Goal: Information Seeking & Learning: Learn about a topic

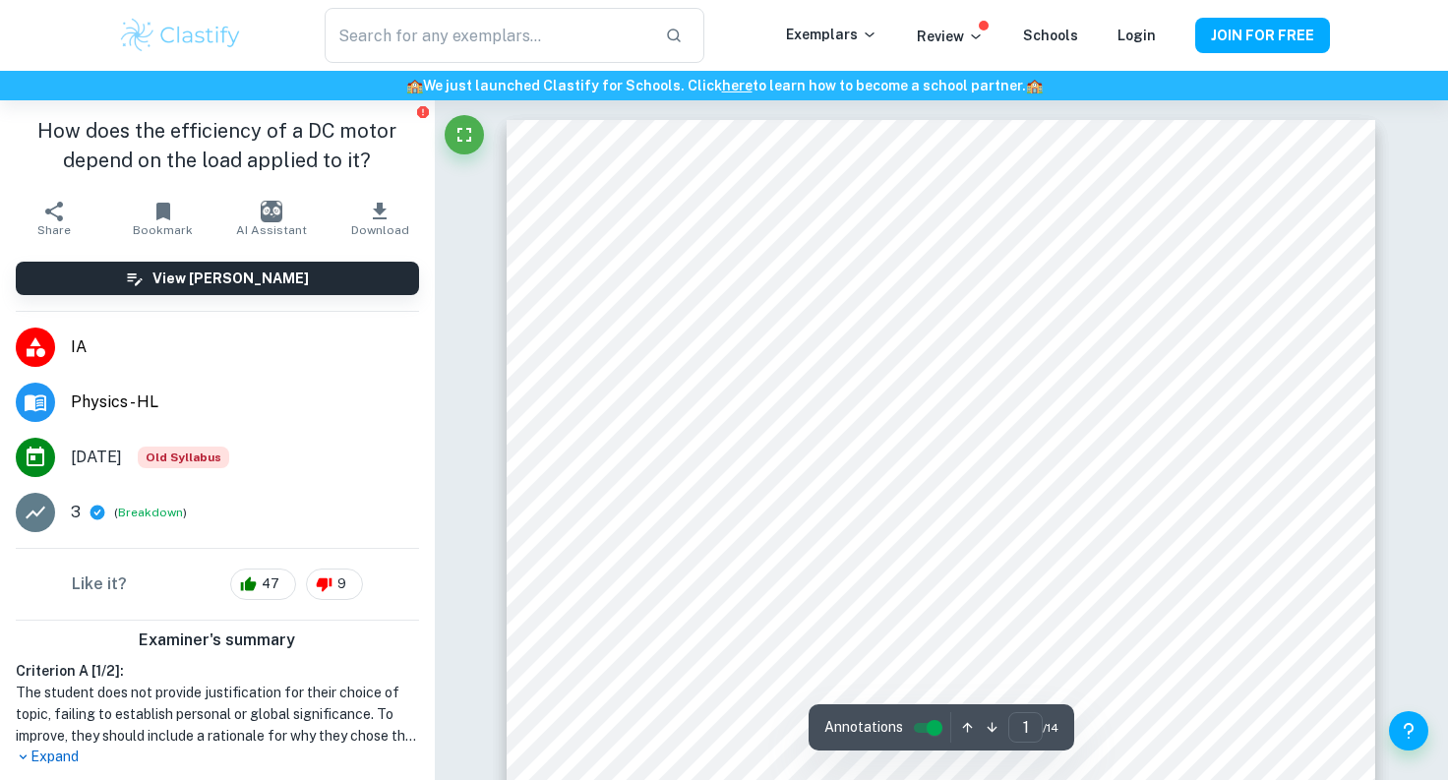
scroll to position [433, 0]
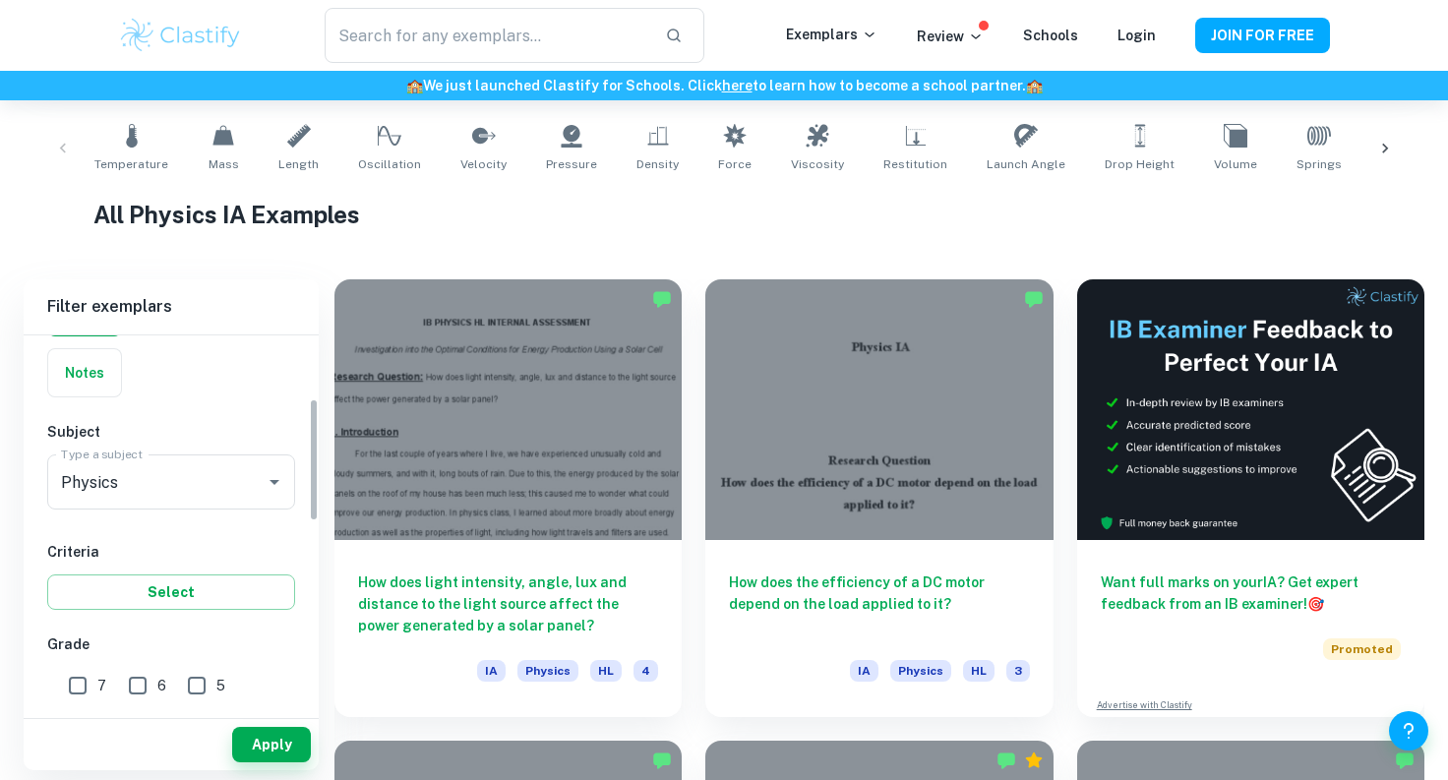
scroll to position [207, 0]
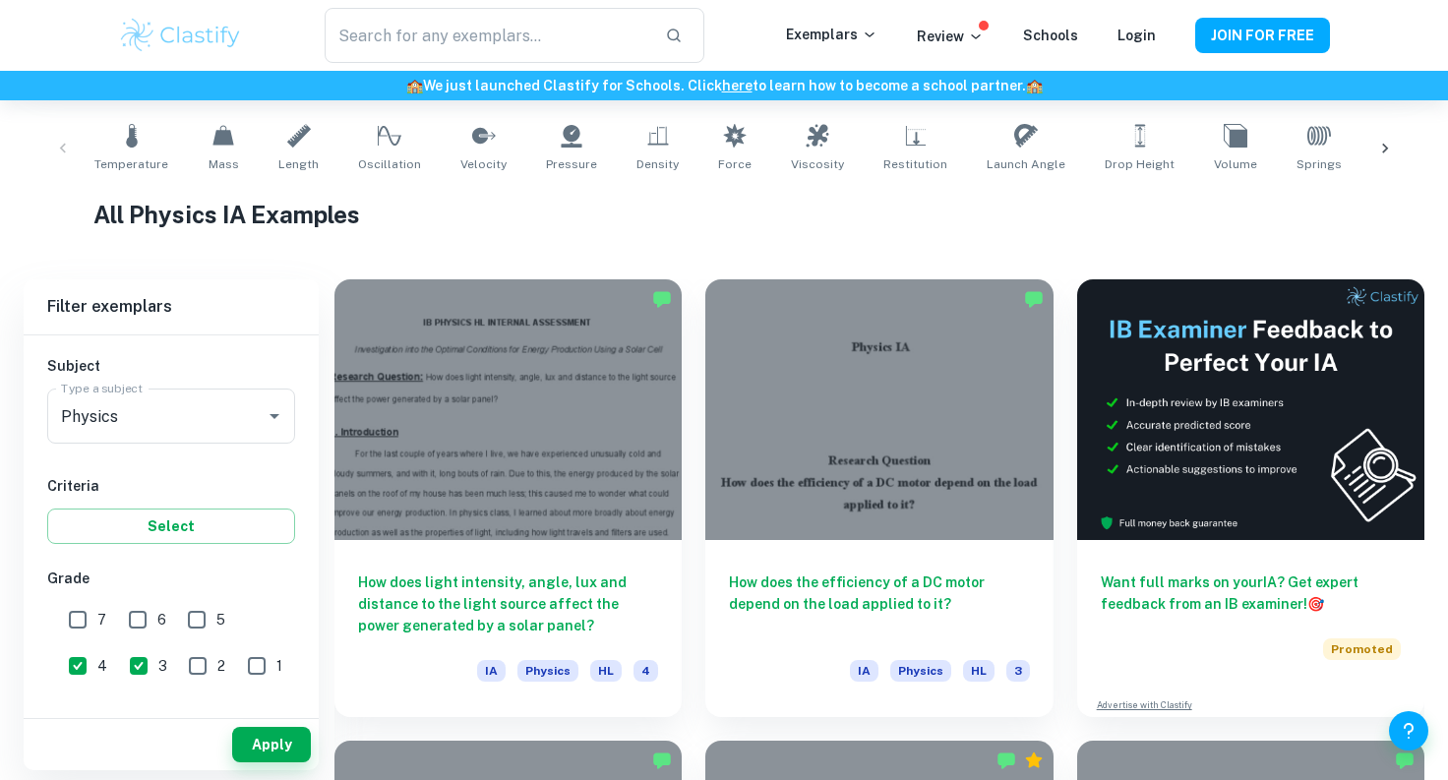
click at [74, 621] on input "7" at bounding box center [77, 619] width 39 height 39
checkbox input "true"
click at [119, 662] on input "3" at bounding box center [138, 665] width 39 height 39
checkbox input "false"
click at [97, 646] on input "4" at bounding box center [77, 665] width 39 height 39
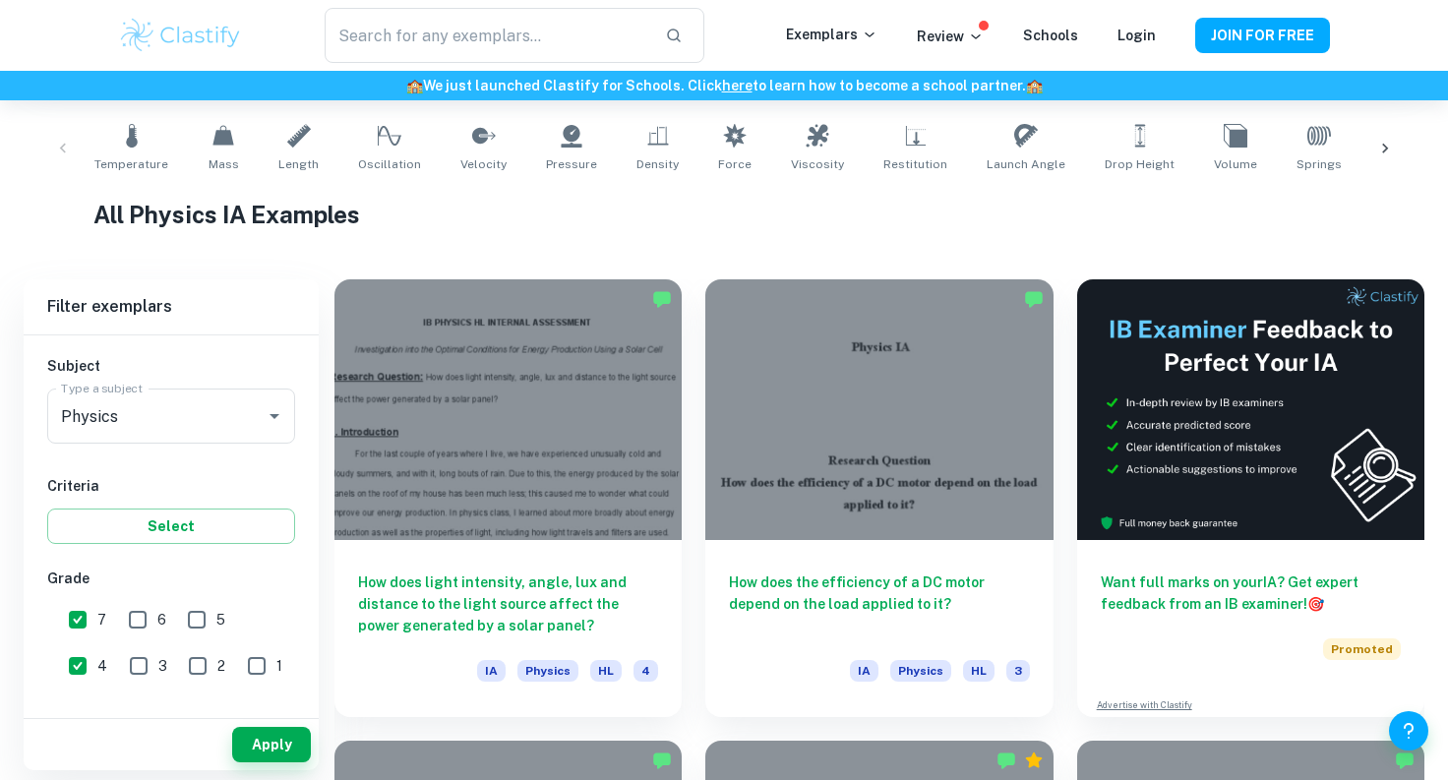
checkbox input "false"
click at [250, 754] on button "Apply" at bounding box center [271, 744] width 79 height 35
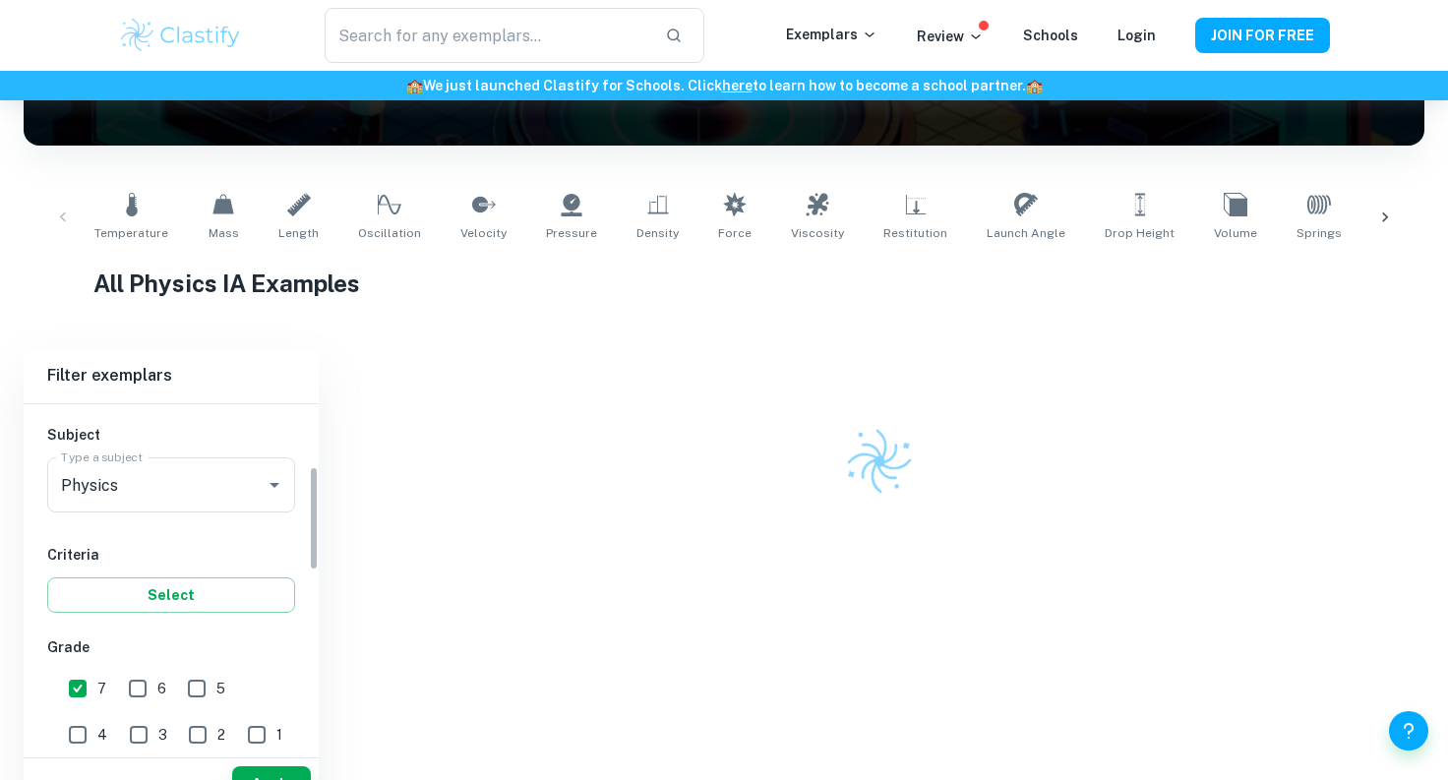
scroll to position [305, 0]
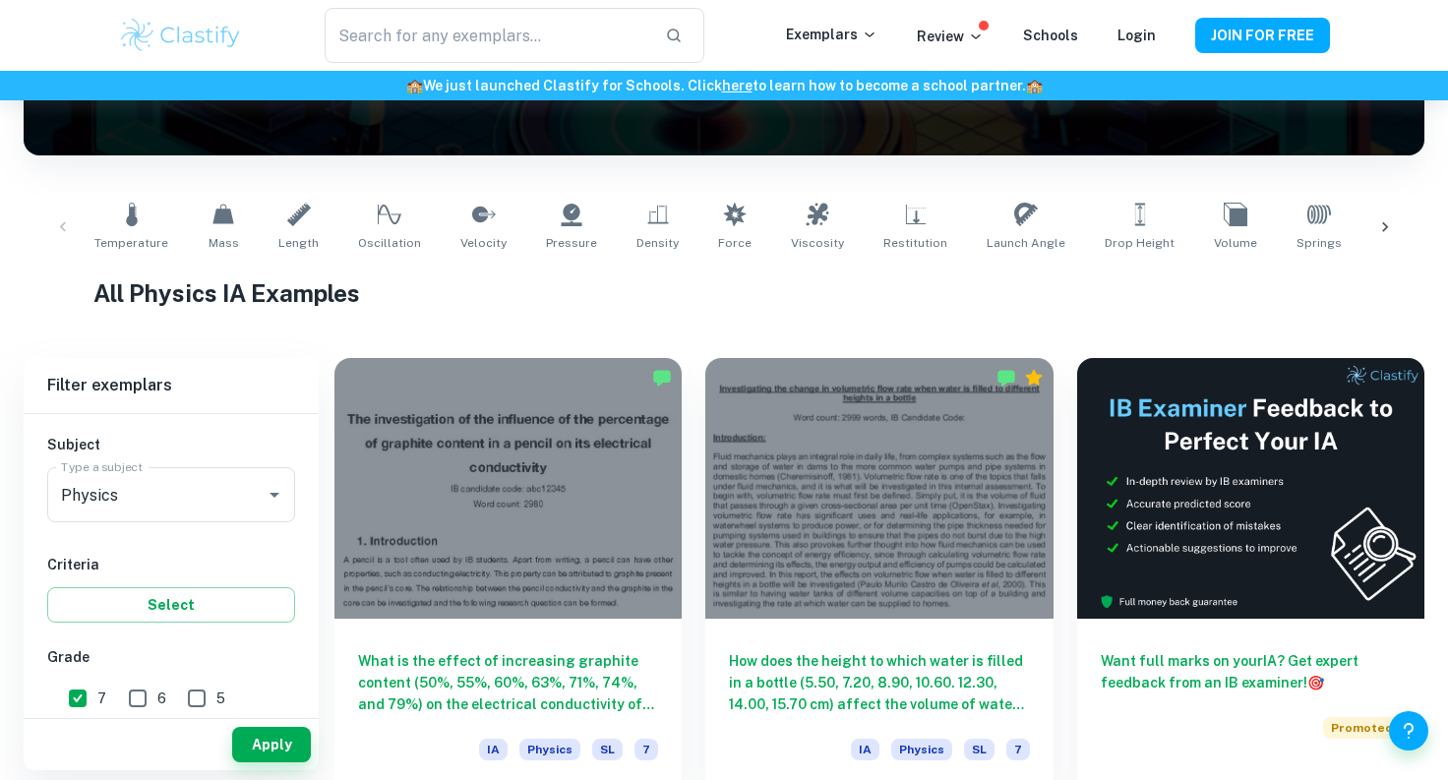
click at [126, 713] on div "Apply" at bounding box center [171, 740] width 295 height 60
click at [130, 705] on input "6" at bounding box center [137, 698] width 39 height 39
checkbox input "true"
click at [268, 743] on button "Apply" at bounding box center [271, 744] width 79 height 35
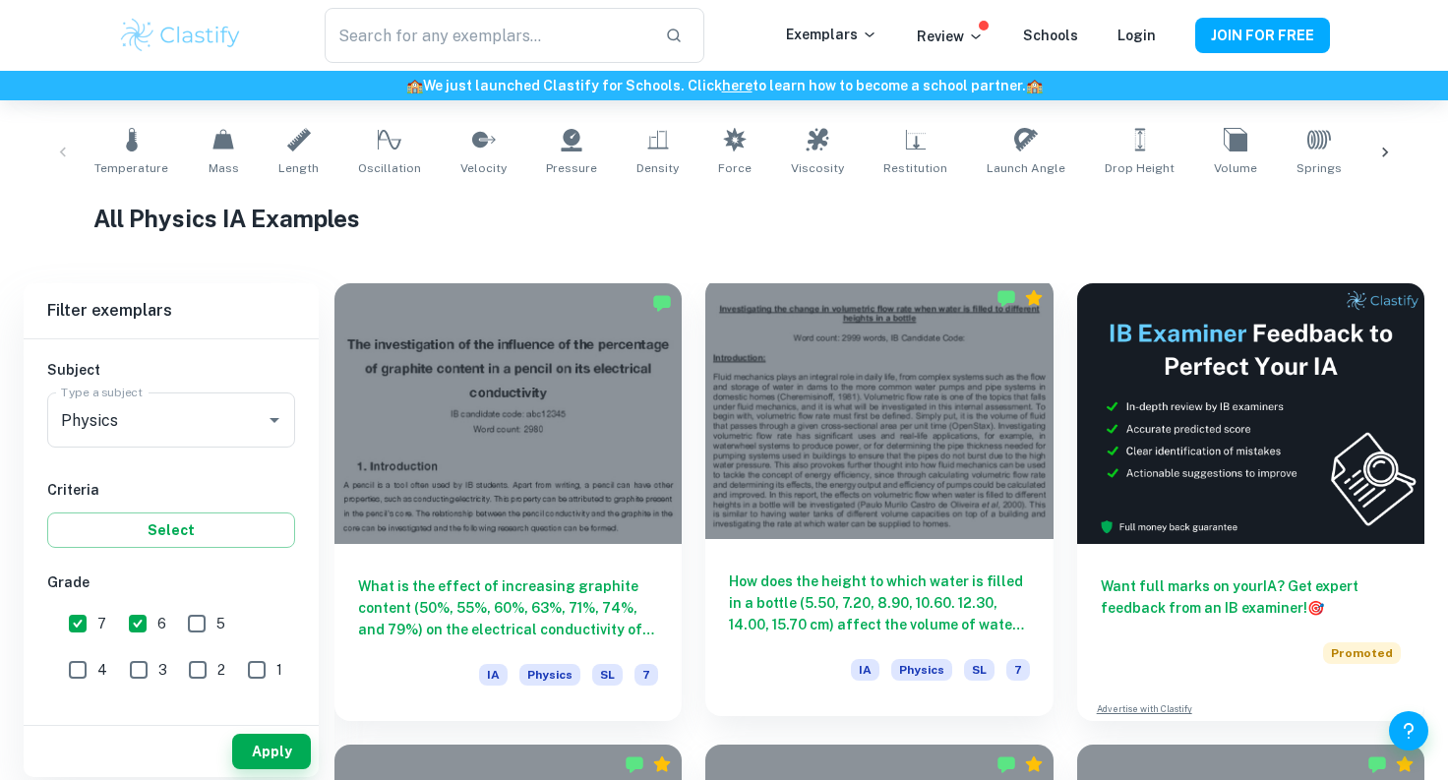
scroll to position [409, 0]
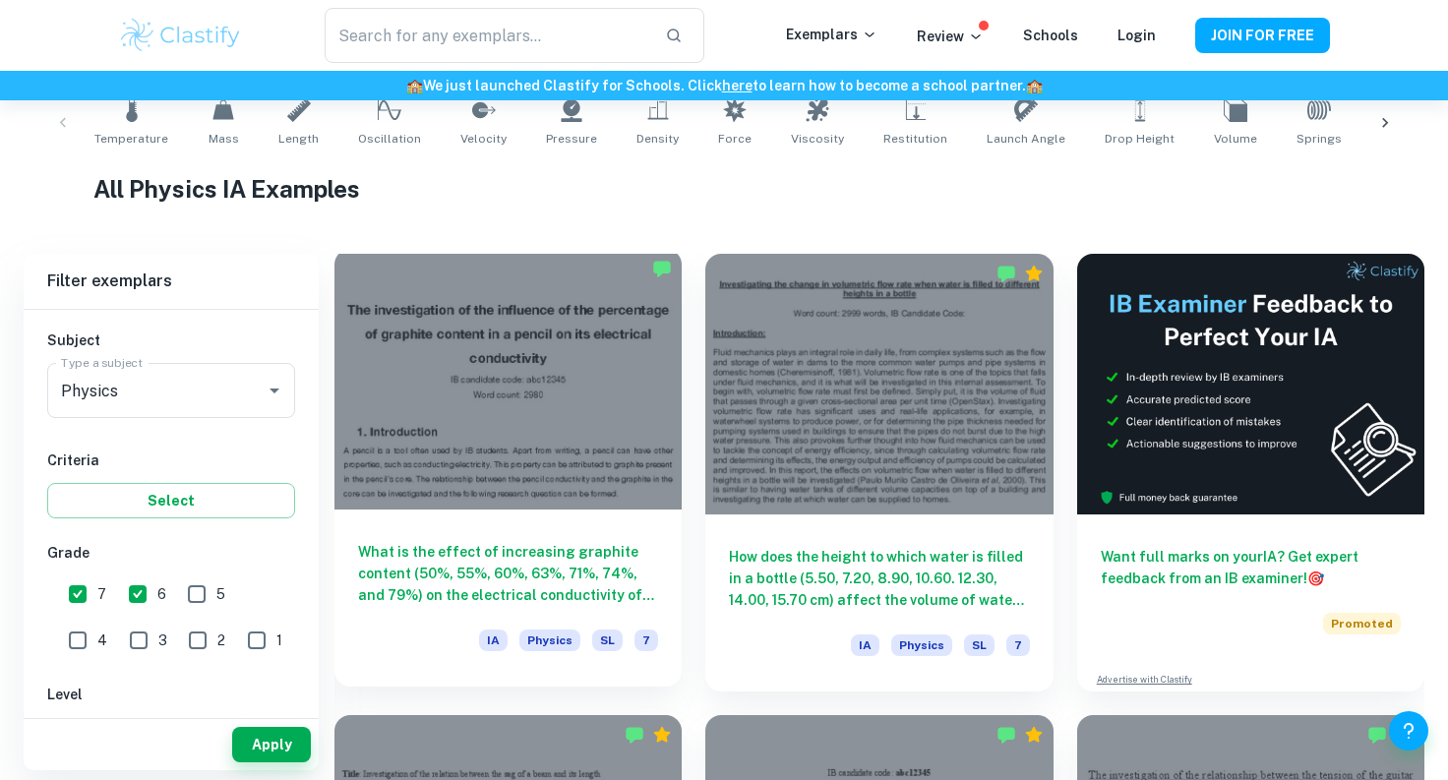
click at [580, 589] on h6 "What is the effect of increasing graphite content (50%, 55%, 60%, 63%, 71%, 74%…" at bounding box center [508, 573] width 300 height 65
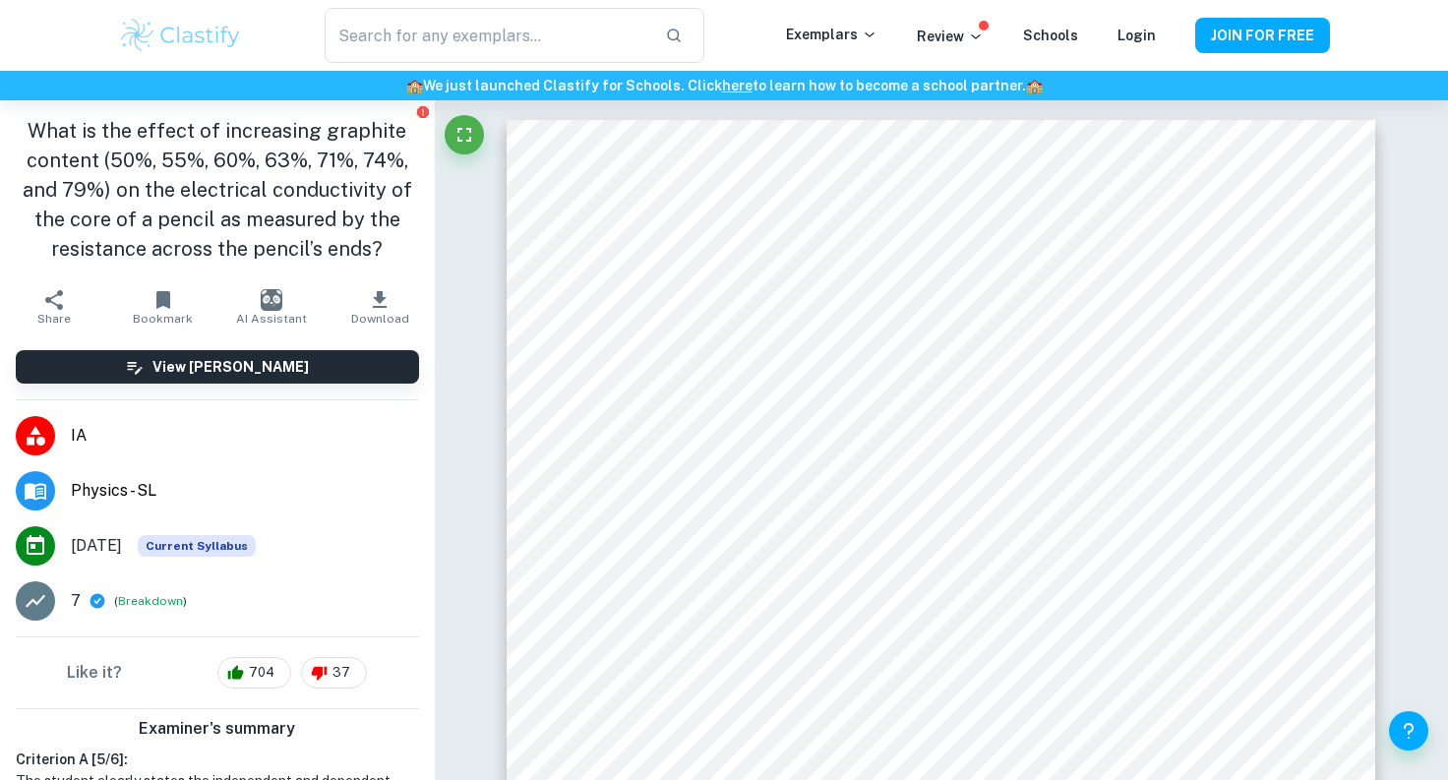
click at [62, 313] on span "Share" at bounding box center [53, 319] width 33 height 14
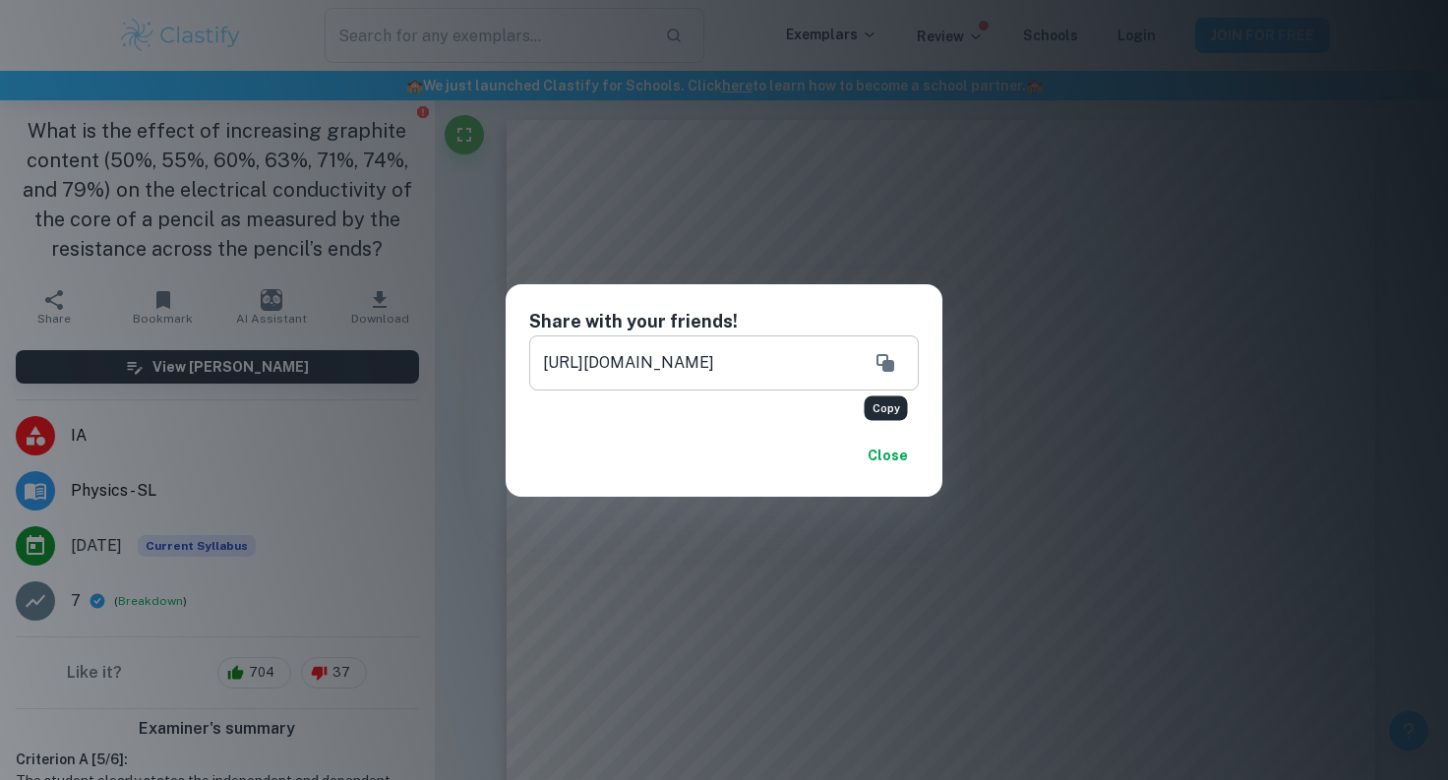
click at [894, 362] on icon "Copy" at bounding box center [885, 363] width 24 height 24
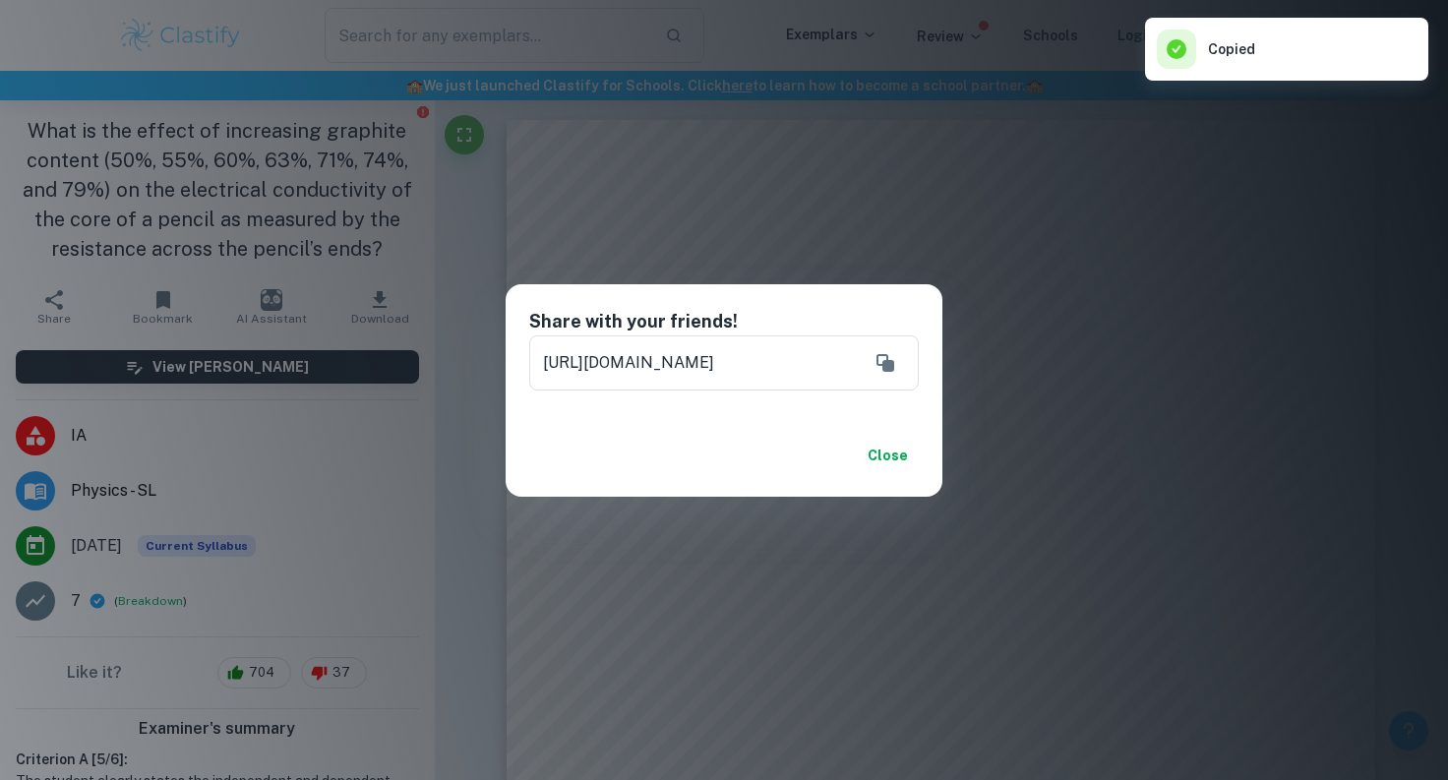
click at [902, 464] on button "Close" at bounding box center [887, 455] width 63 height 35
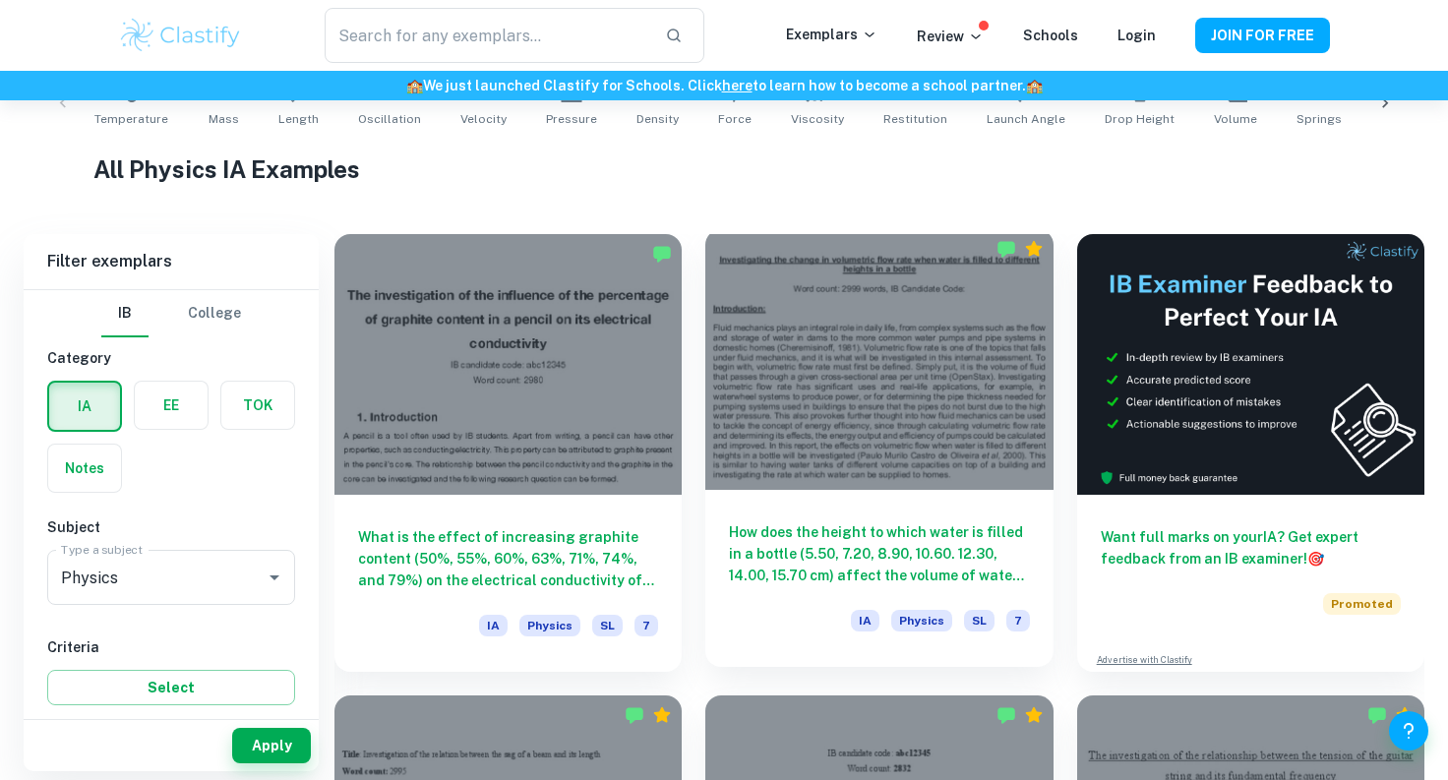
scroll to position [480, 0]
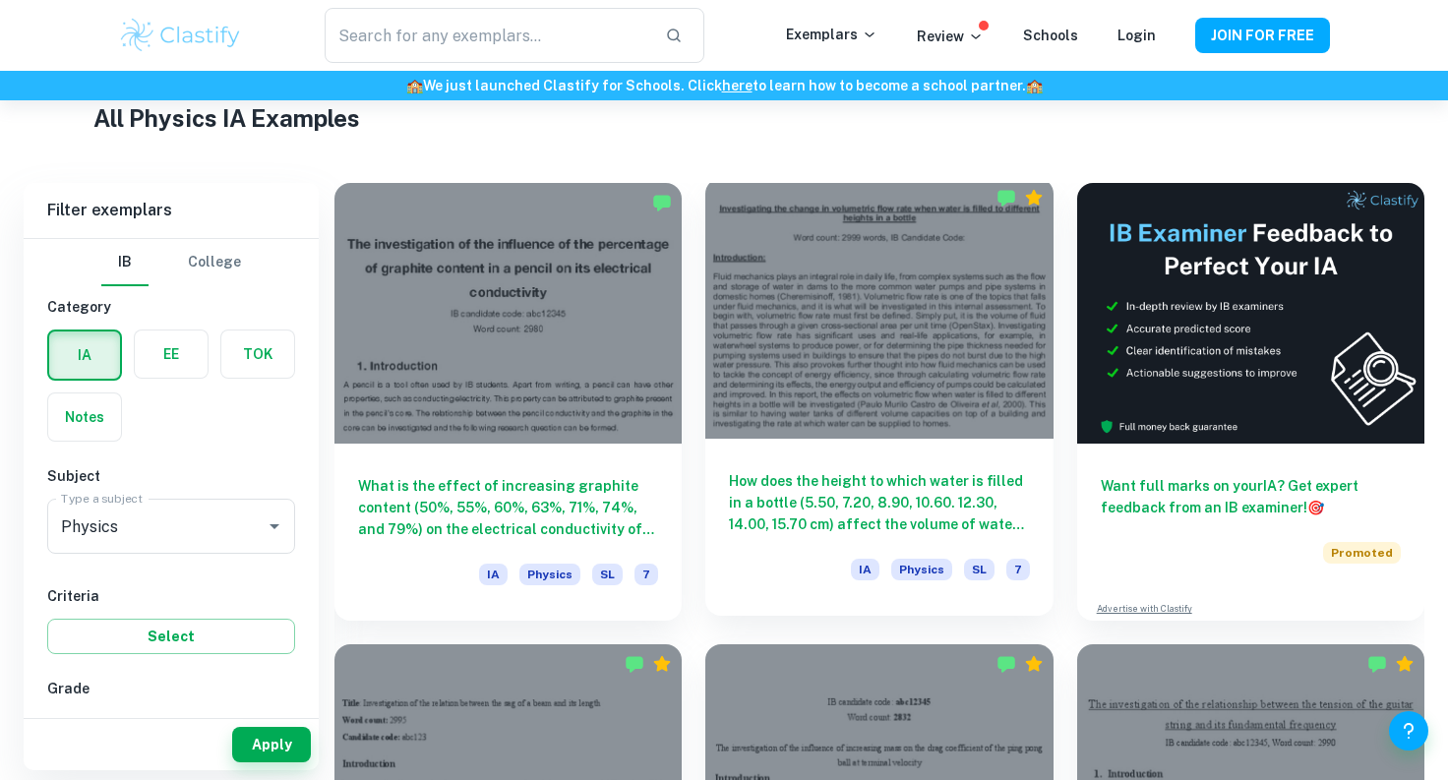
click at [858, 488] on h6 "How does the height to which water is filled in a bottle (5.50, 7.20, 8.90, 10.…" at bounding box center [879, 502] width 300 height 65
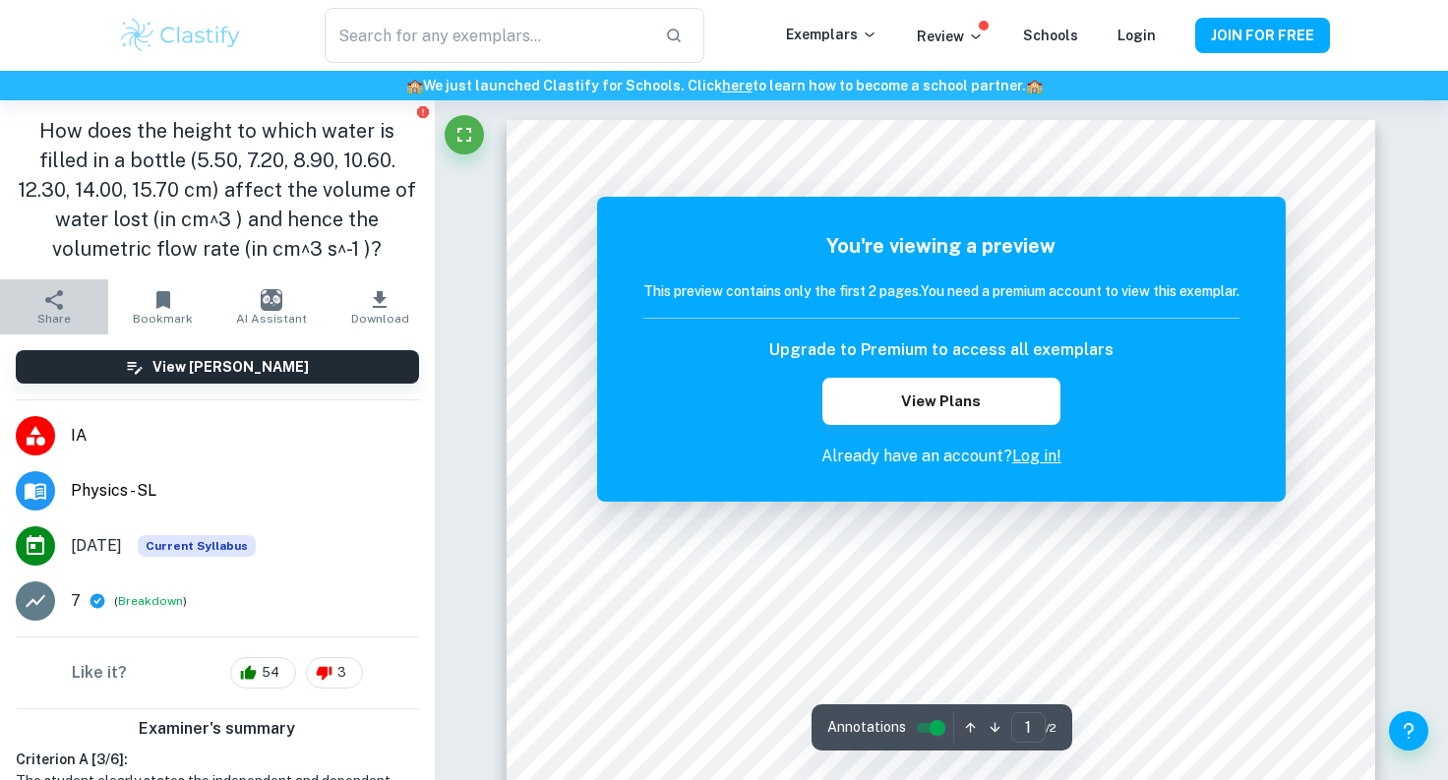
click at [78, 291] on button "Share" at bounding box center [54, 306] width 108 height 55
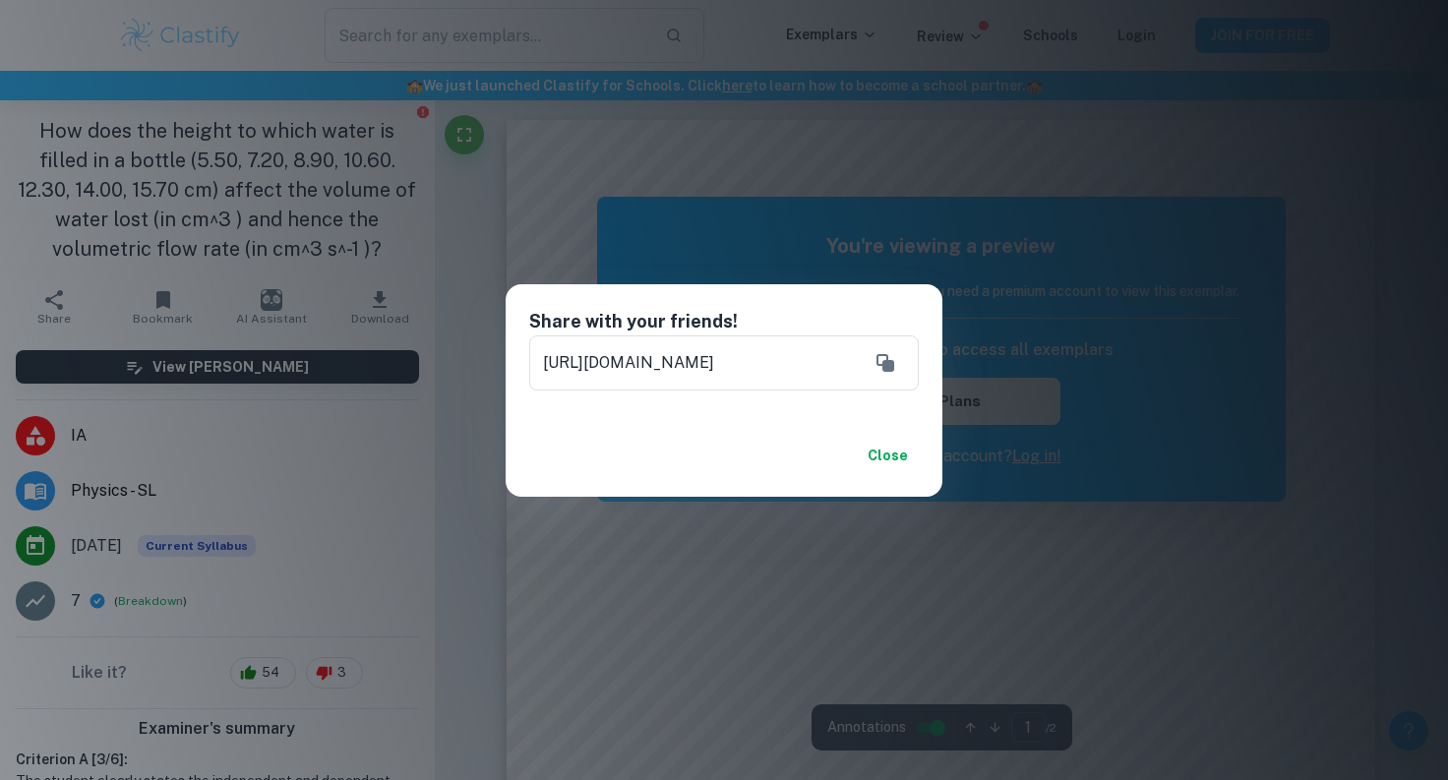
click at [876, 453] on button "Close" at bounding box center [887, 455] width 63 height 35
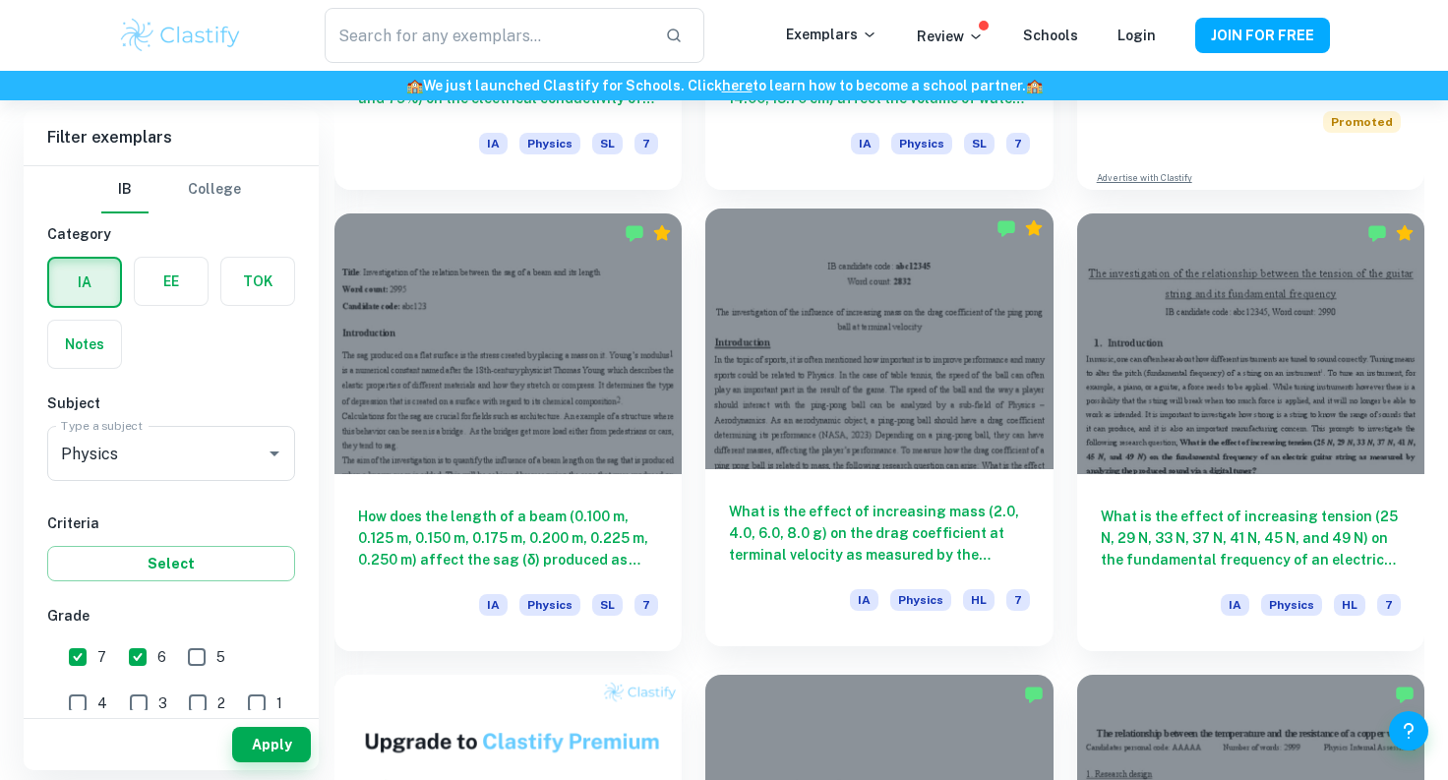
scroll to position [935, 0]
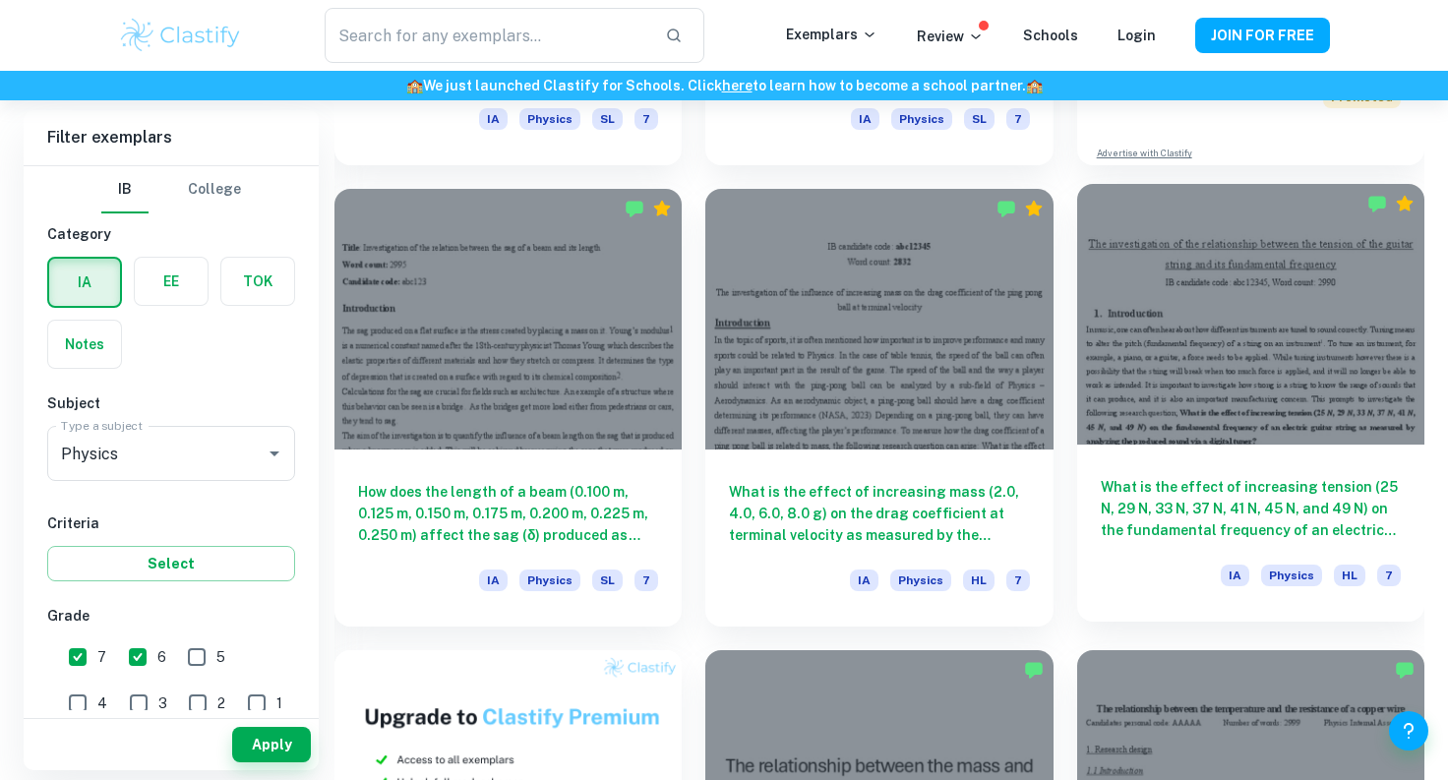
click at [1232, 512] on h6 "What is the effect of increasing tension (25 N, 29 N, 33 N, 37 N, 41 N, 45 N, a…" at bounding box center [1251, 508] width 300 height 65
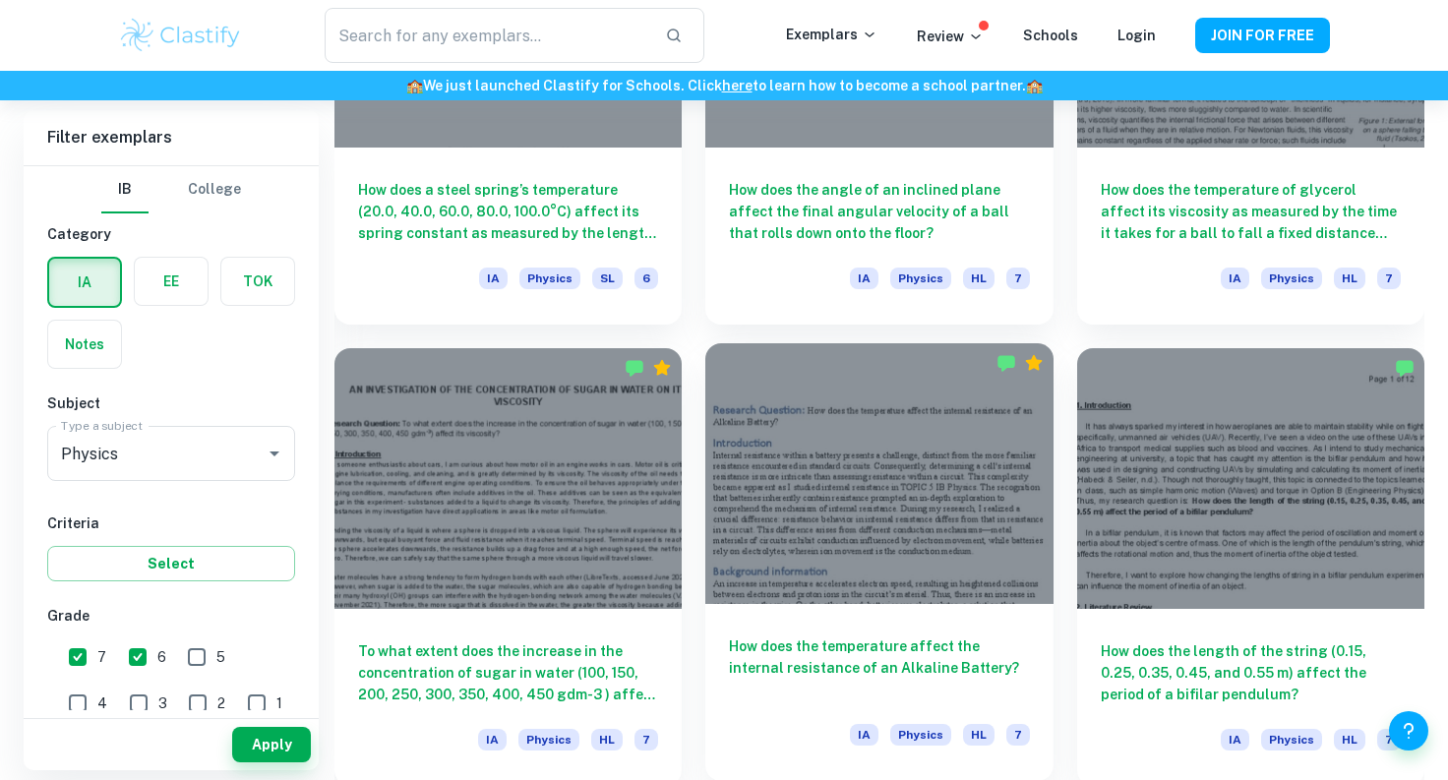
scroll to position [2186, 0]
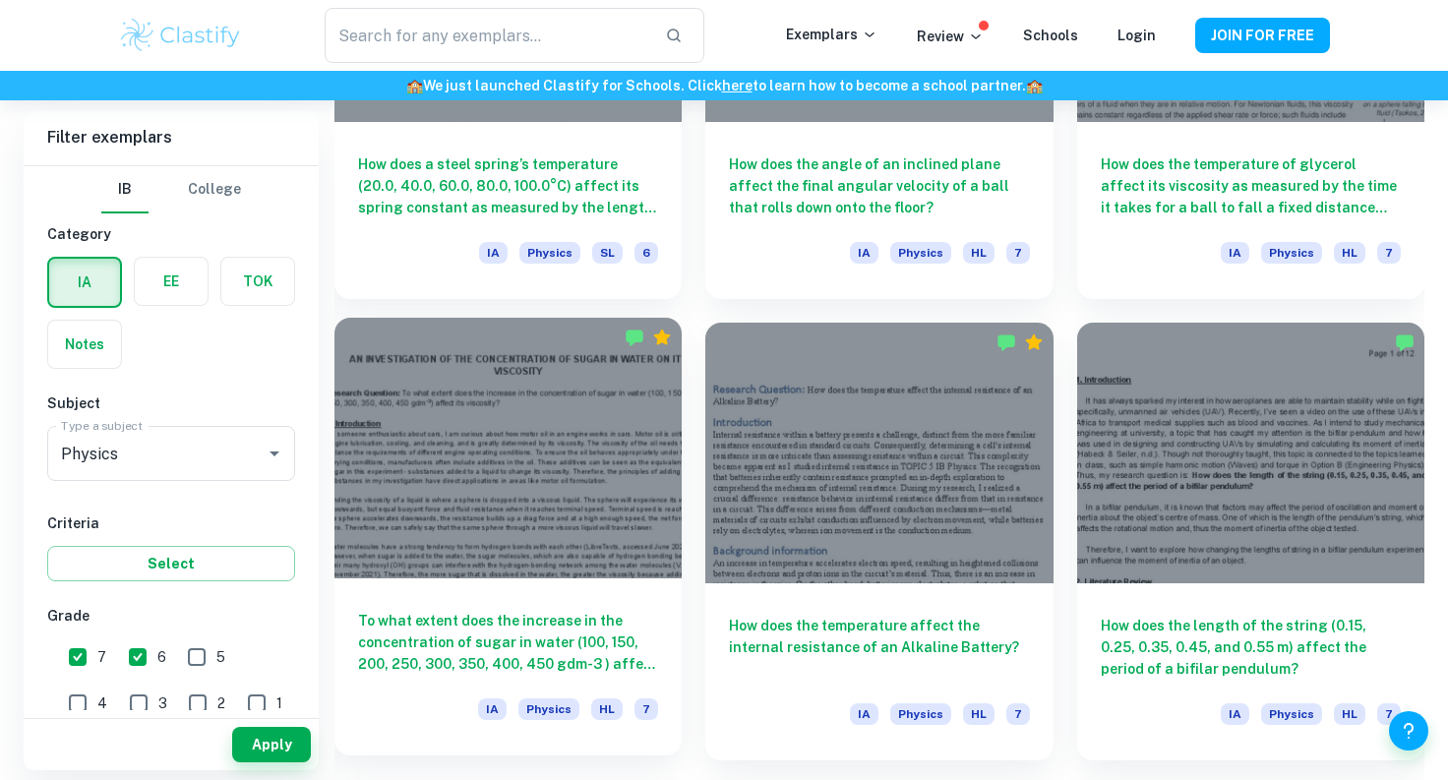
click at [631, 647] on h6 "To what extent does the increase in the concentration of sugar in water (100, 1…" at bounding box center [508, 642] width 300 height 65
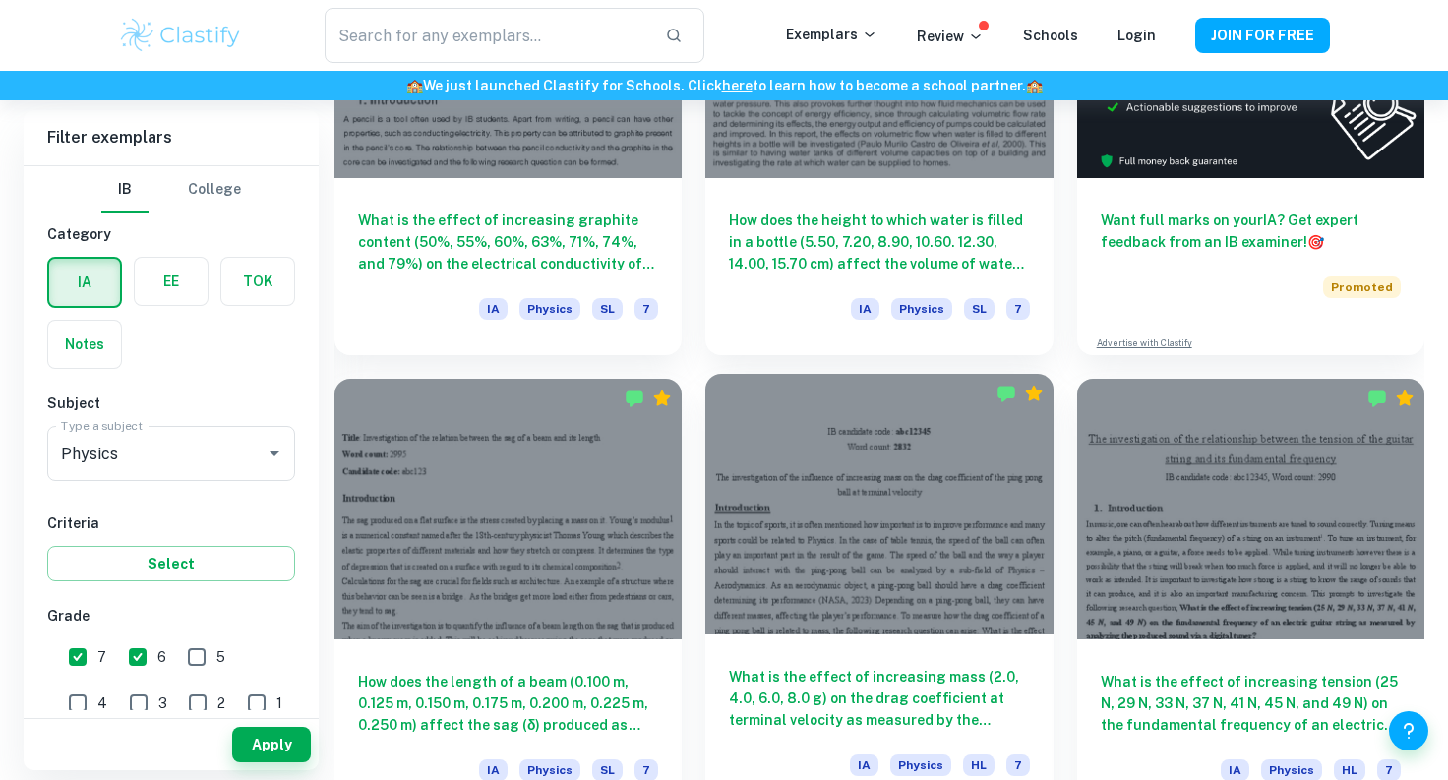
scroll to position [774, 0]
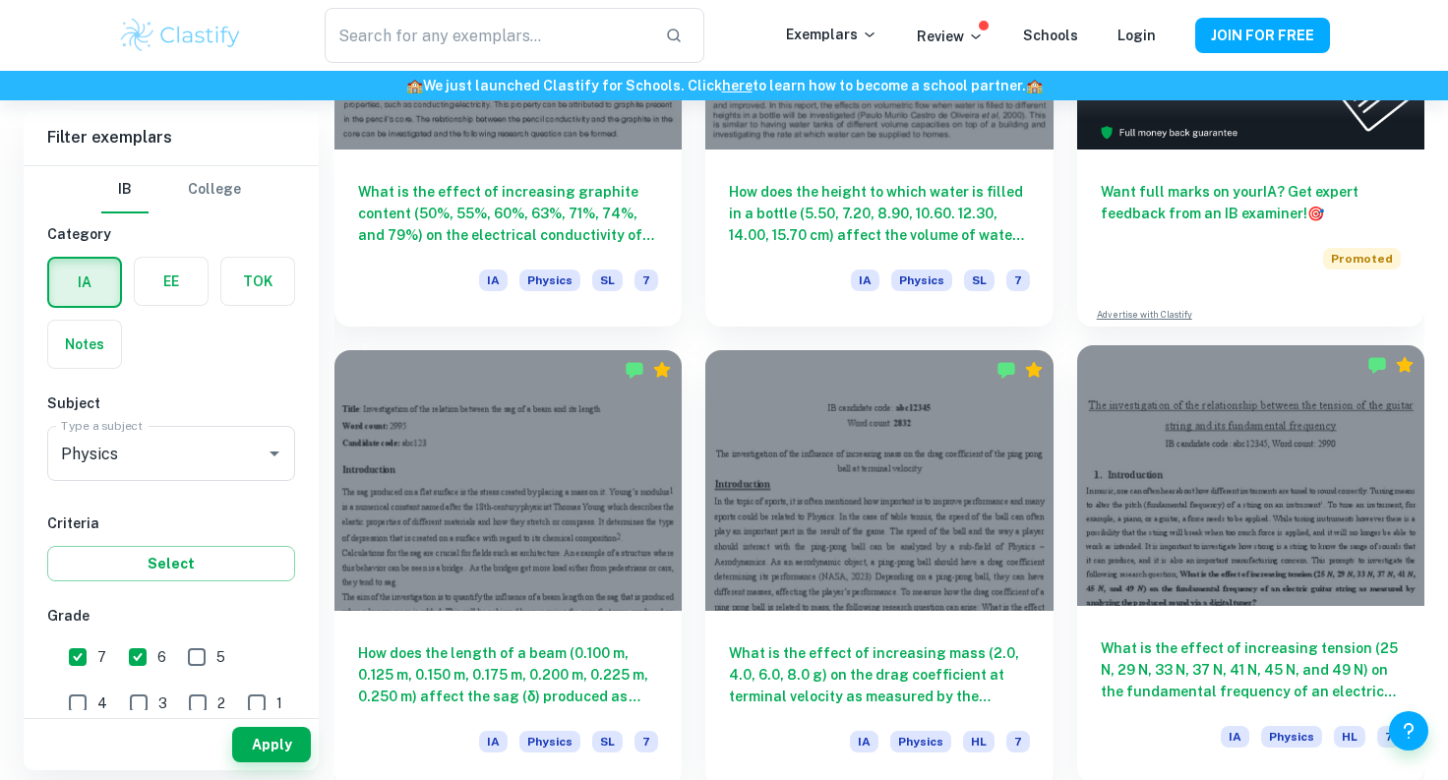
click at [1213, 653] on h6 "What is the effect of increasing tension (25 N, 29 N, 33 N, 37 N, 41 N, 45 N, a…" at bounding box center [1251, 669] width 300 height 65
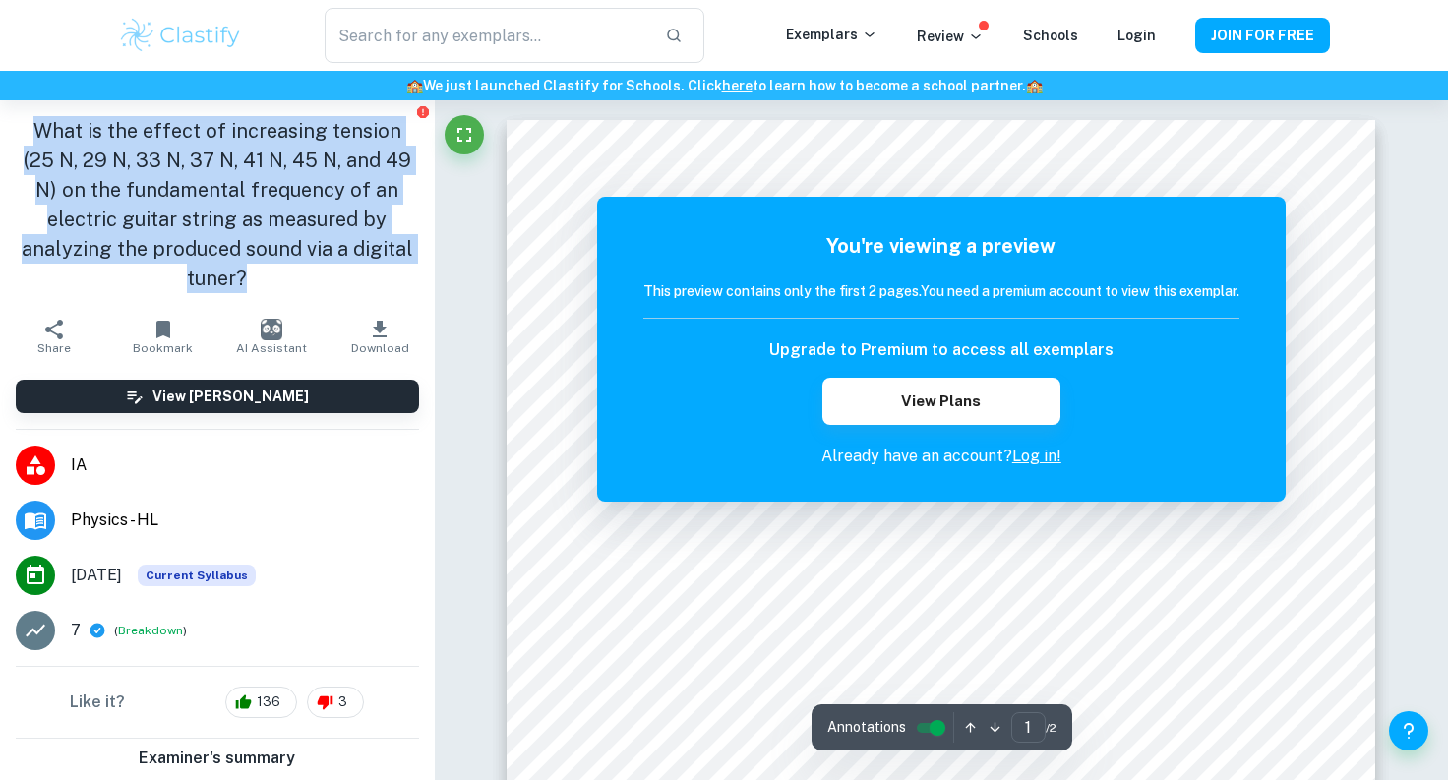
drag, startPoint x: 26, startPoint y: 128, endPoint x: 399, endPoint y: 245, distance: 391.7
click at [401, 249] on h1 "What is the effect of increasing tension (25 N, 29 N, 33 N, 37 N, 41 N, 45 N, a…" at bounding box center [217, 204] width 403 height 177
copy h1 "What is the effect of increasing tension (25 N, 29 N, 33 N, 37 N, 41 N, 45 N, a…"
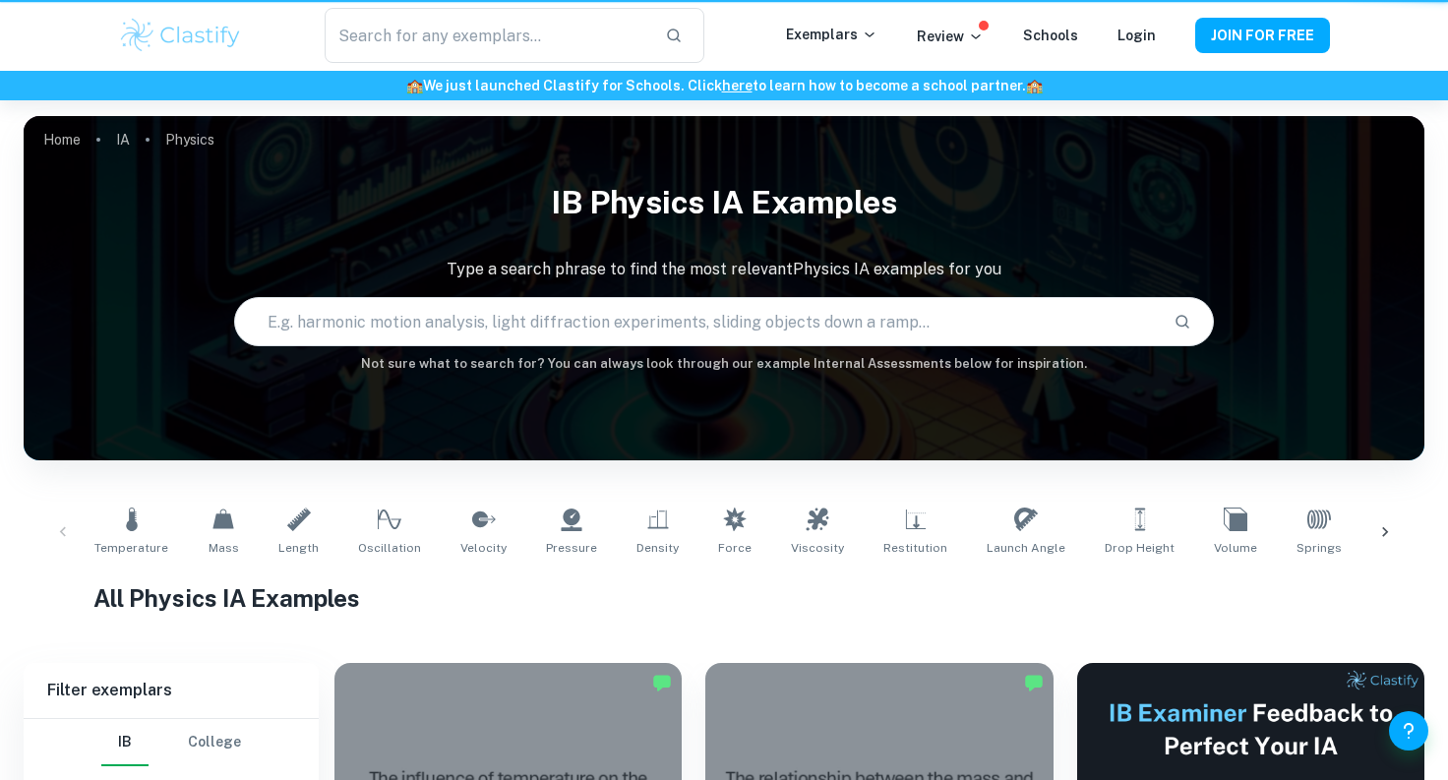
scroll to position [774, 0]
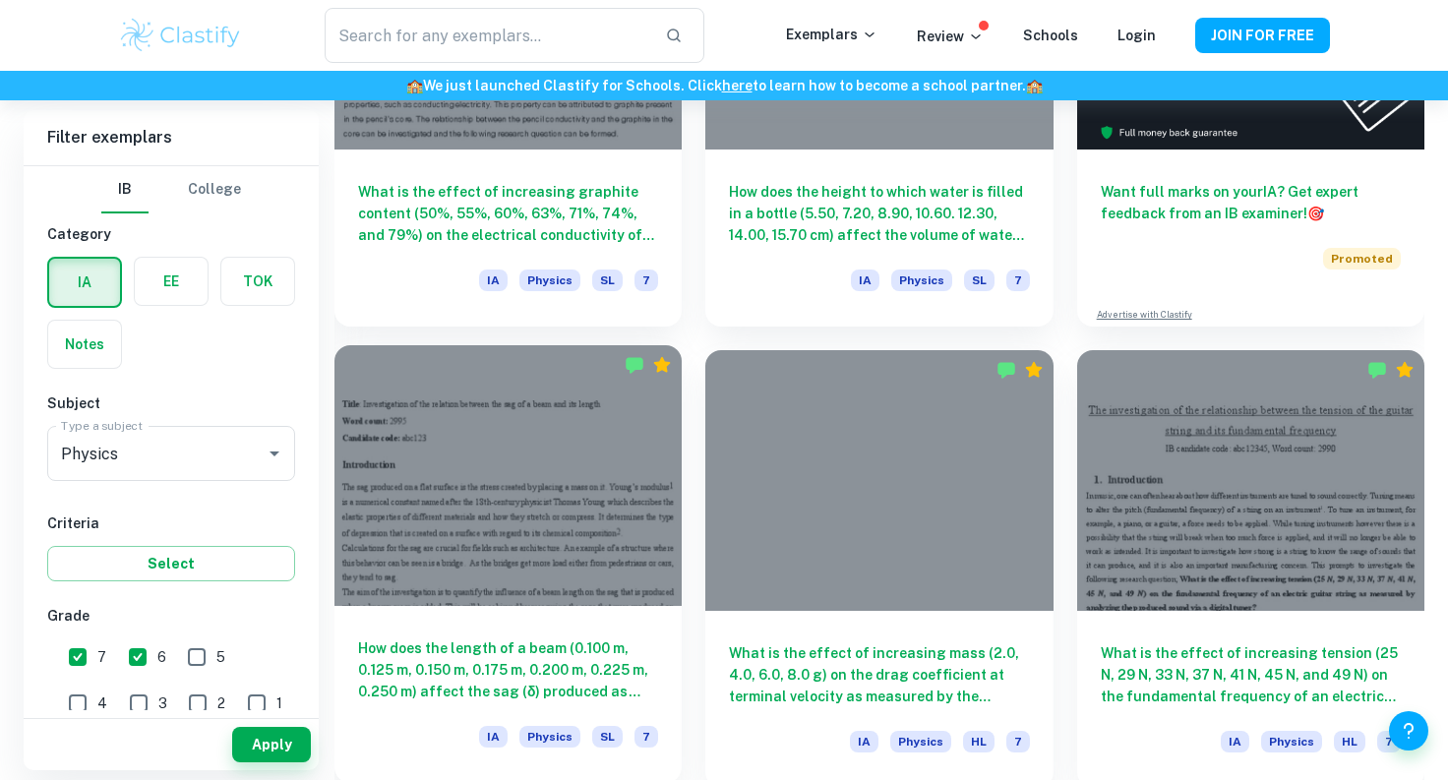
click at [574, 661] on h6 "How does the length of a beam (0.100 m, 0.125 m, 0.150 m, 0.175 m, 0.200 m, 0.2…" at bounding box center [508, 669] width 300 height 65
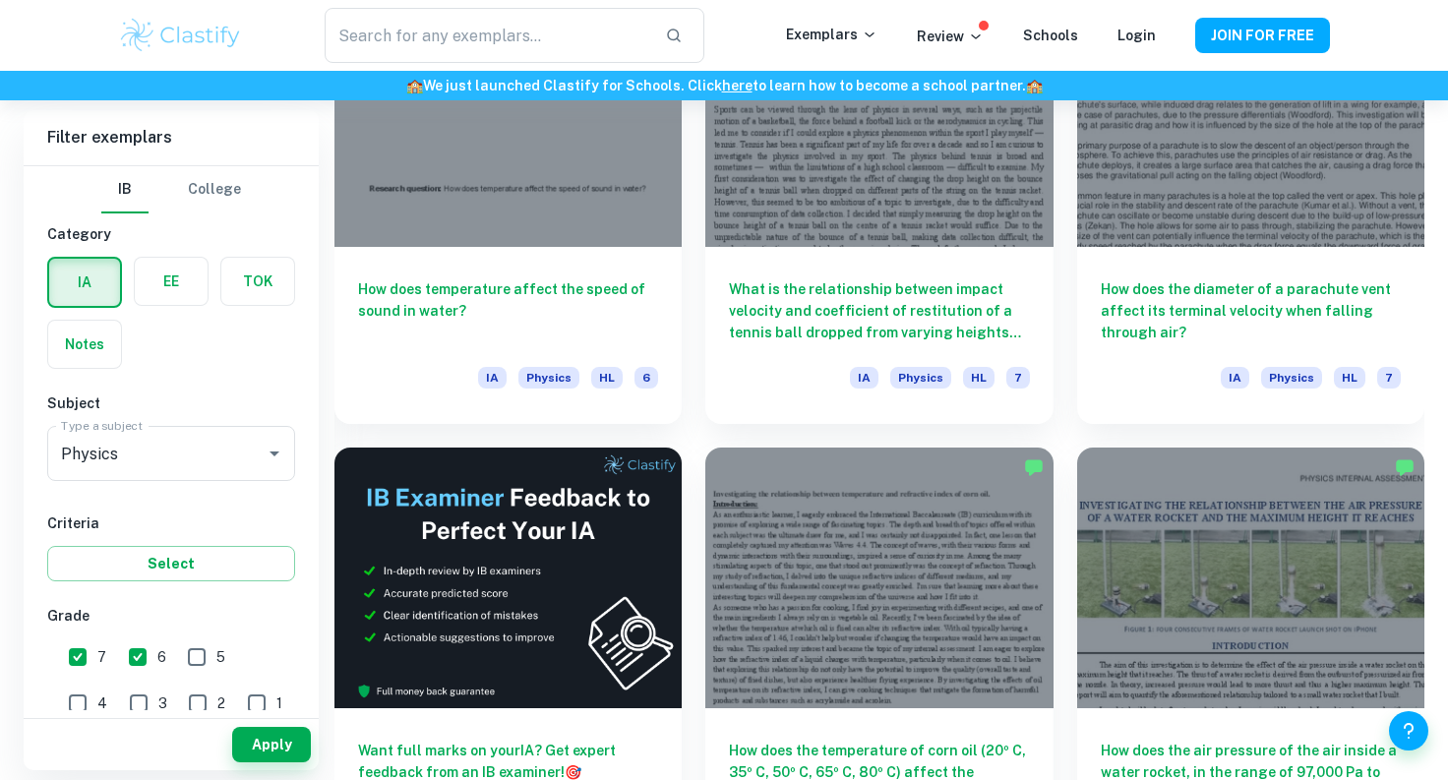
scroll to position [2984, 0]
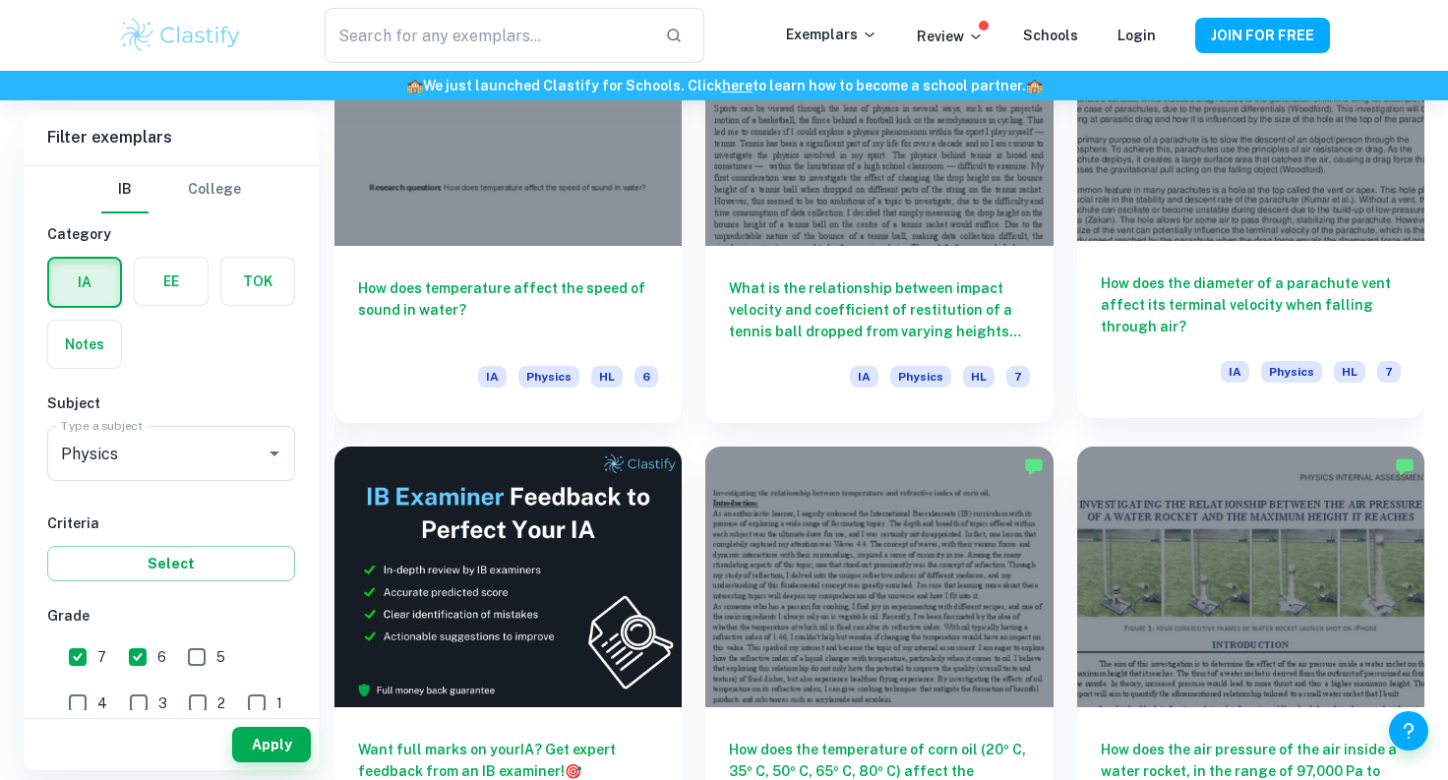
click at [1188, 309] on h6 "How does the diameter of a parachute vent affect its terminal velocity when fal…" at bounding box center [1251, 304] width 300 height 65
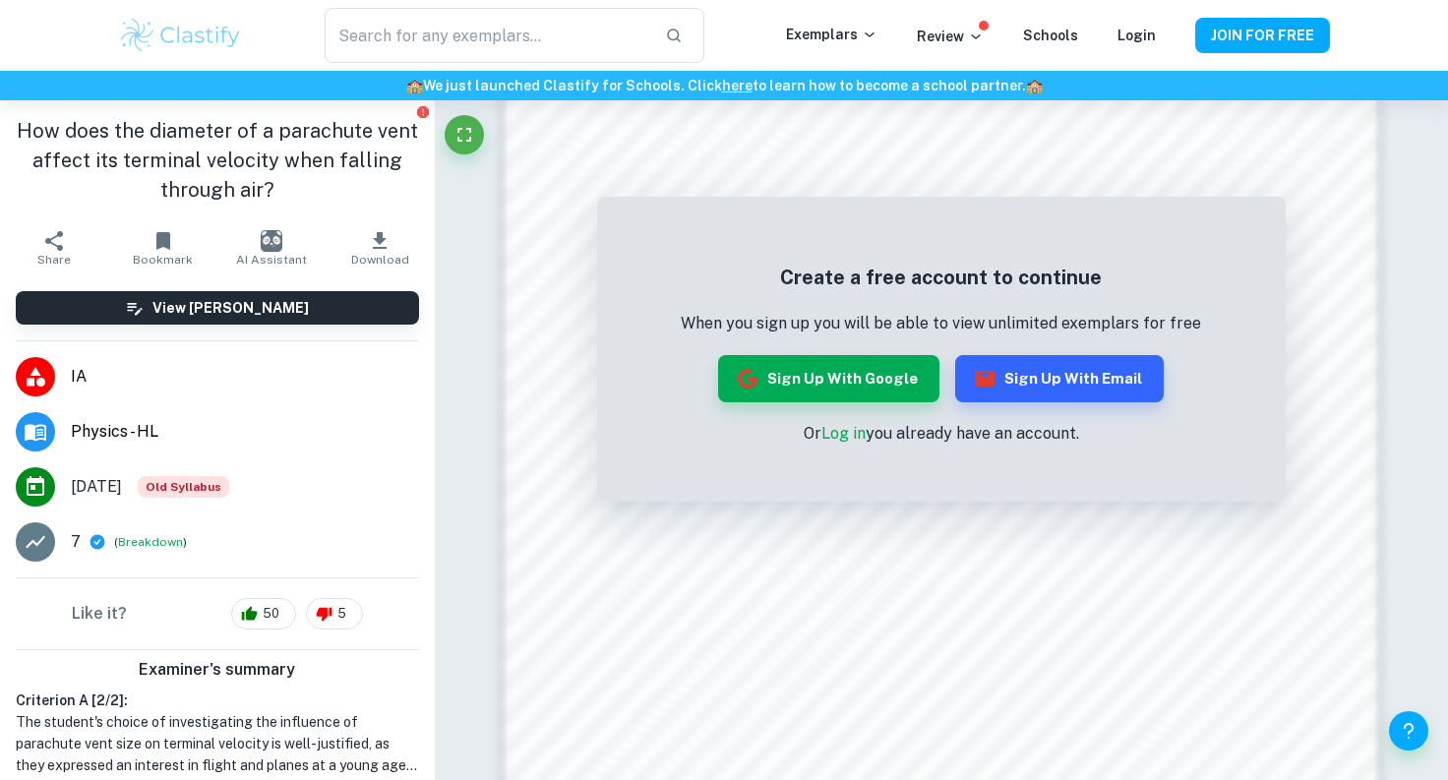
click at [45, 233] on icon "button" at bounding box center [54, 241] width 24 height 24
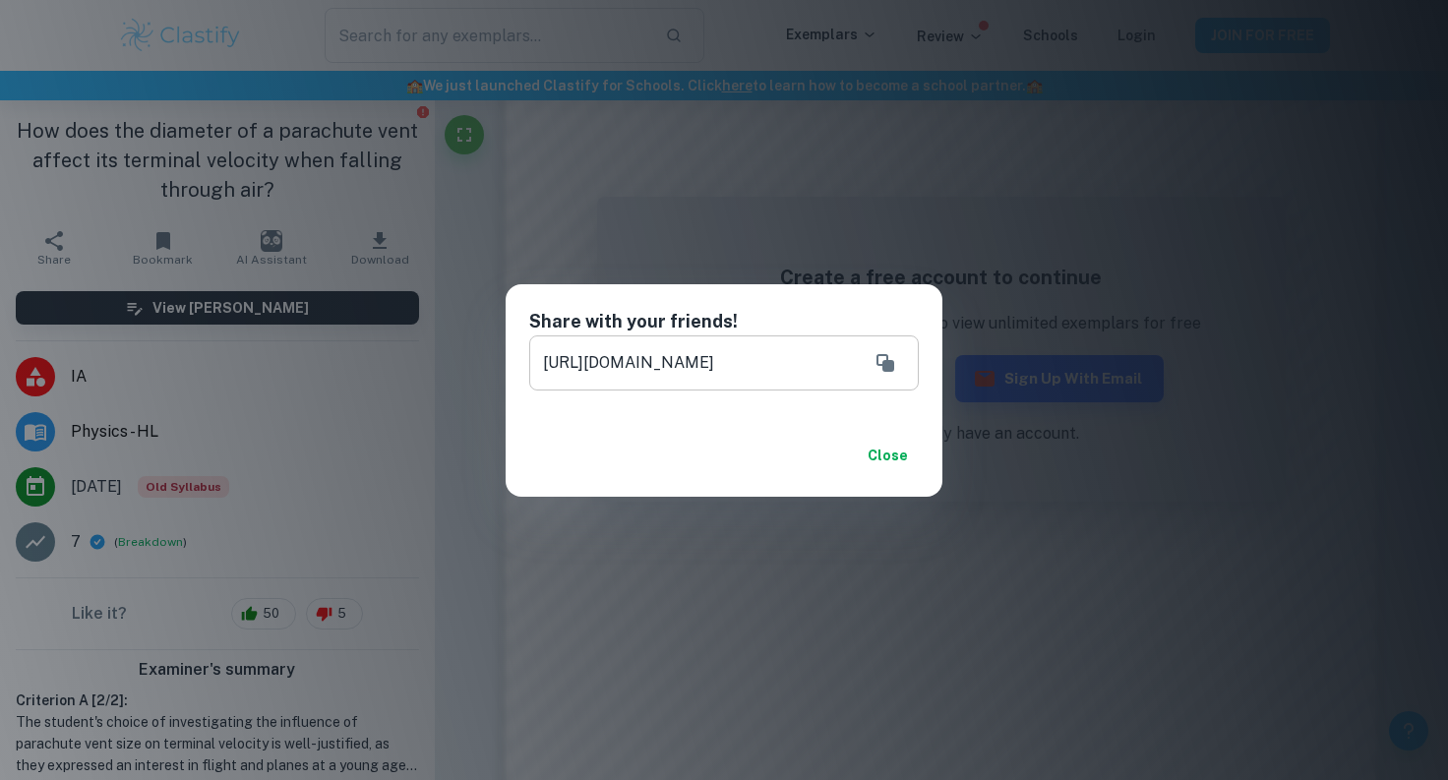
click at [889, 380] on button "Copy" at bounding box center [885, 362] width 39 height 39
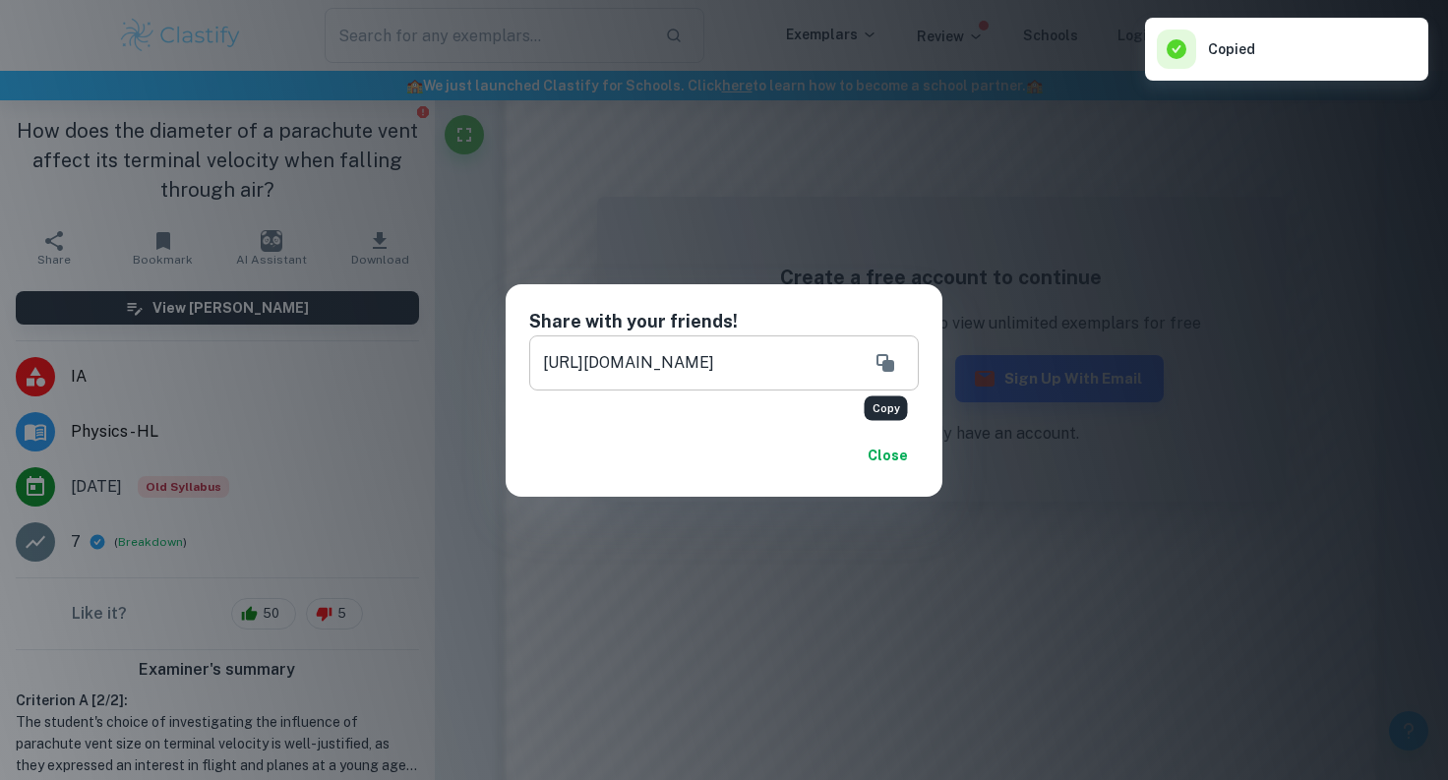
click at [893, 361] on icon "Copy" at bounding box center [885, 363] width 18 height 18
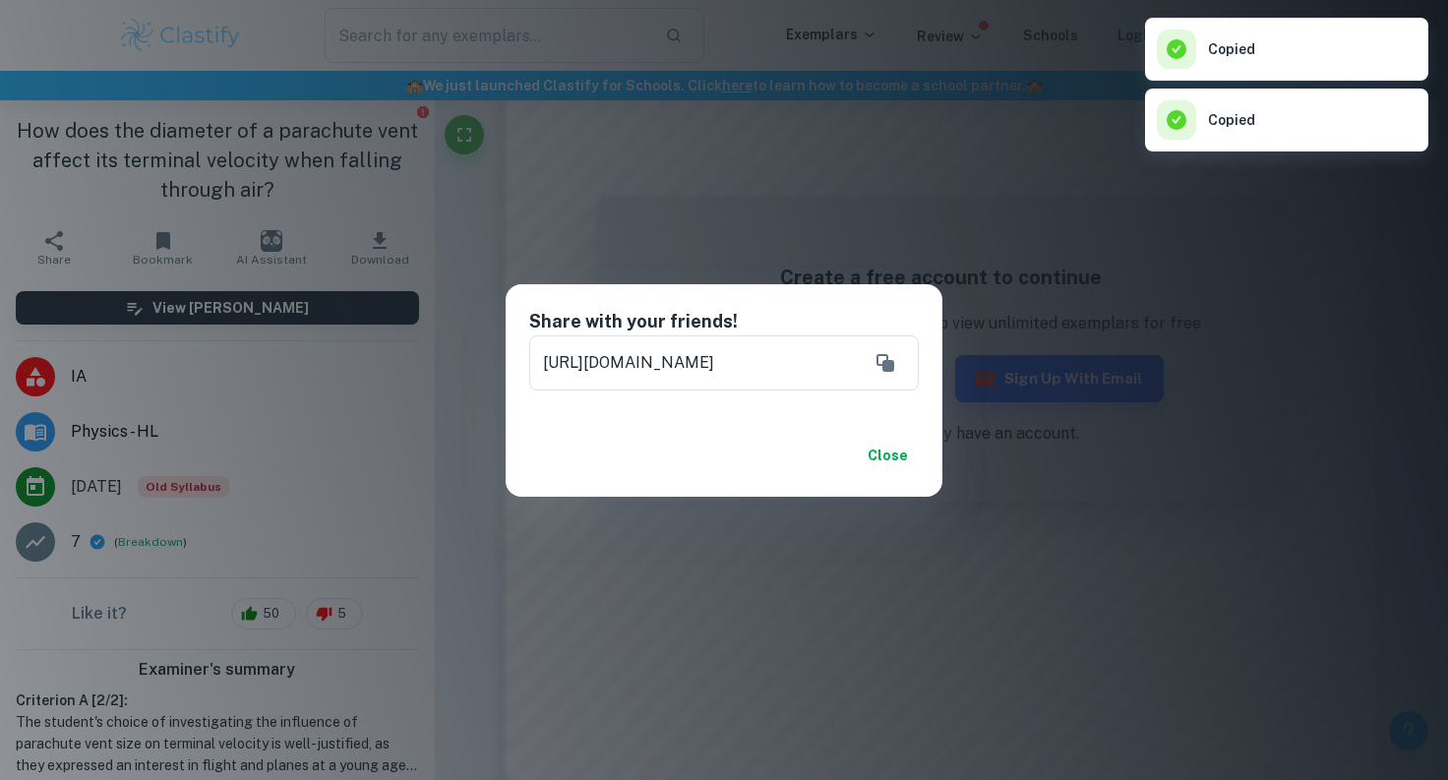
click at [897, 461] on button "Close" at bounding box center [887, 455] width 63 height 35
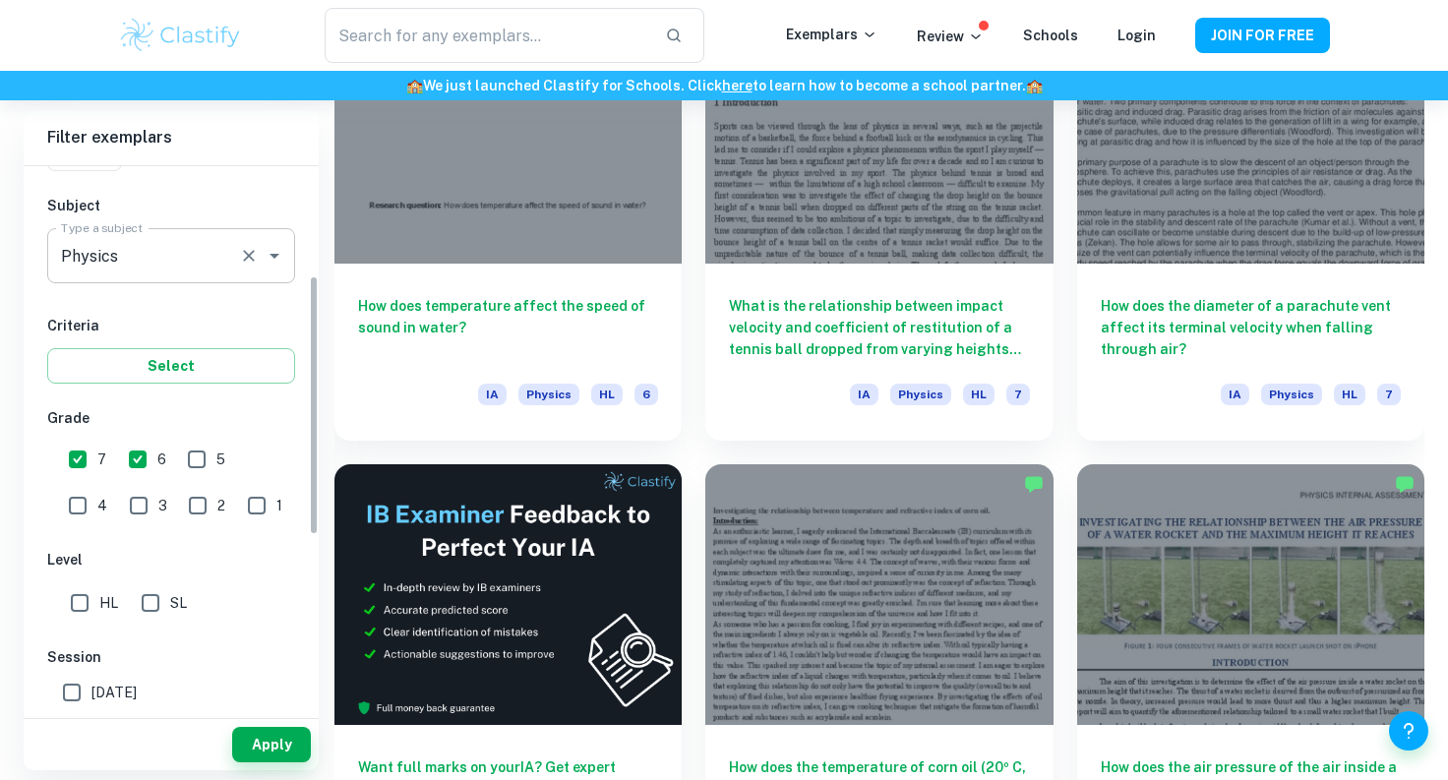
scroll to position [253, 0]
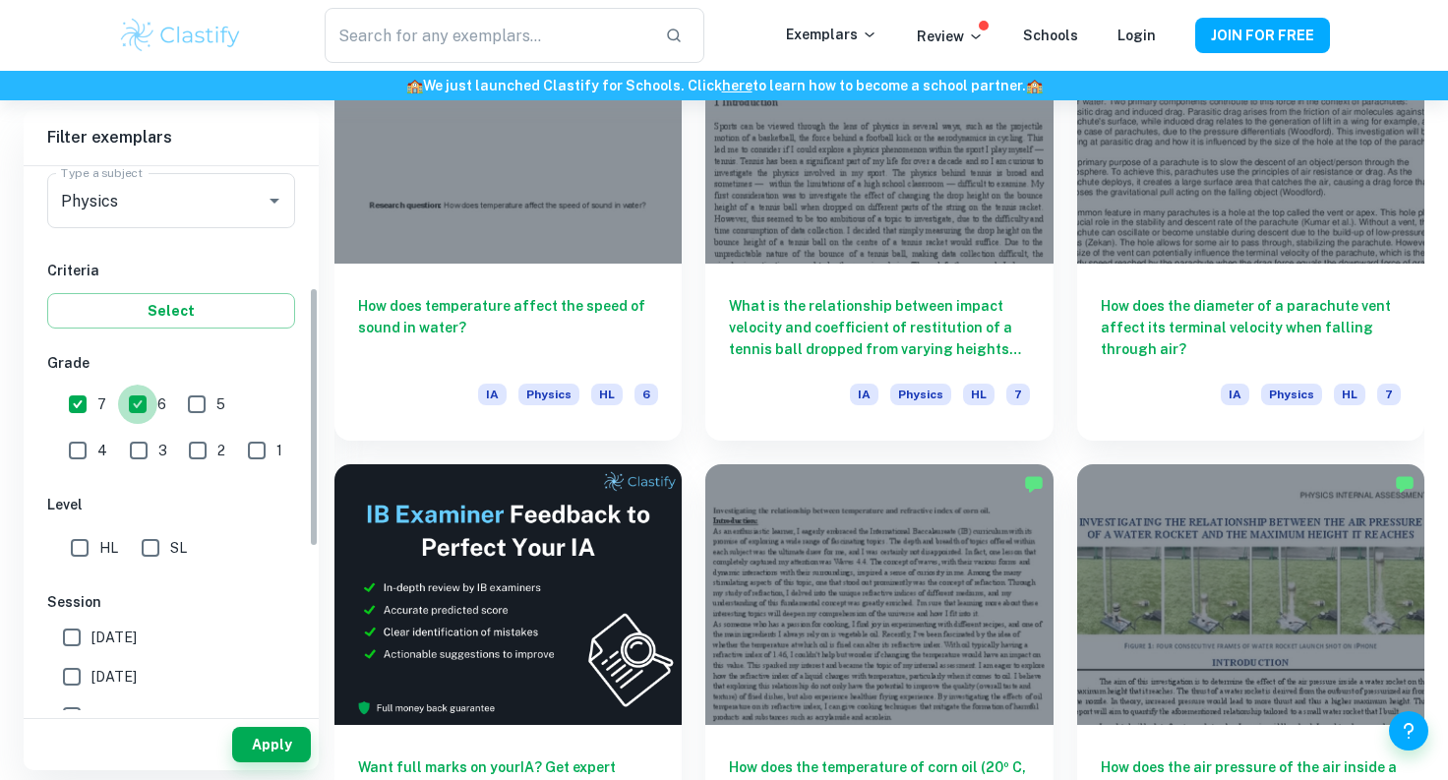
click at [130, 395] on input "6" at bounding box center [137, 404] width 39 height 39
checkbox input "false"
click at [69, 405] on input "7" at bounding box center [77, 404] width 39 height 39
checkbox input "false"
click at [119, 458] on input "3" at bounding box center [138, 450] width 39 height 39
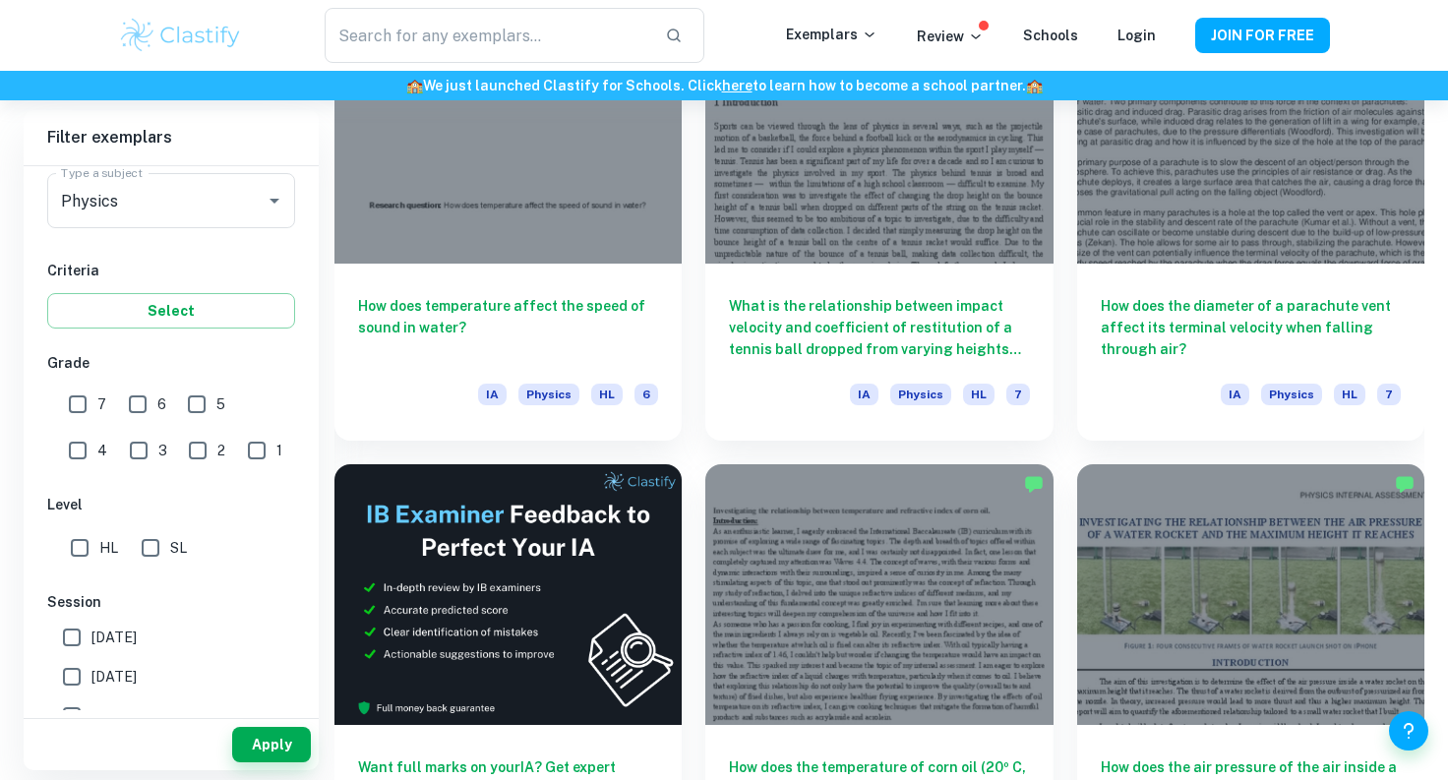
checkbox input "true"
click at [97, 431] on input "4" at bounding box center [77, 450] width 39 height 39
checkbox input "true"
click at [265, 716] on div "Apply" at bounding box center [171, 740] width 295 height 60
click at [268, 726] on div "Apply" at bounding box center [171, 744] width 295 height 51
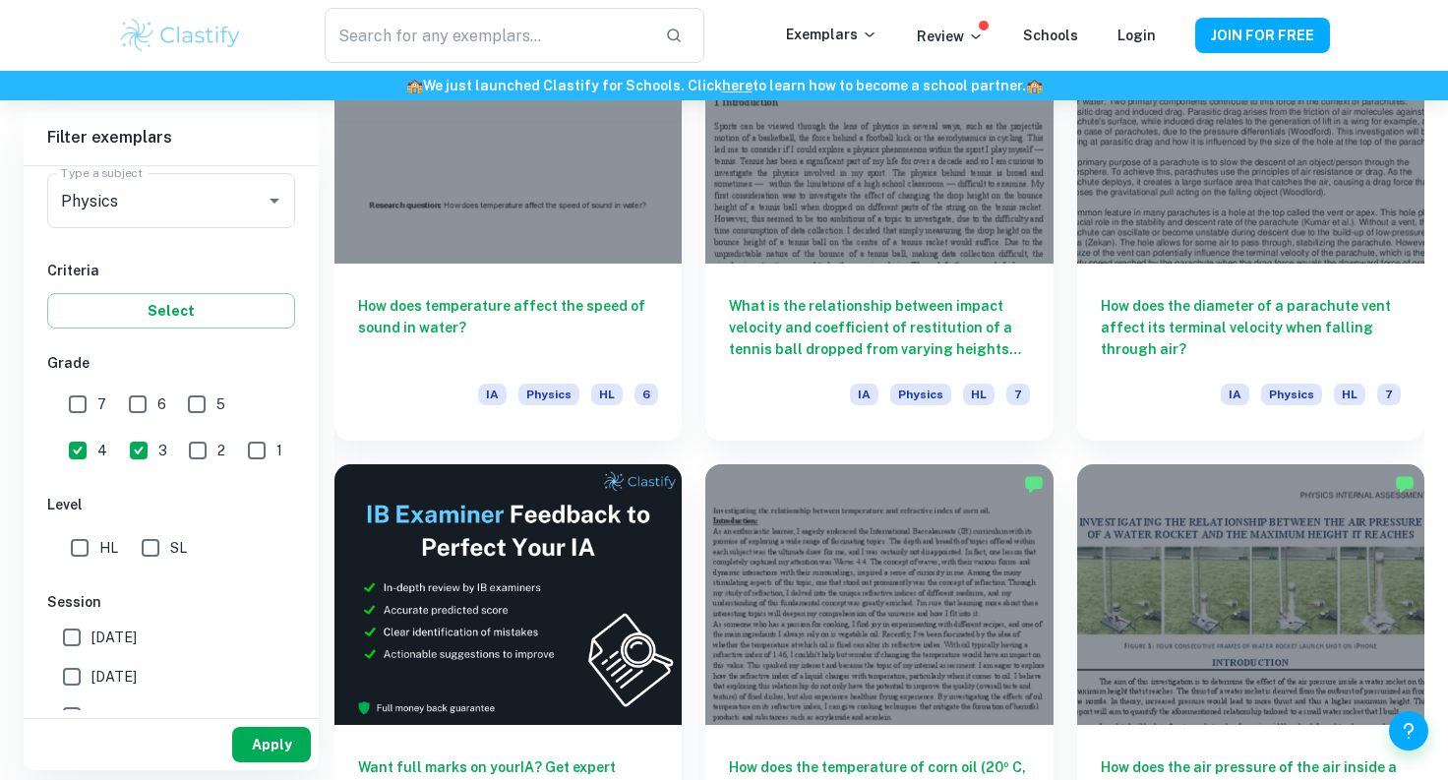
click at [268, 745] on button "Apply" at bounding box center [271, 744] width 79 height 35
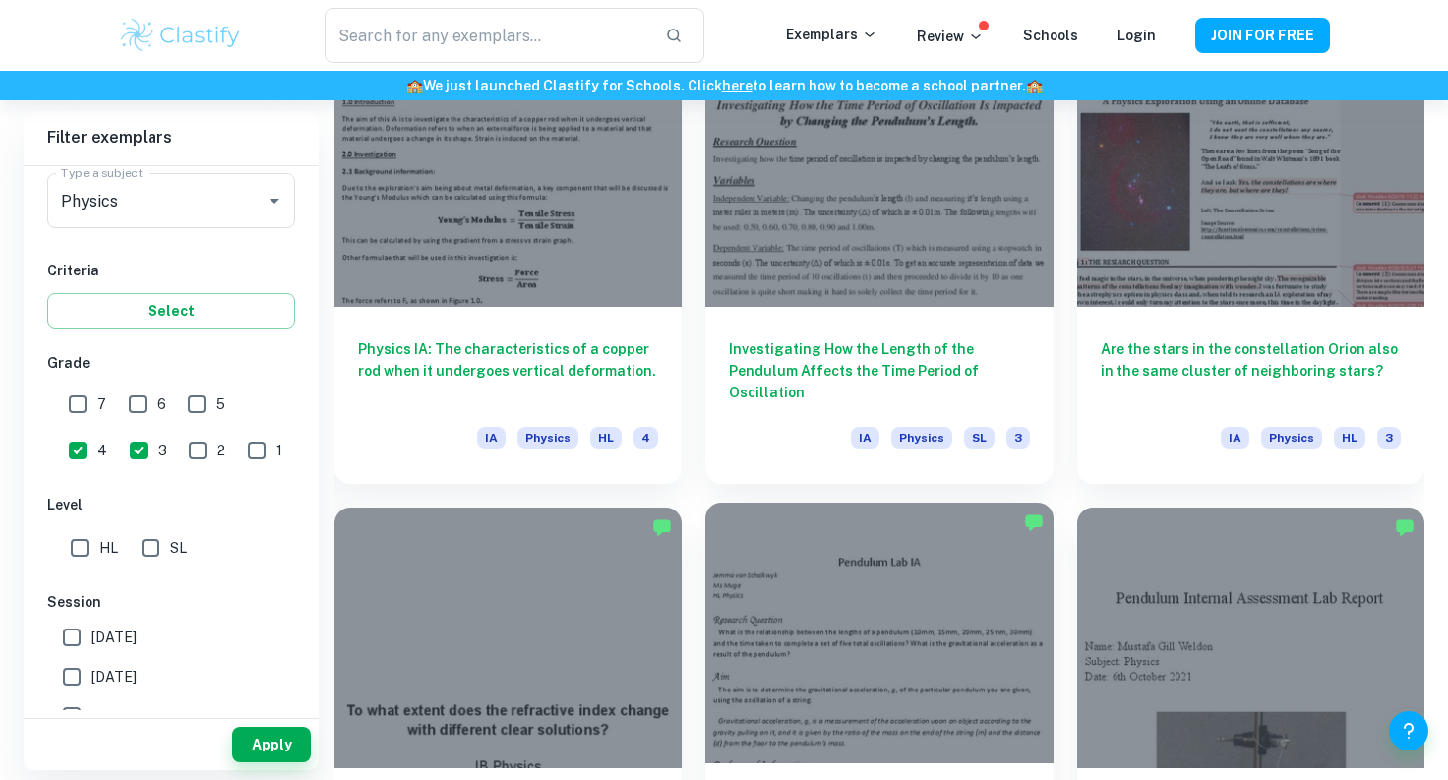
scroll to position [1998, 0]
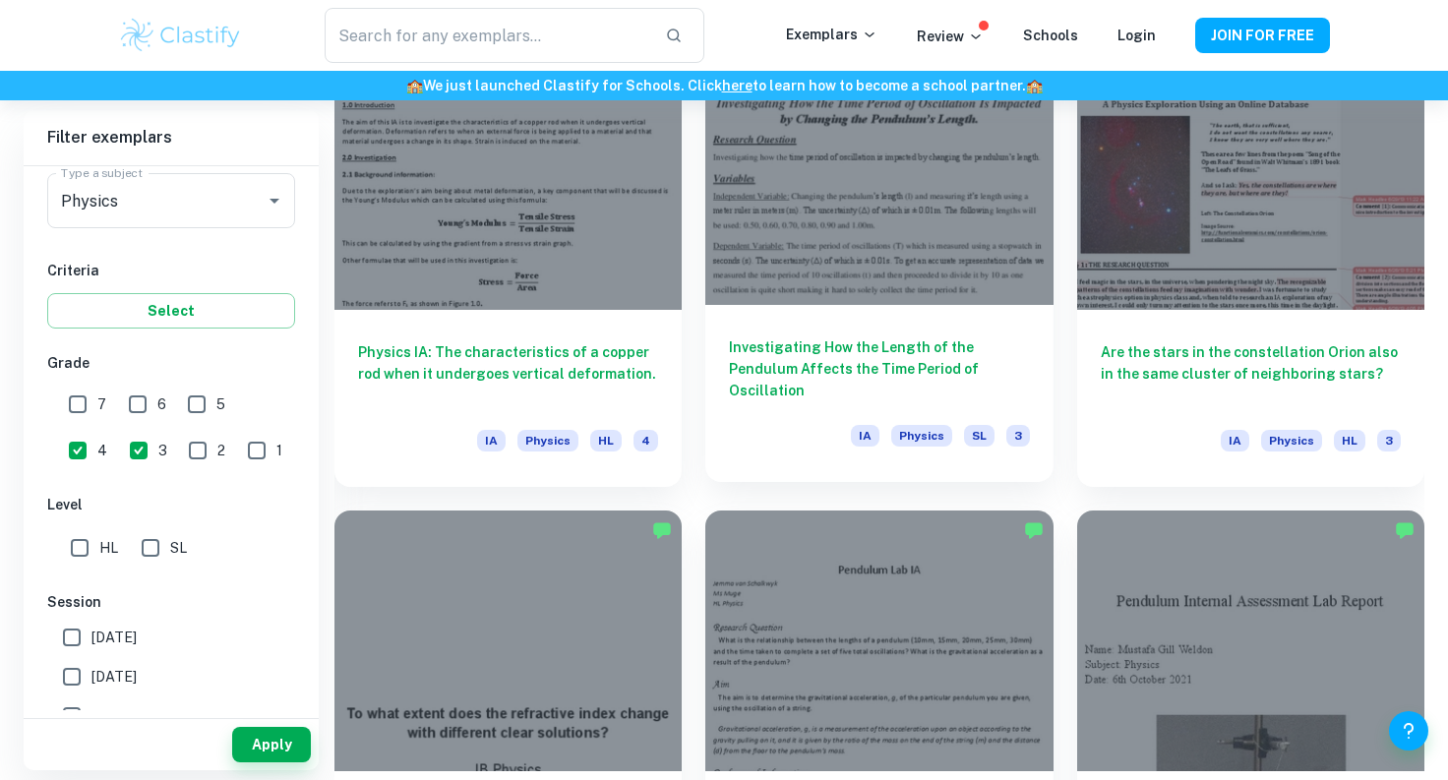
click at [883, 377] on h6 "Investigating How the Length of the Pendulum Affects the Time Period of Oscilla…" at bounding box center [879, 368] width 300 height 65
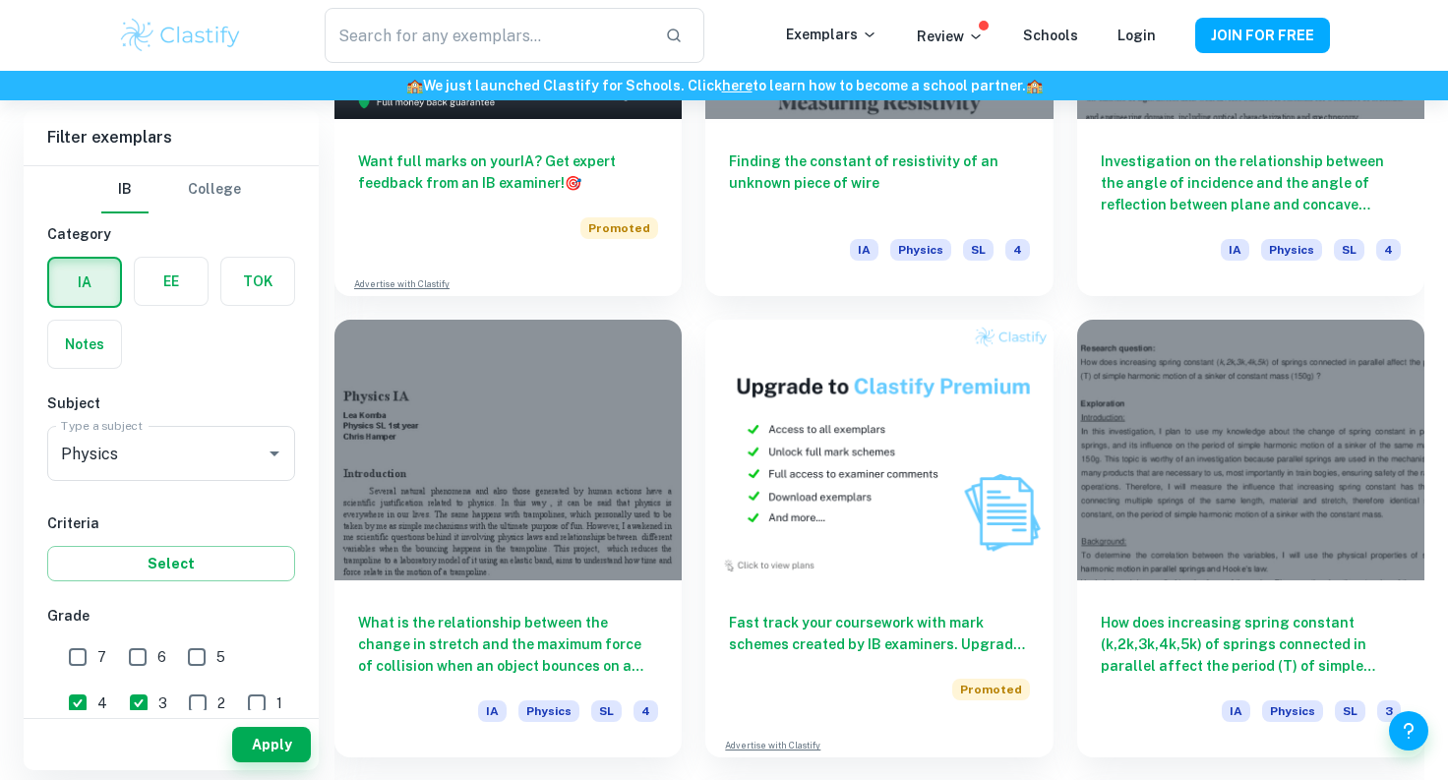
scroll to position [3574, 0]
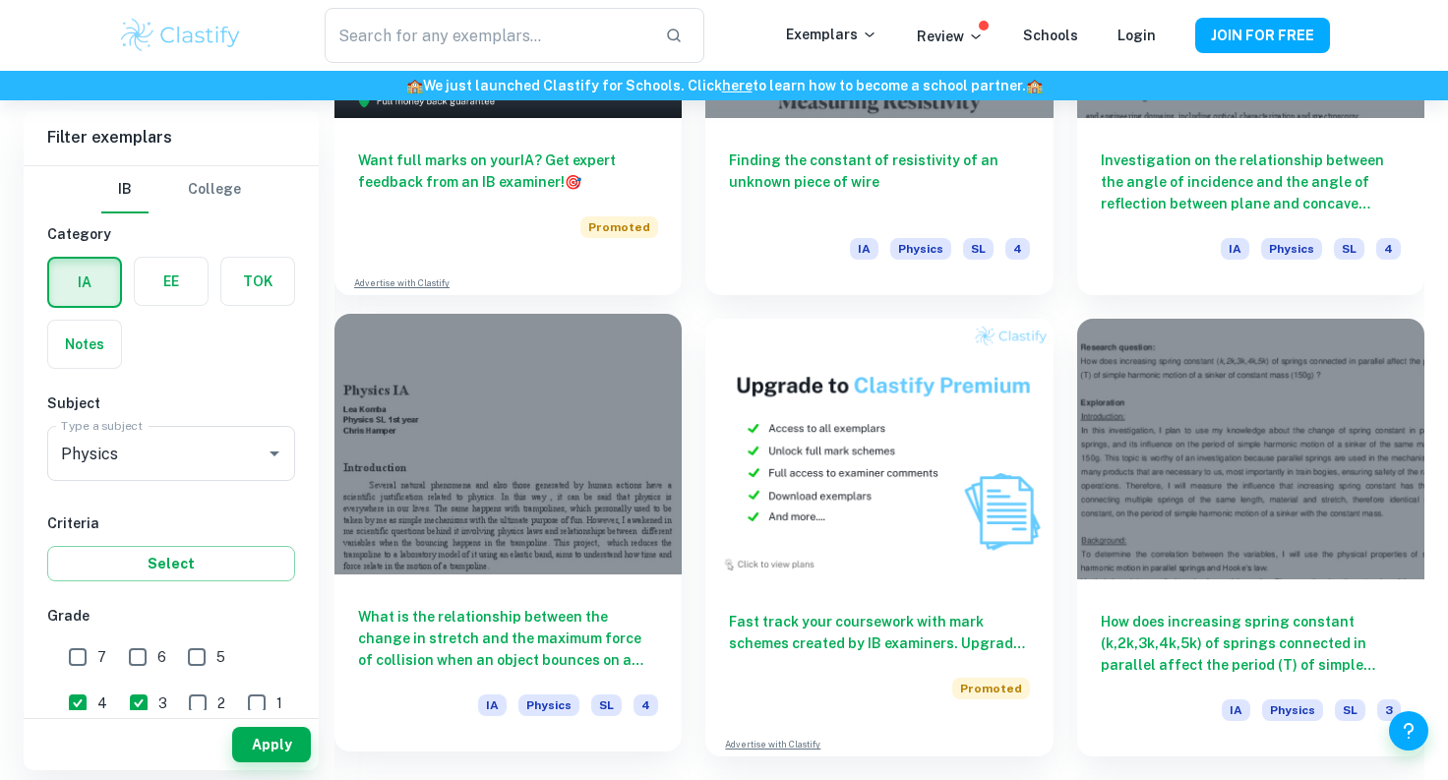
click at [619, 641] on h6 "What is the relationship between the change in stretch and the maximum force of…" at bounding box center [508, 638] width 300 height 65
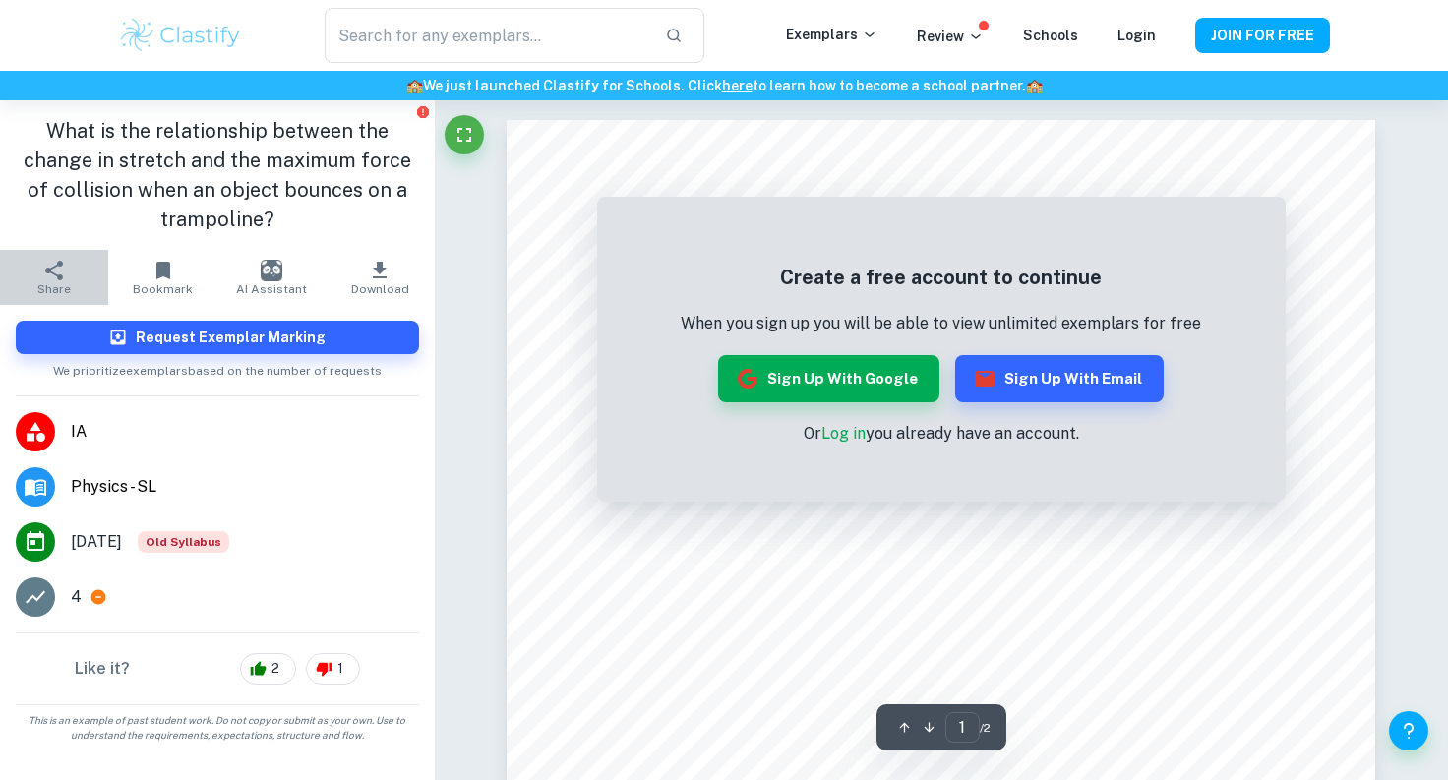
click at [65, 278] on icon "button" at bounding box center [54, 271] width 24 height 24
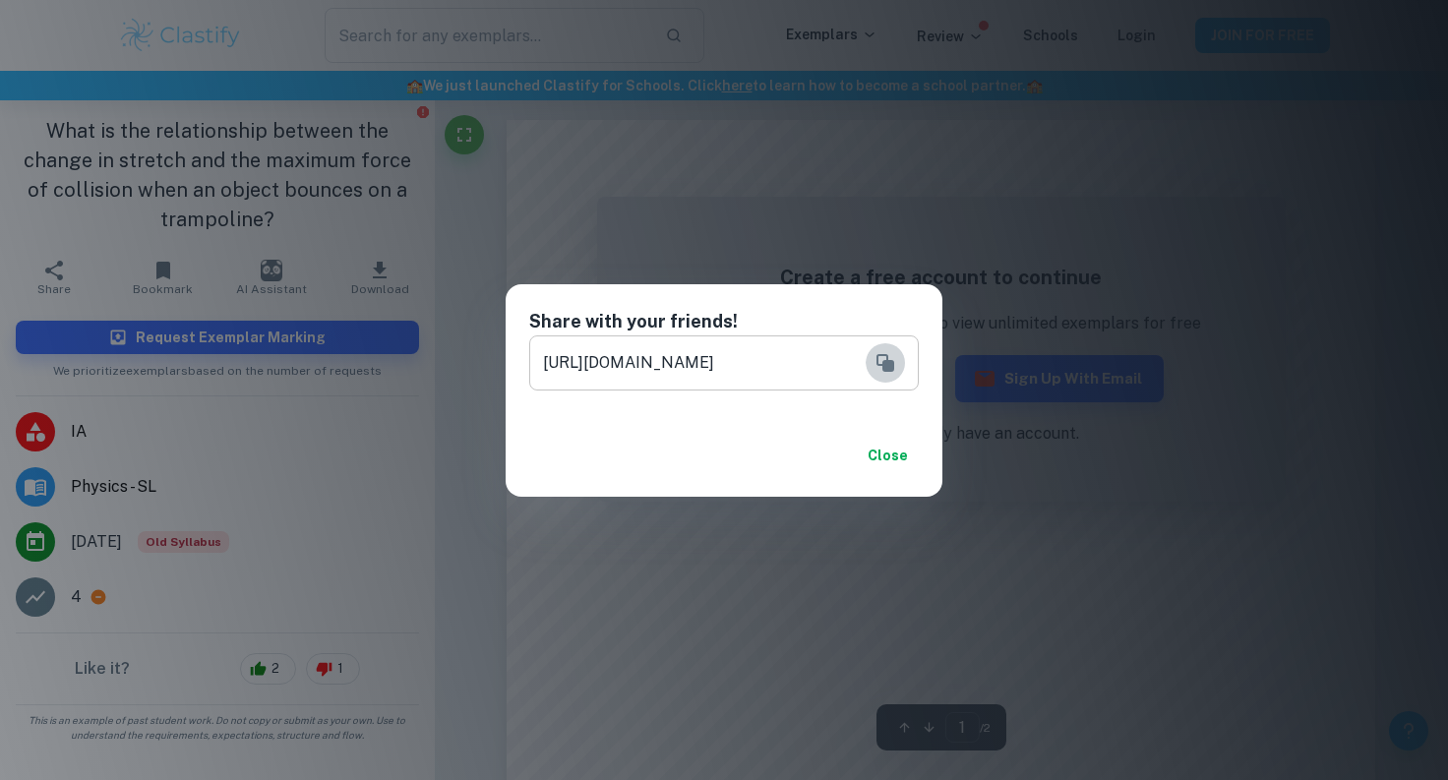
click at [873, 355] on button "Copy" at bounding box center [885, 362] width 39 height 39
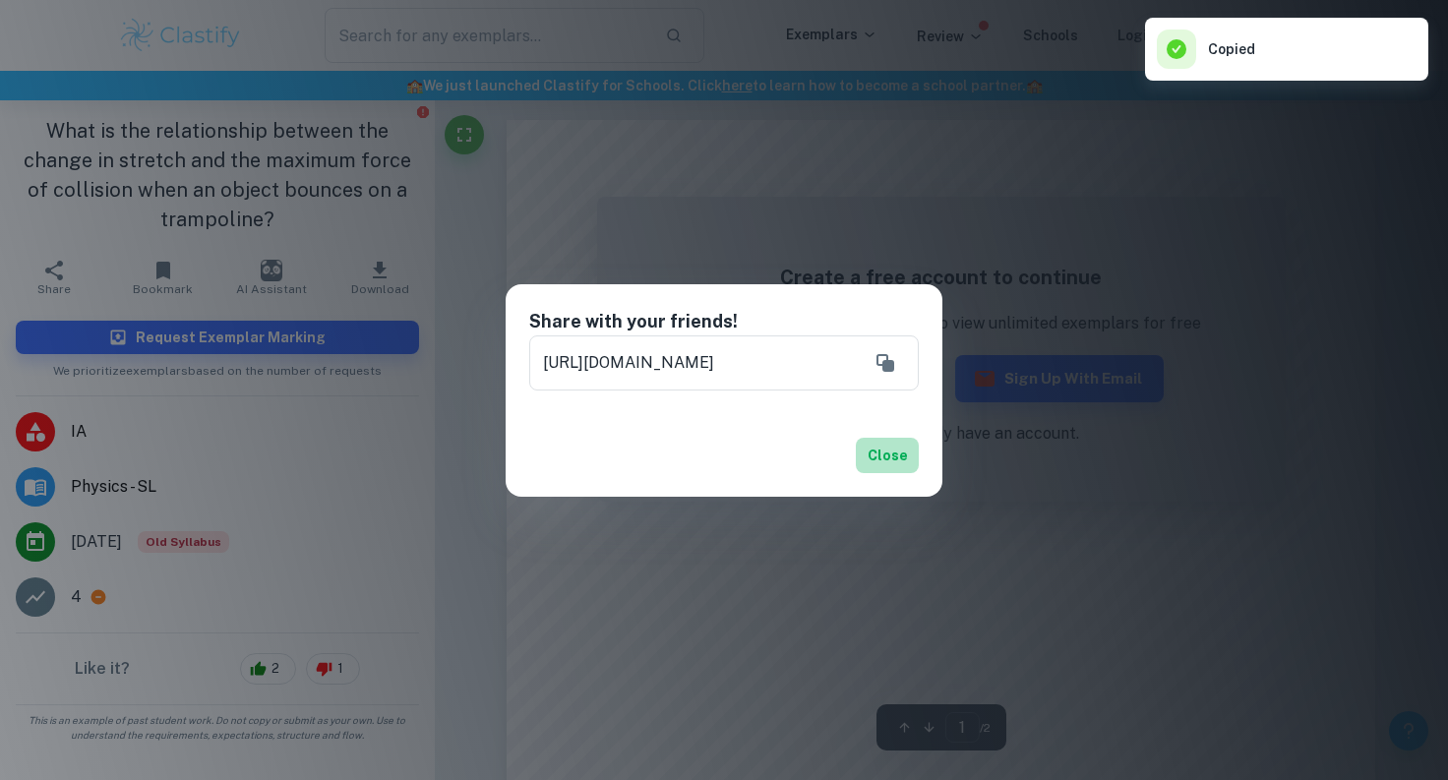
click at [892, 468] on button "Close" at bounding box center [887, 455] width 63 height 35
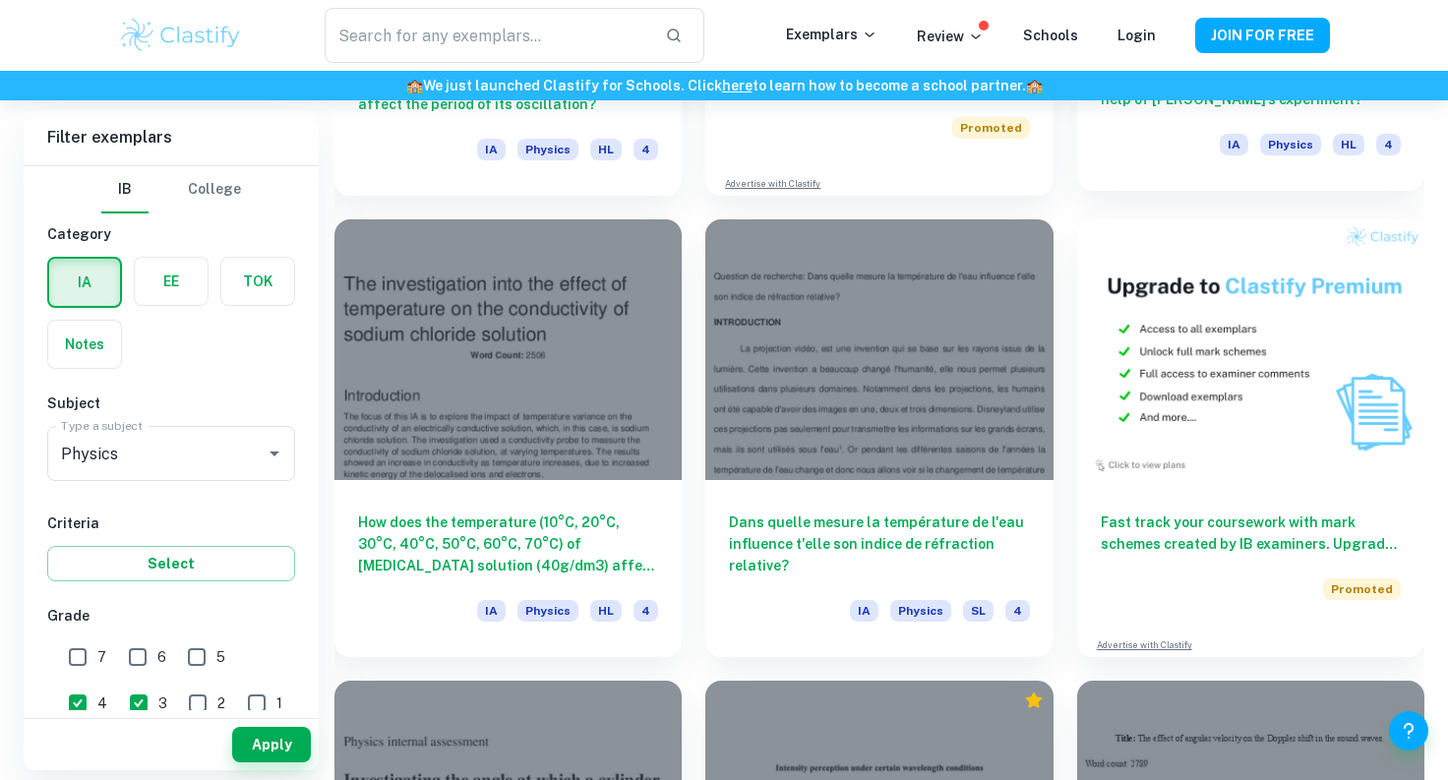
scroll to position [5983, 0]
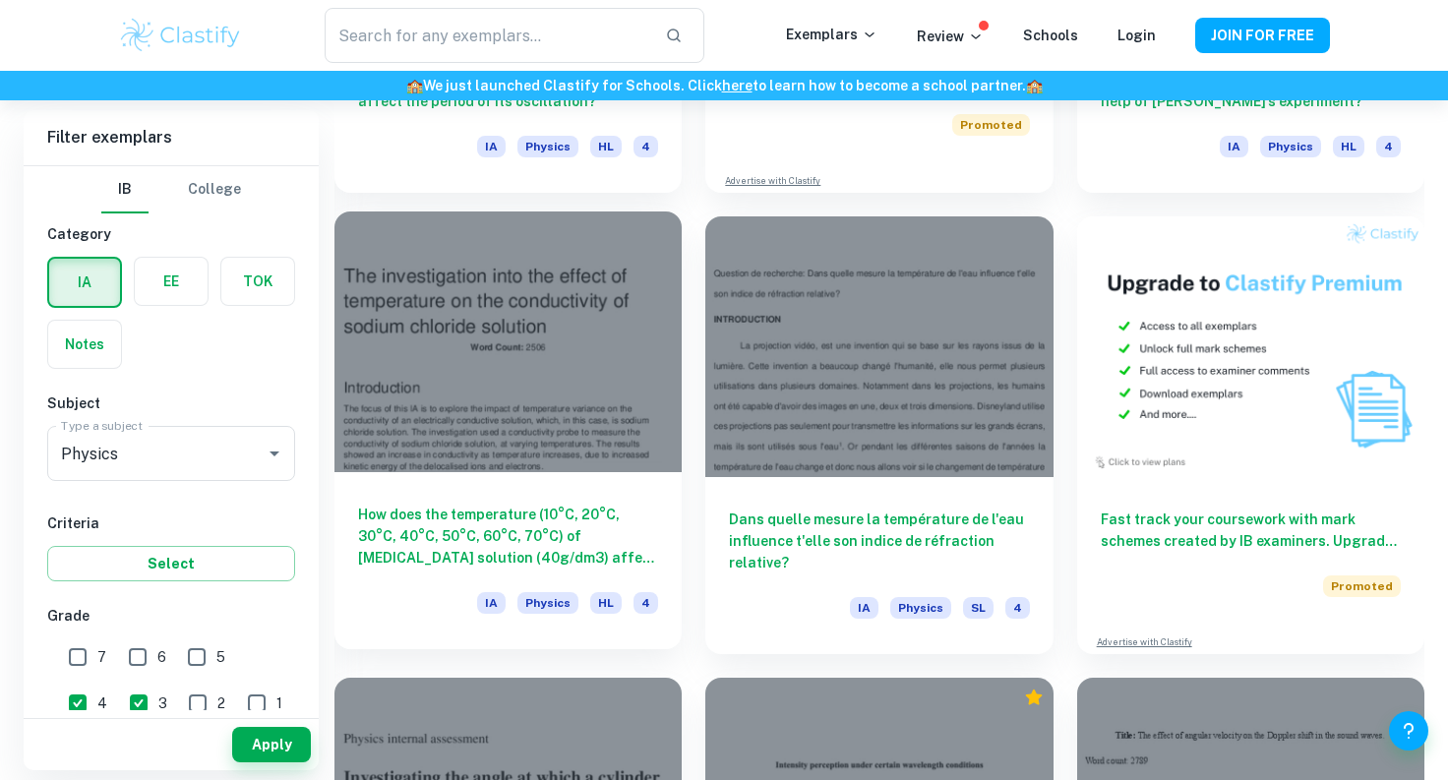
click at [608, 536] on h6 "How does the temperature (10°C, 20°C, 30°C, 40°C, 50°C, 60°C, 70°C) of [MEDICAL…" at bounding box center [508, 536] width 300 height 65
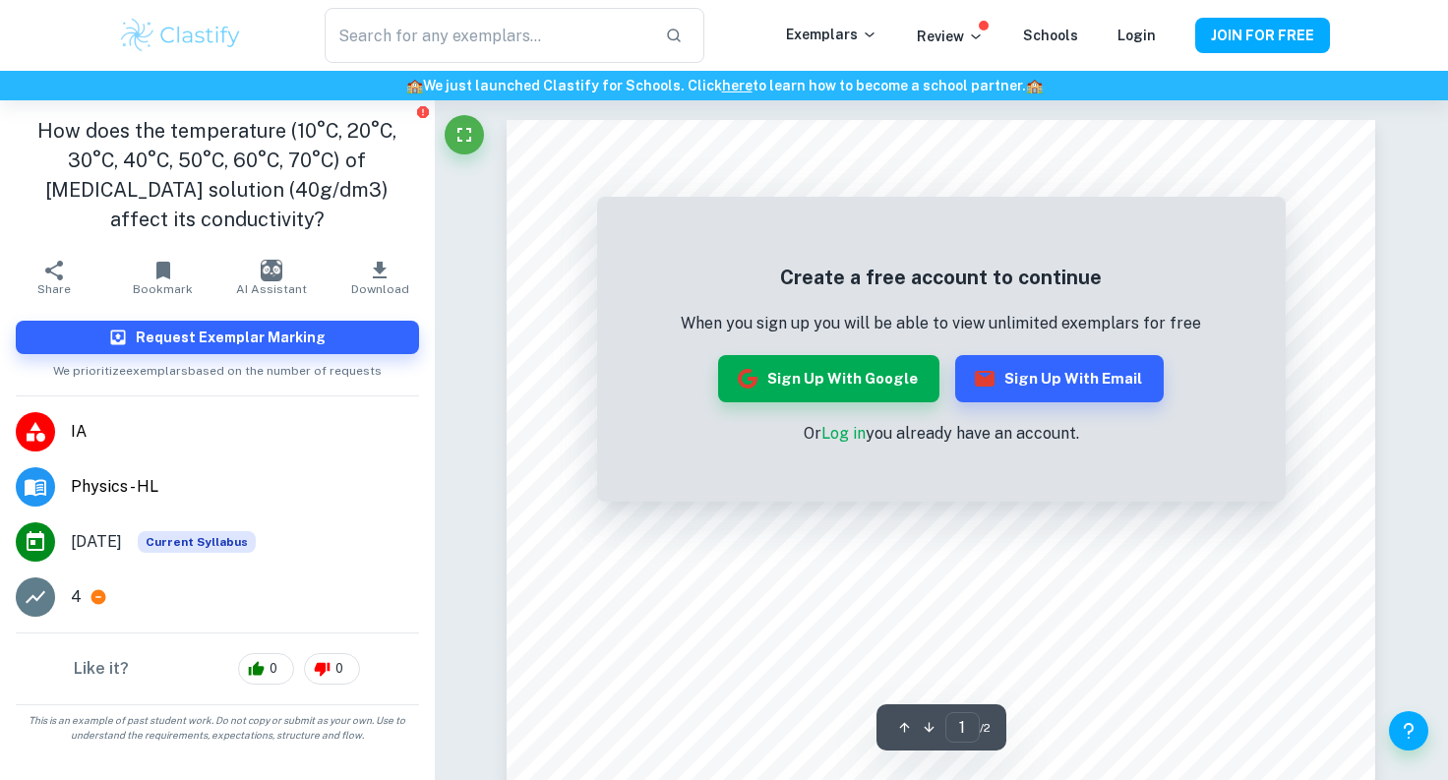
click at [51, 271] on icon "button" at bounding box center [54, 271] width 24 height 24
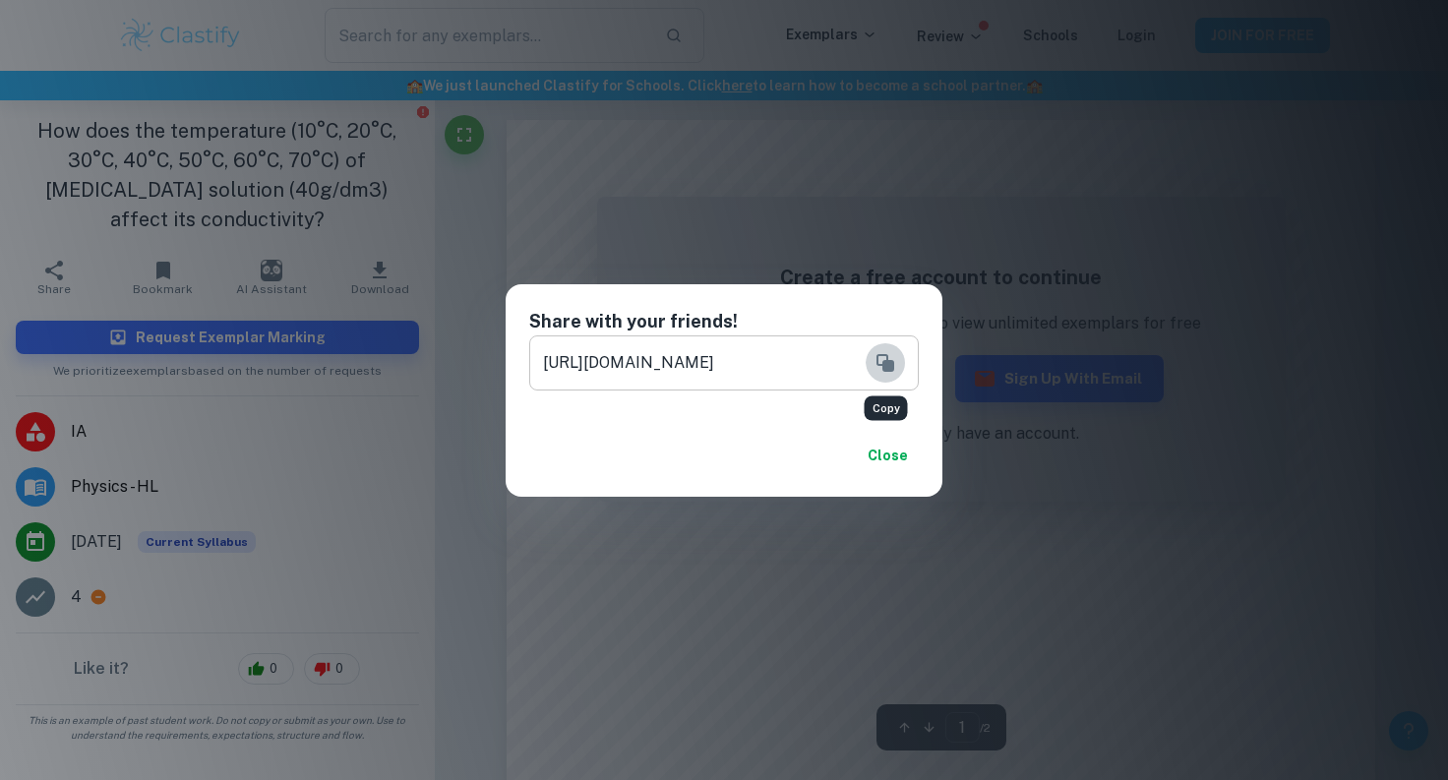
click at [897, 363] on button "Copy" at bounding box center [885, 362] width 39 height 39
click at [886, 445] on button "Close" at bounding box center [887, 455] width 63 height 35
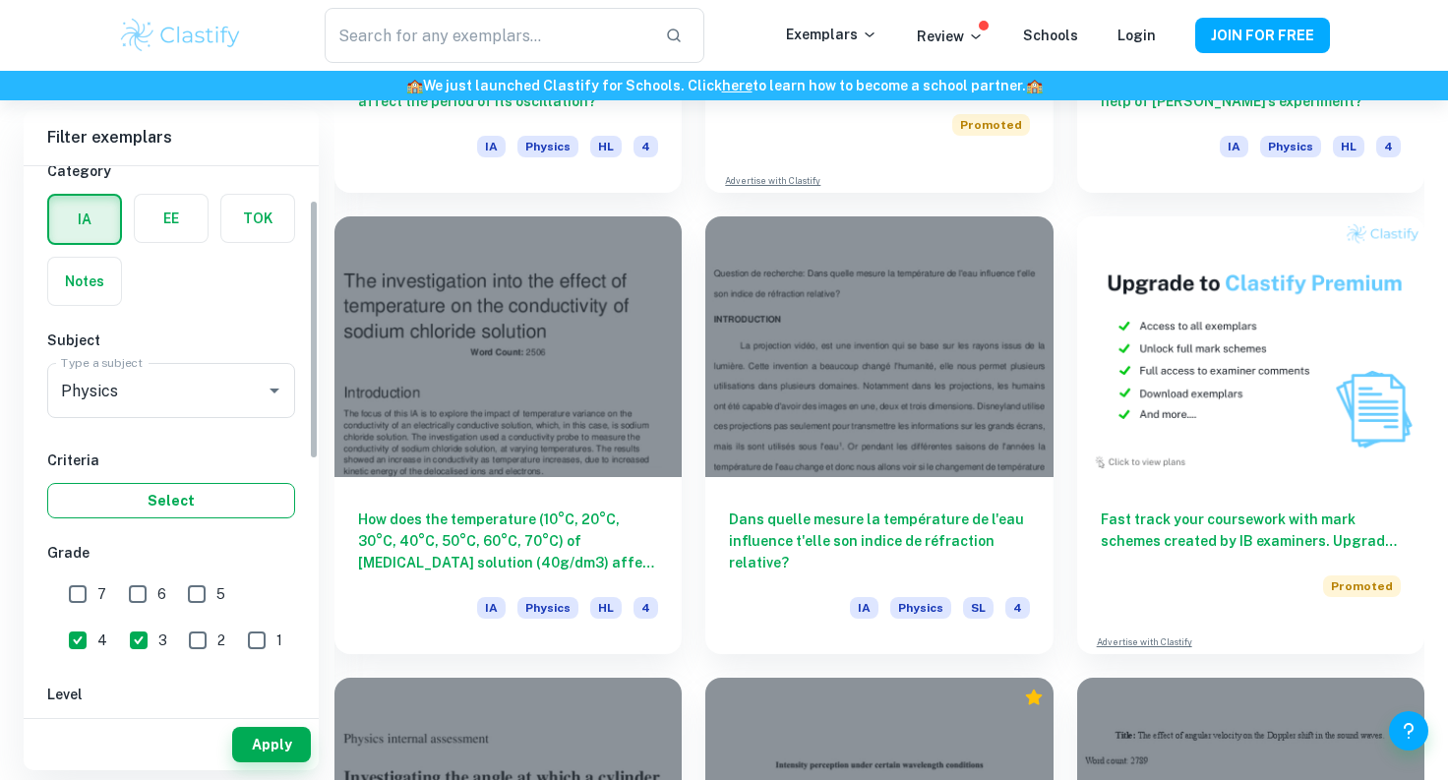
scroll to position [104, 0]
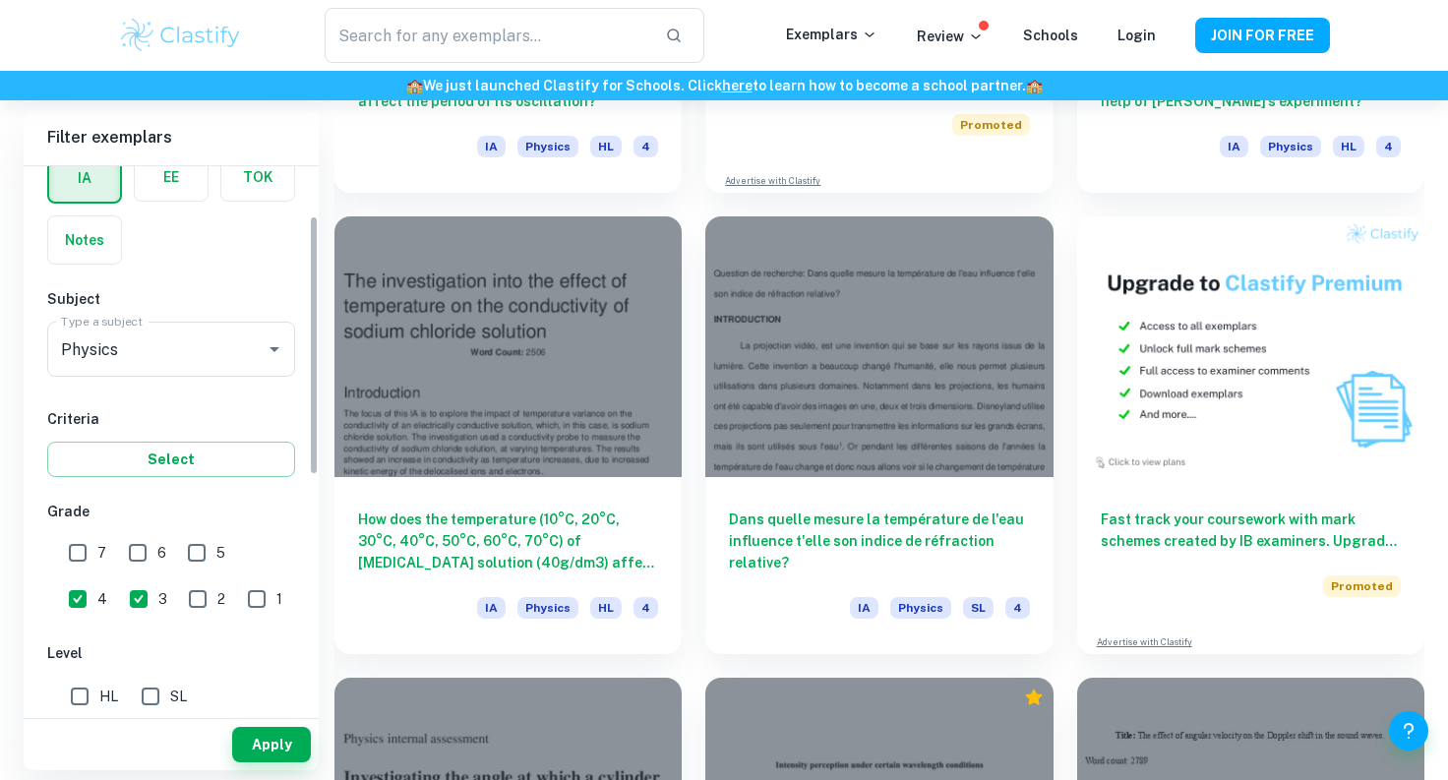
click at [97, 579] on input "4" at bounding box center [77, 598] width 39 height 39
checkbox input "false"
click at [119, 598] on input "3" at bounding box center [138, 598] width 39 height 39
checkbox input "false"
click at [178, 599] on input "2" at bounding box center [197, 598] width 39 height 39
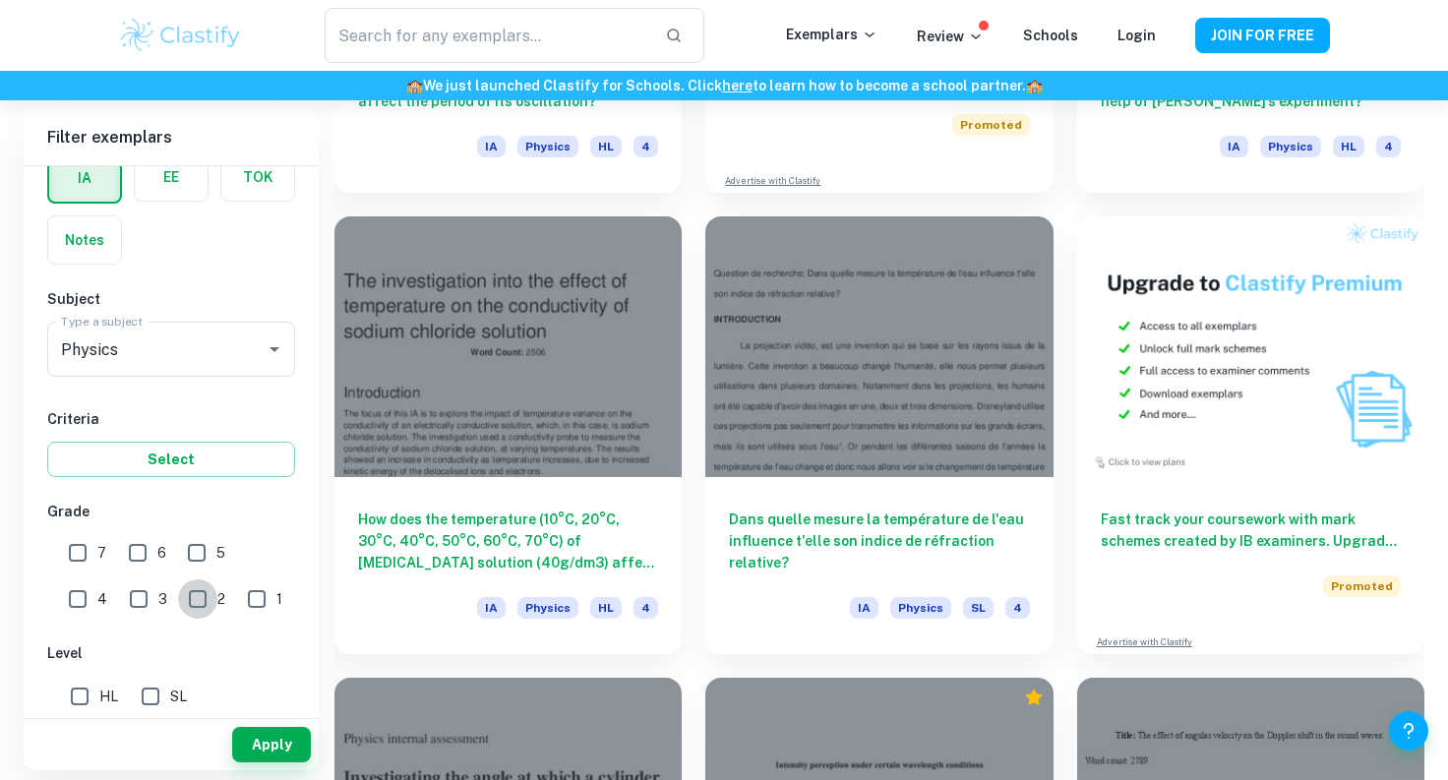
checkbox input "true"
click at [262, 751] on button "Apply" at bounding box center [271, 744] width 79 height 35
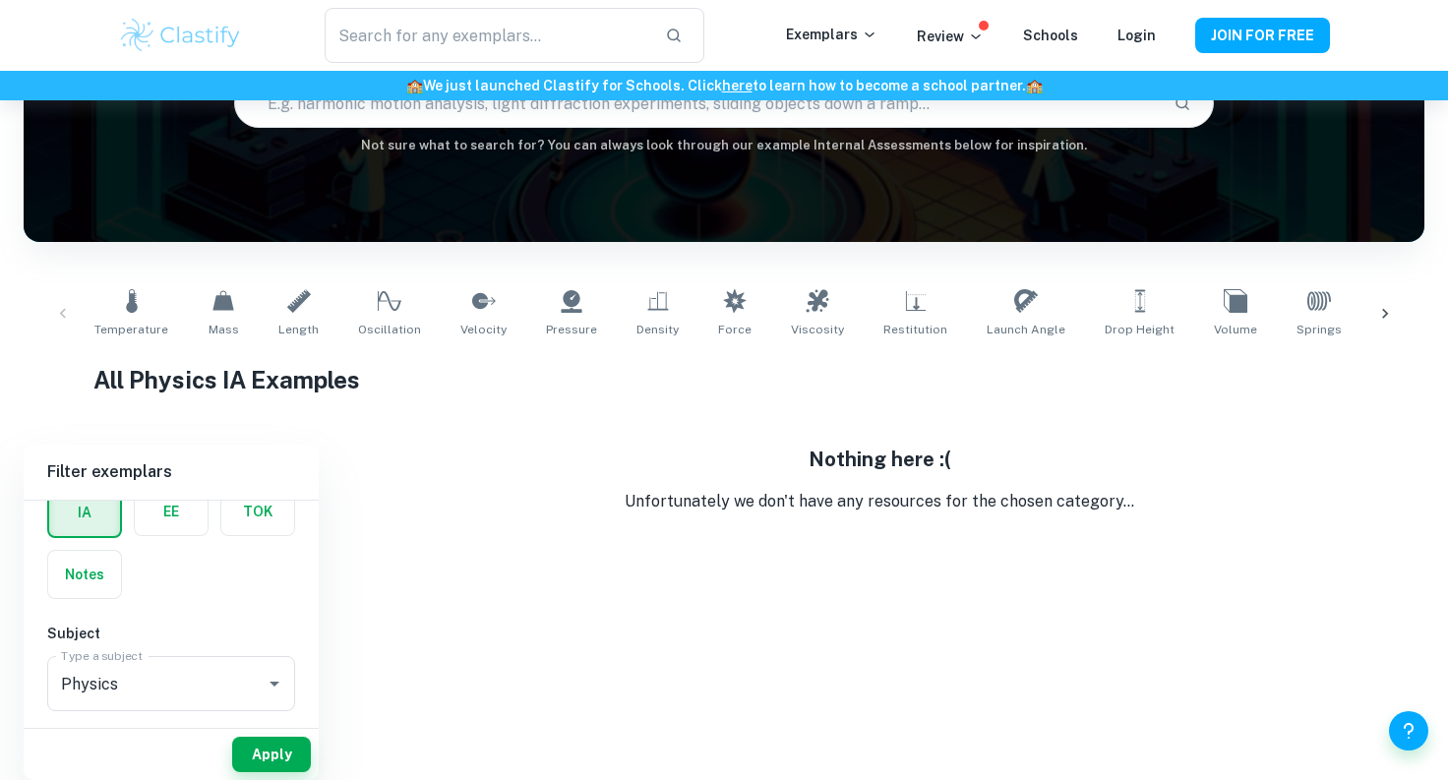
scroll to position [178, 0]
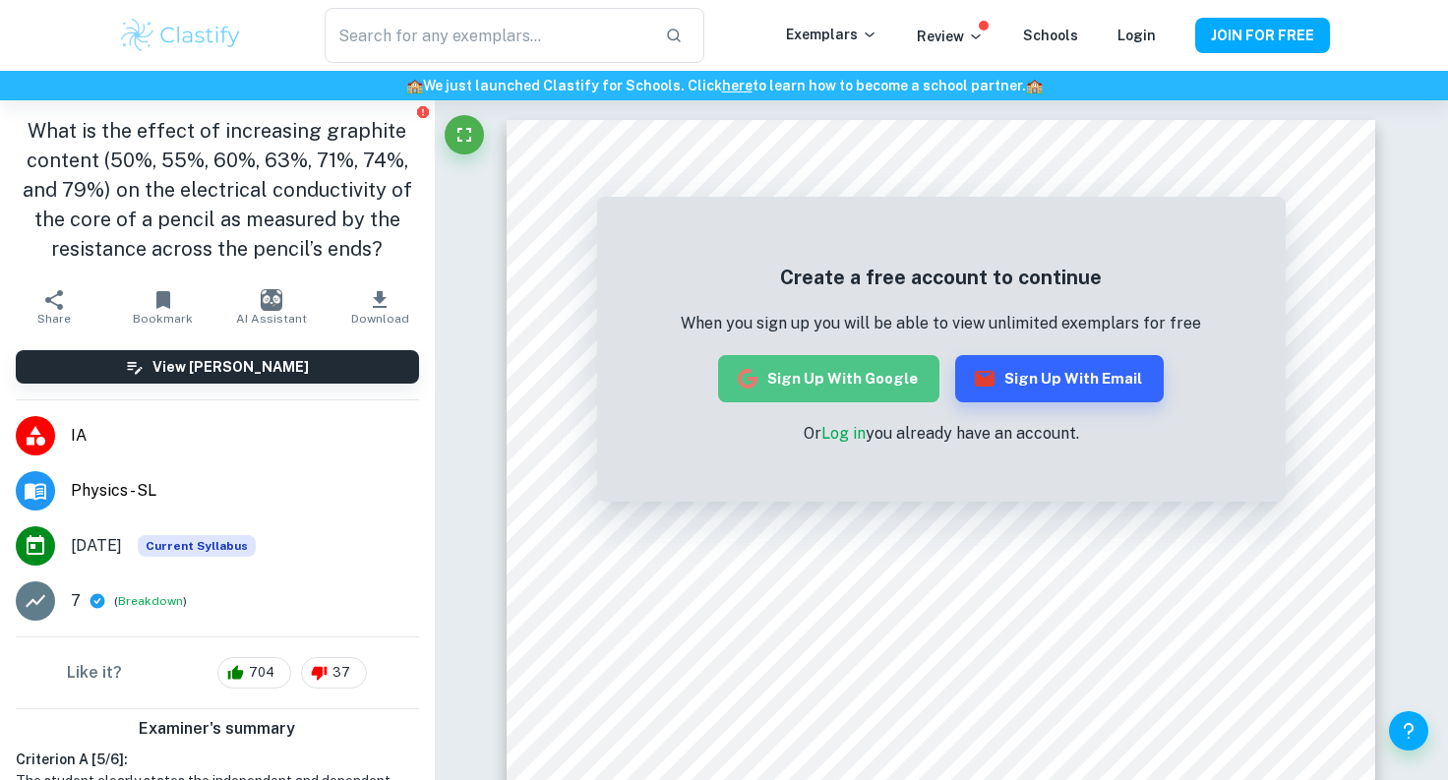
click at [879, 359] on button "Sign up with Google" at bounding box center [828, 378] width 221 height 47
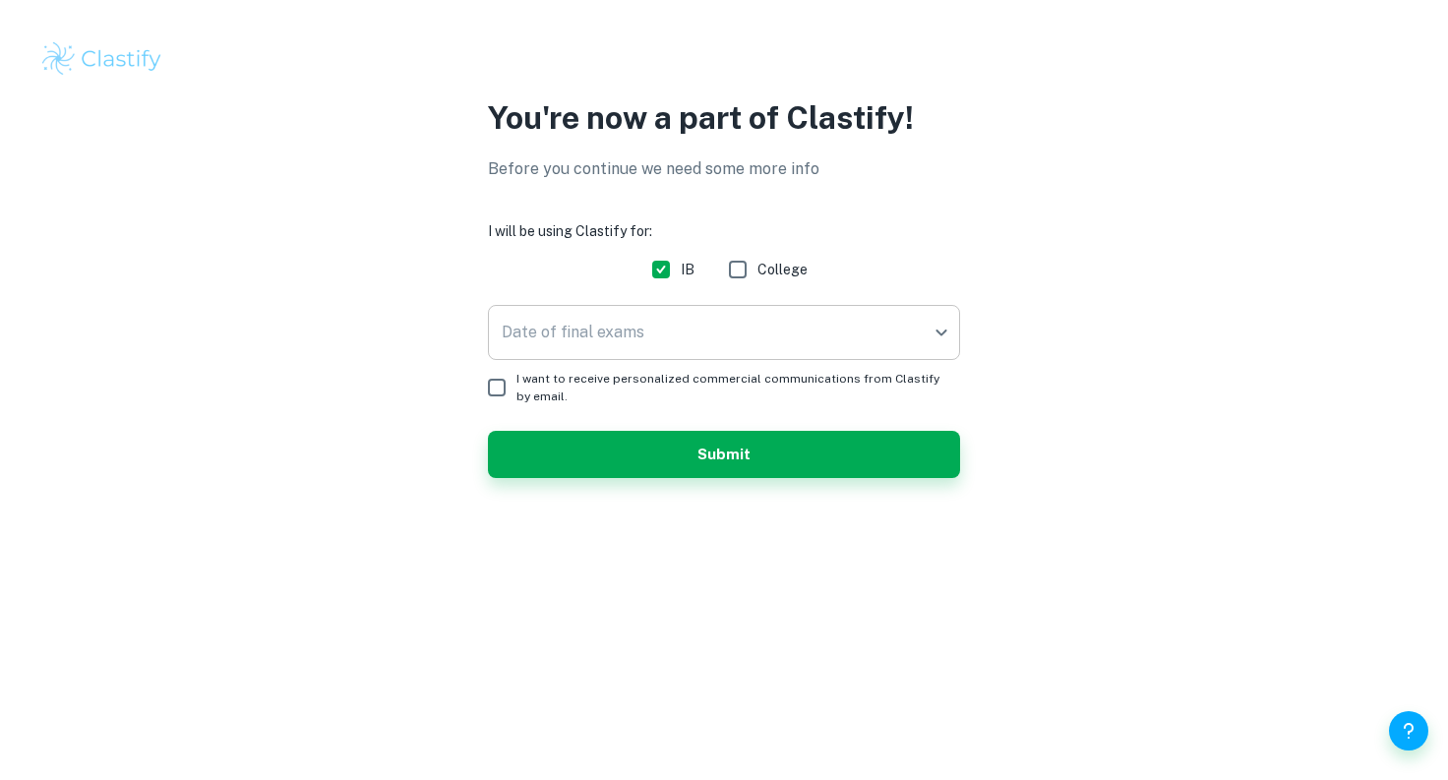
click at [833, 330] on body "We value your privacy We use cookies to enhance your browsing experience, serve…" at bounding box center [724, 390] width 1448 height 780
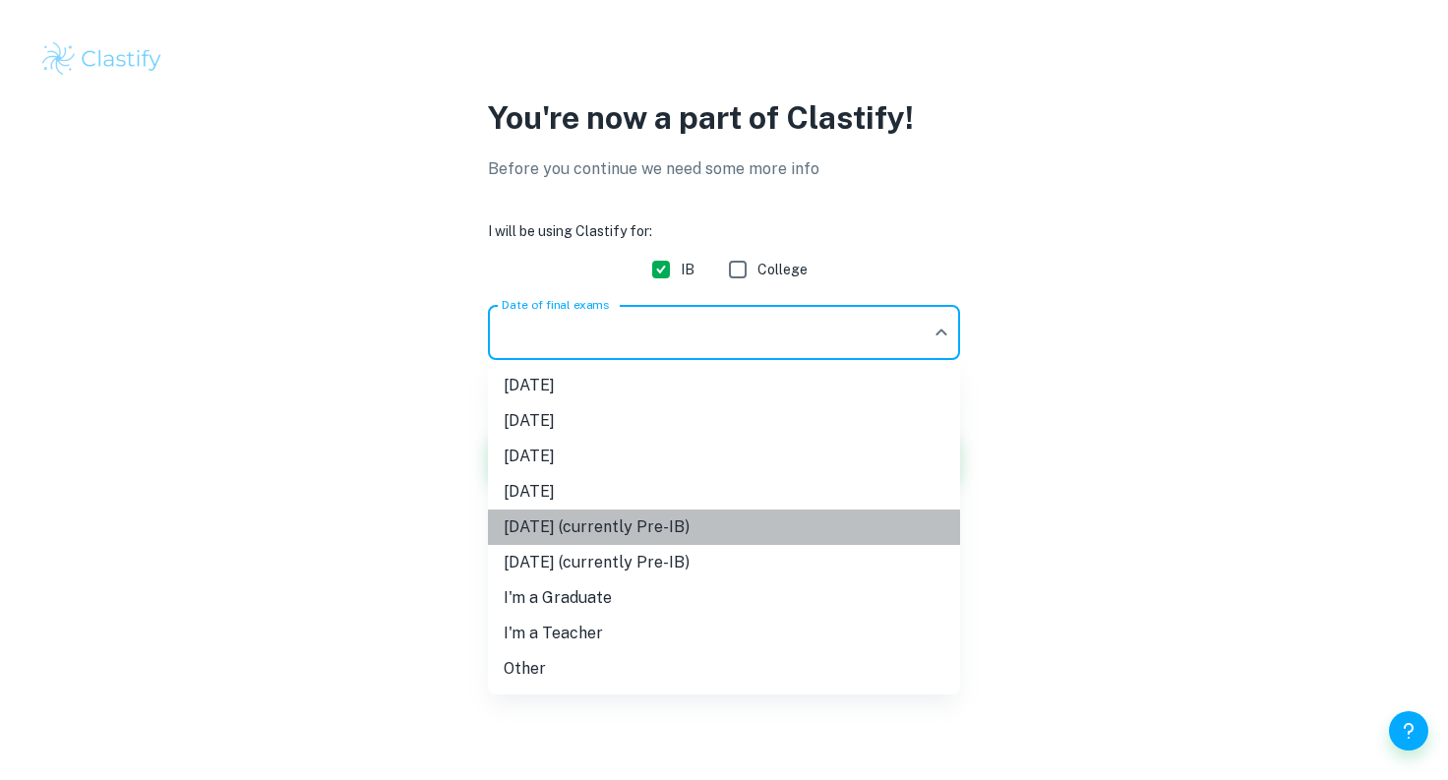
click at [652, 534] on li "May 2027 (currently Pre-IB)" at bounding box center [724, 527] width 472 height 35
type input "M27"
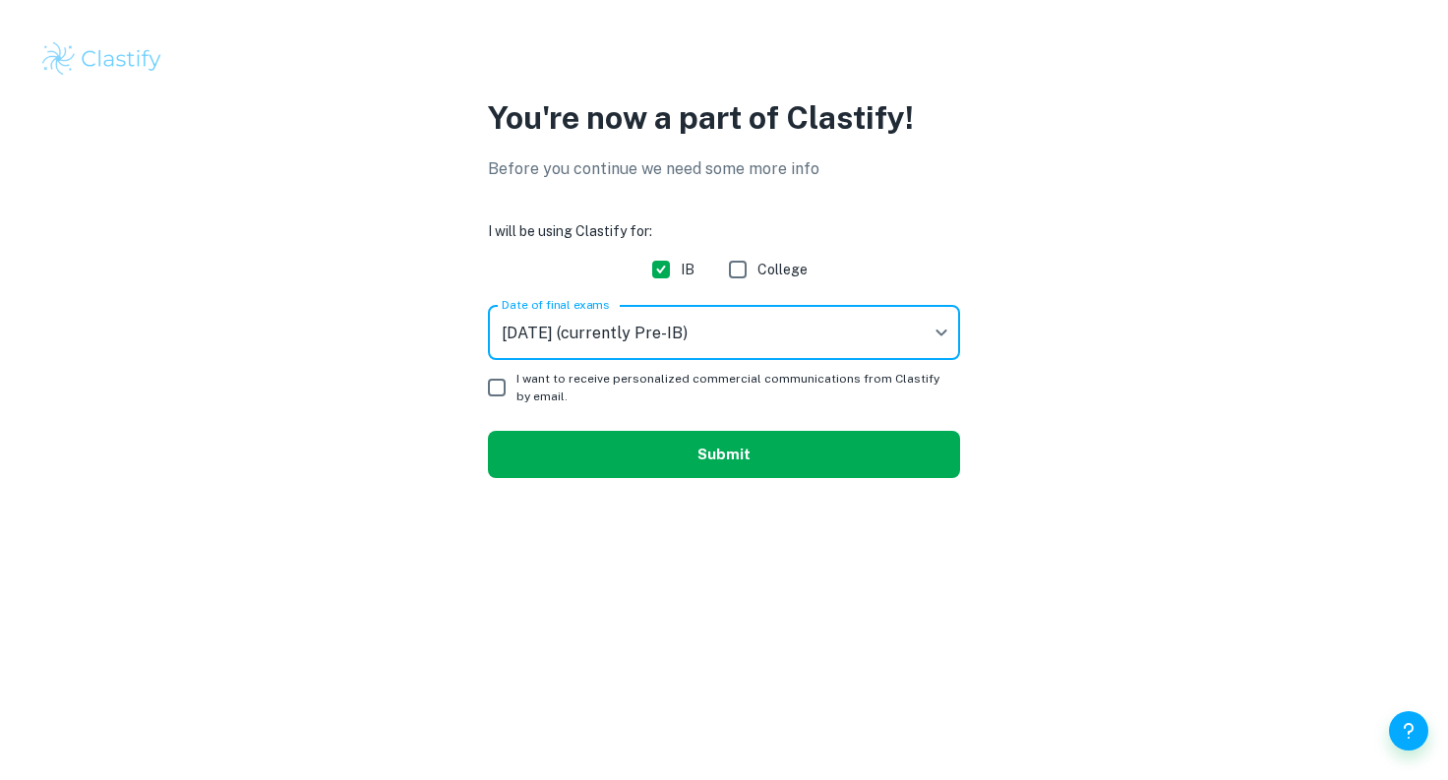
click at [610, 451] on button "Submit" at bounding box center [724, 454] width 472 height 47
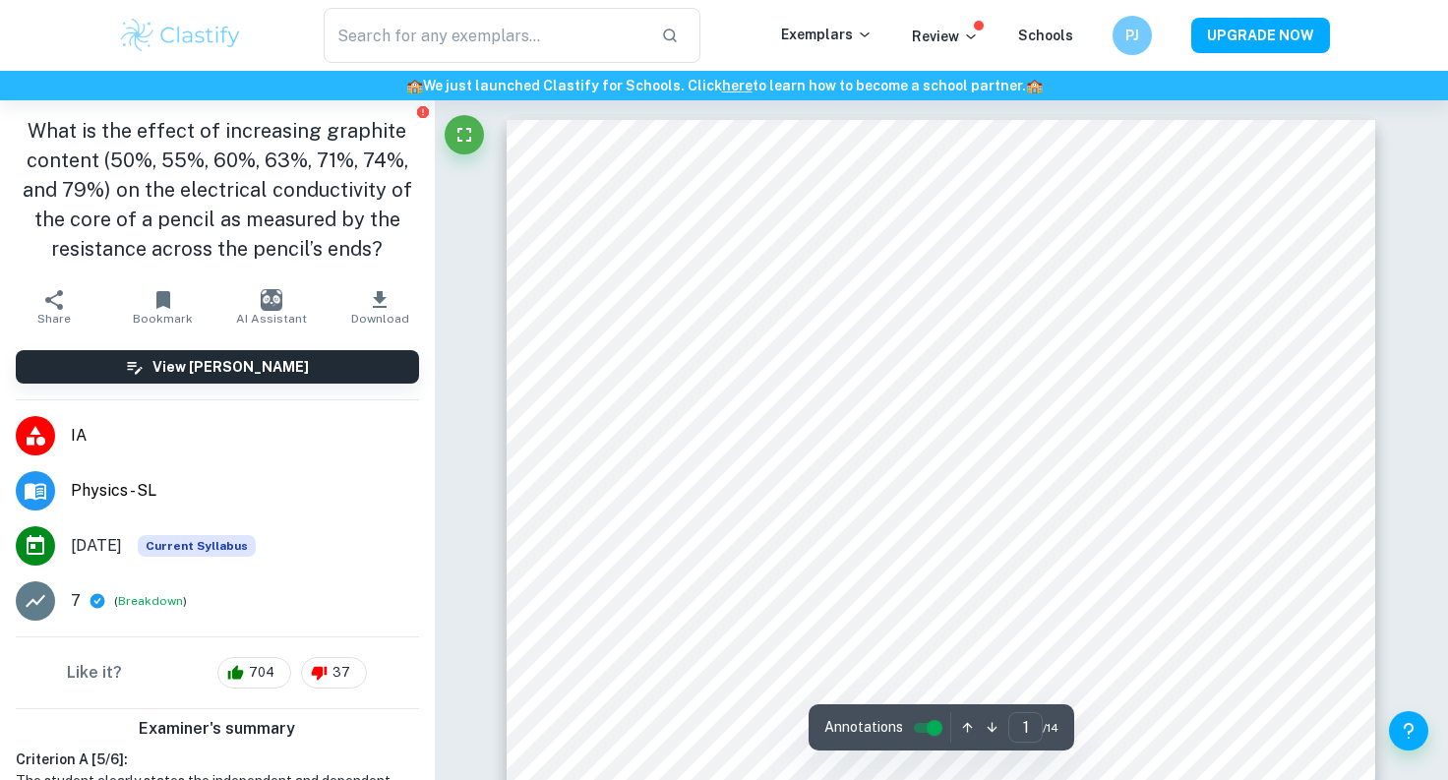
click at [387, 294] on icon "button" at bounding box center [380, 300] width 24 height 24
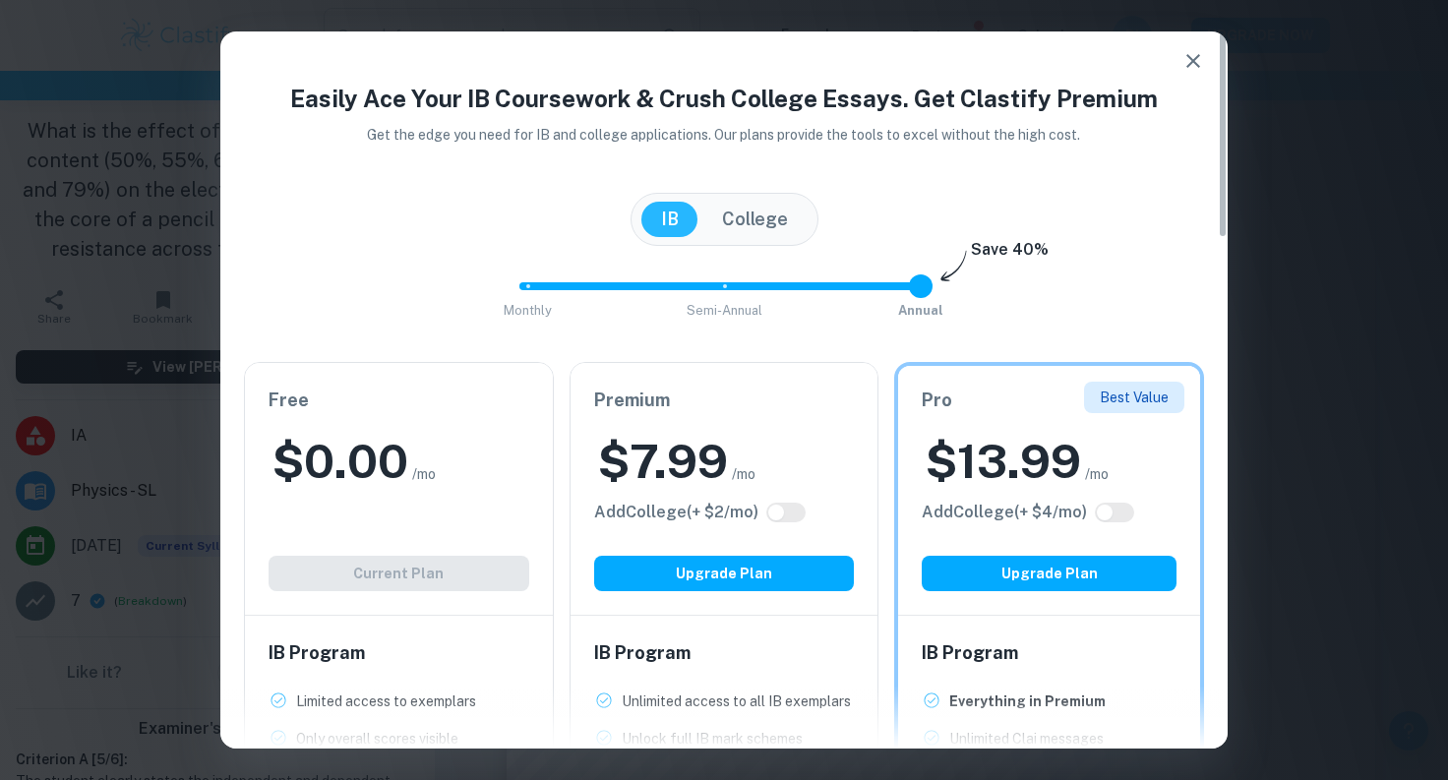
click at [1182, 66] on icon "button" at bounding box center [1193, 61] width 24 height 24
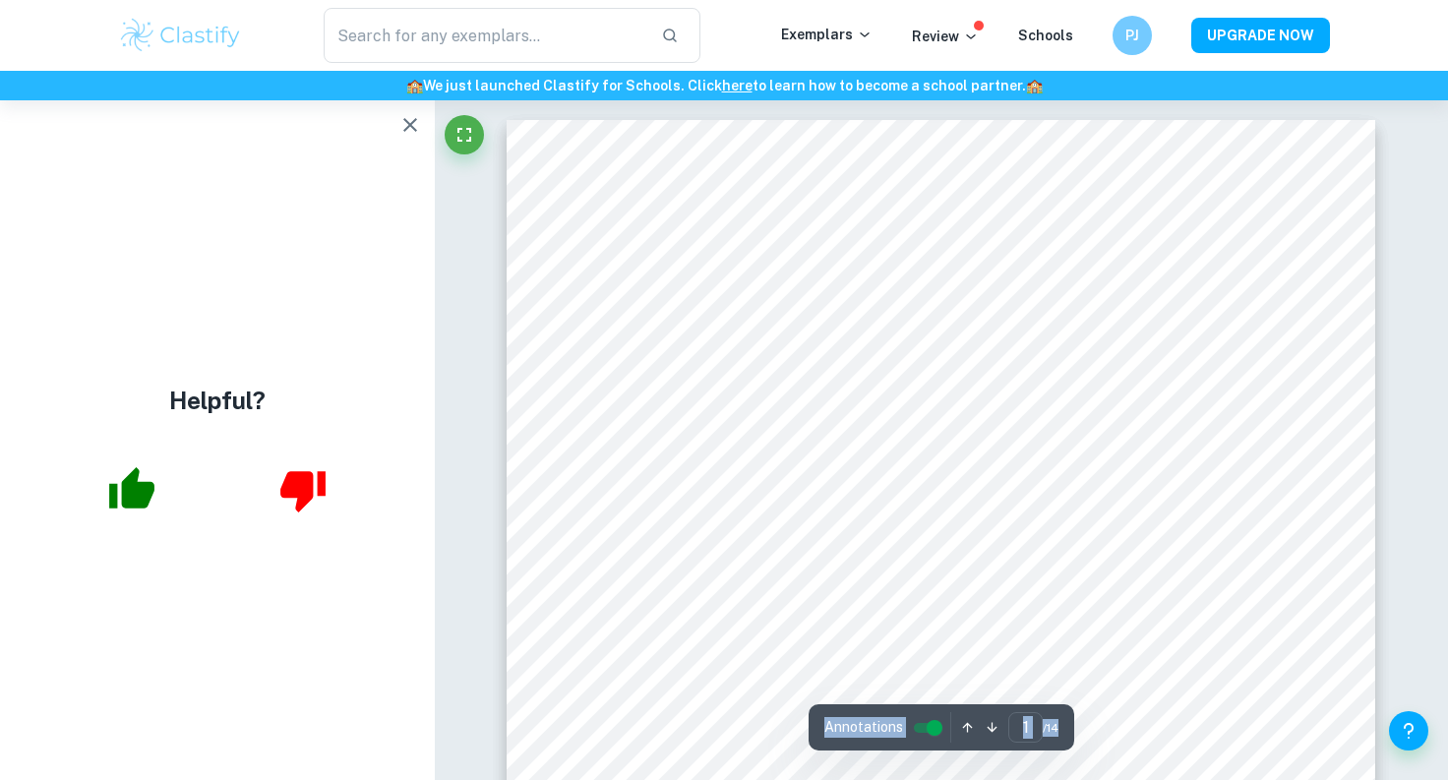
click at [416, 124] on icon "button" at bounding box center [410, 125] width 24 height 24
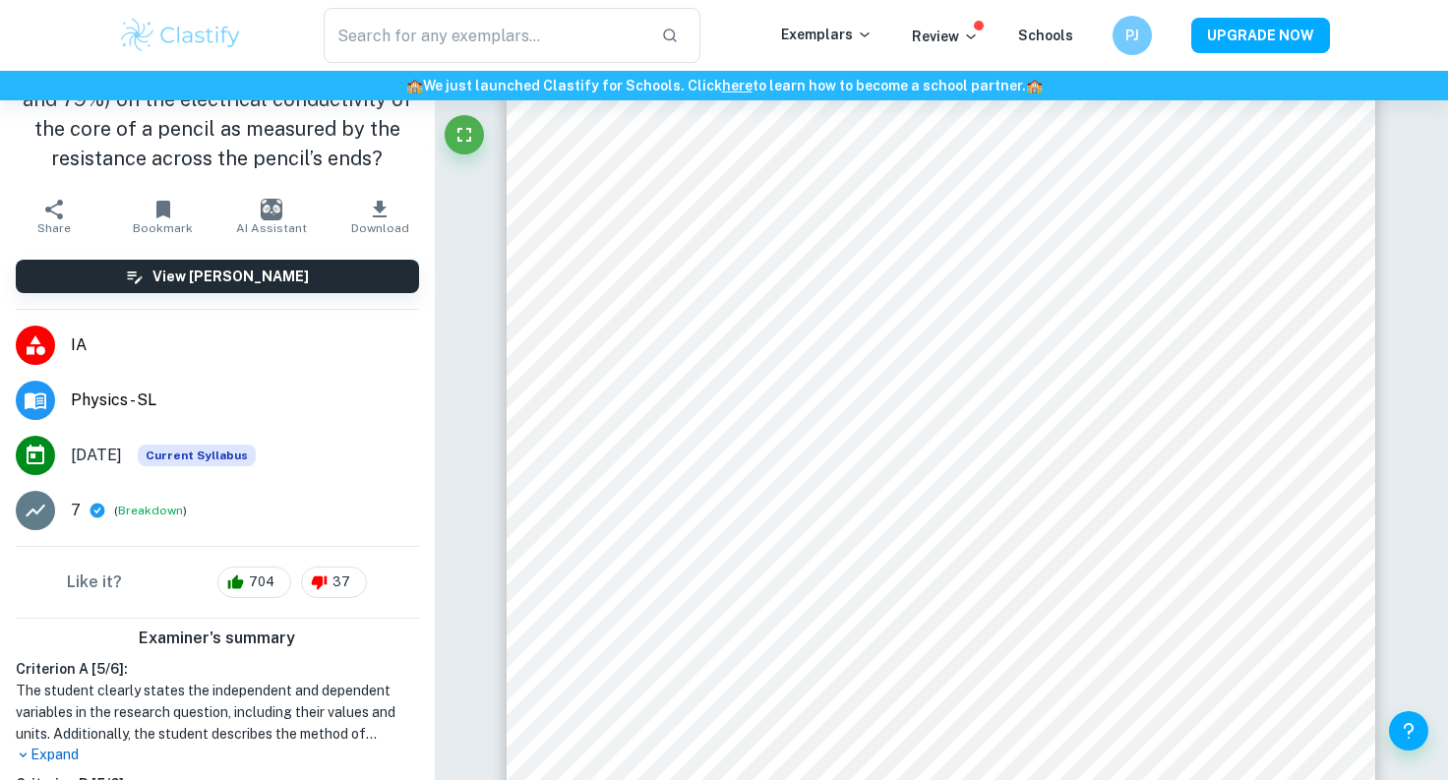
scroll to position [29, 0]
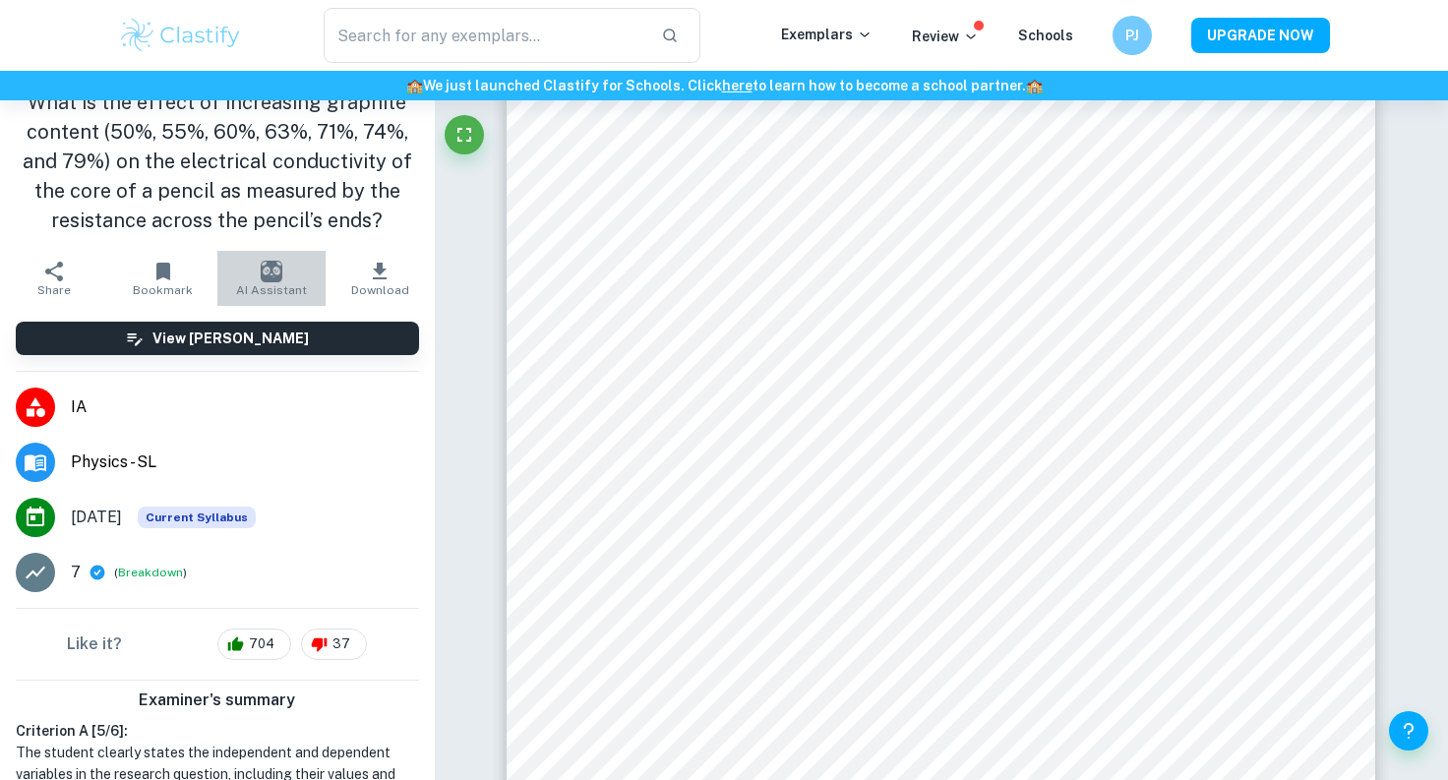
click at [262, 272] on img "button" at bounding box center [272, 272] width 22 height 22
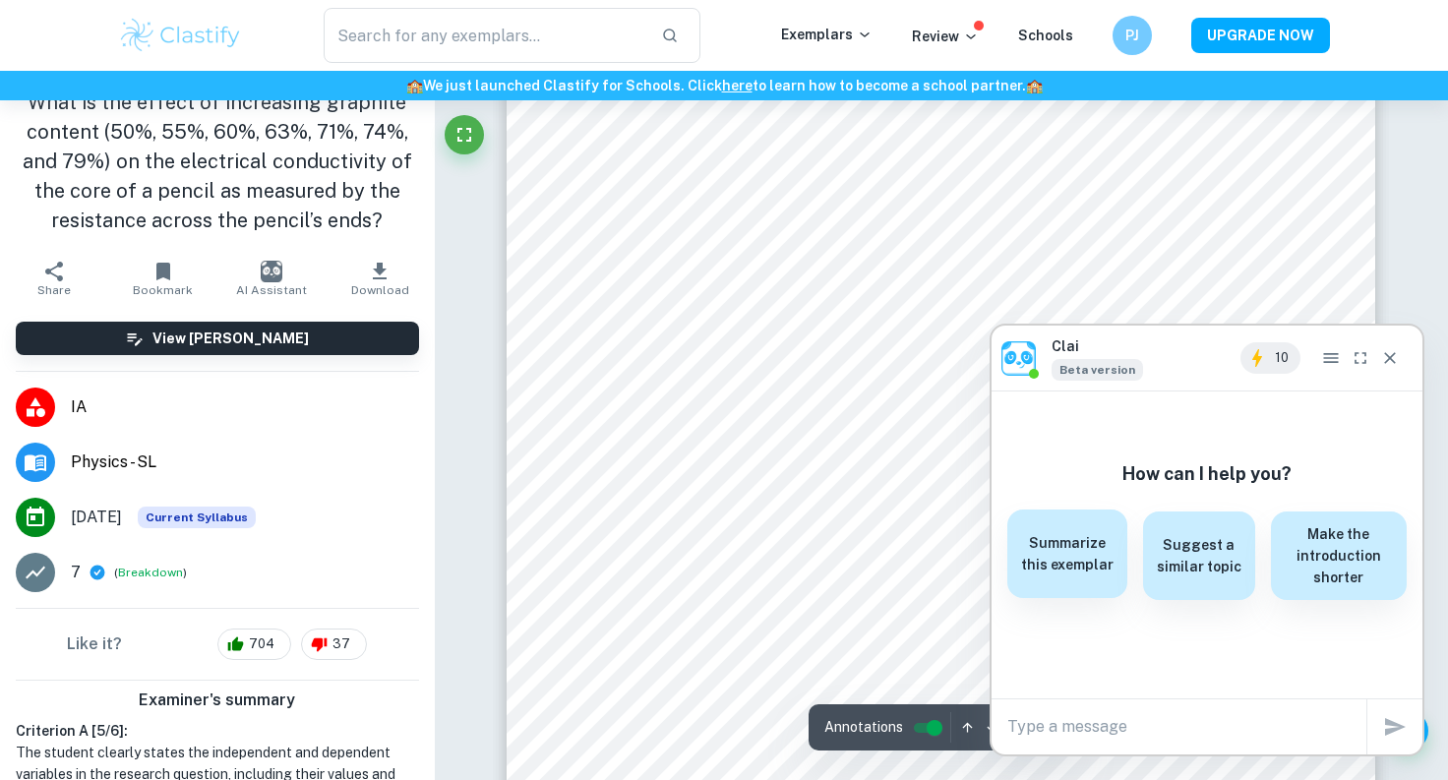
click at [1074, 581] on div "Summarize this exemplar" at bounding box center [1066, 554] width 119 height 89
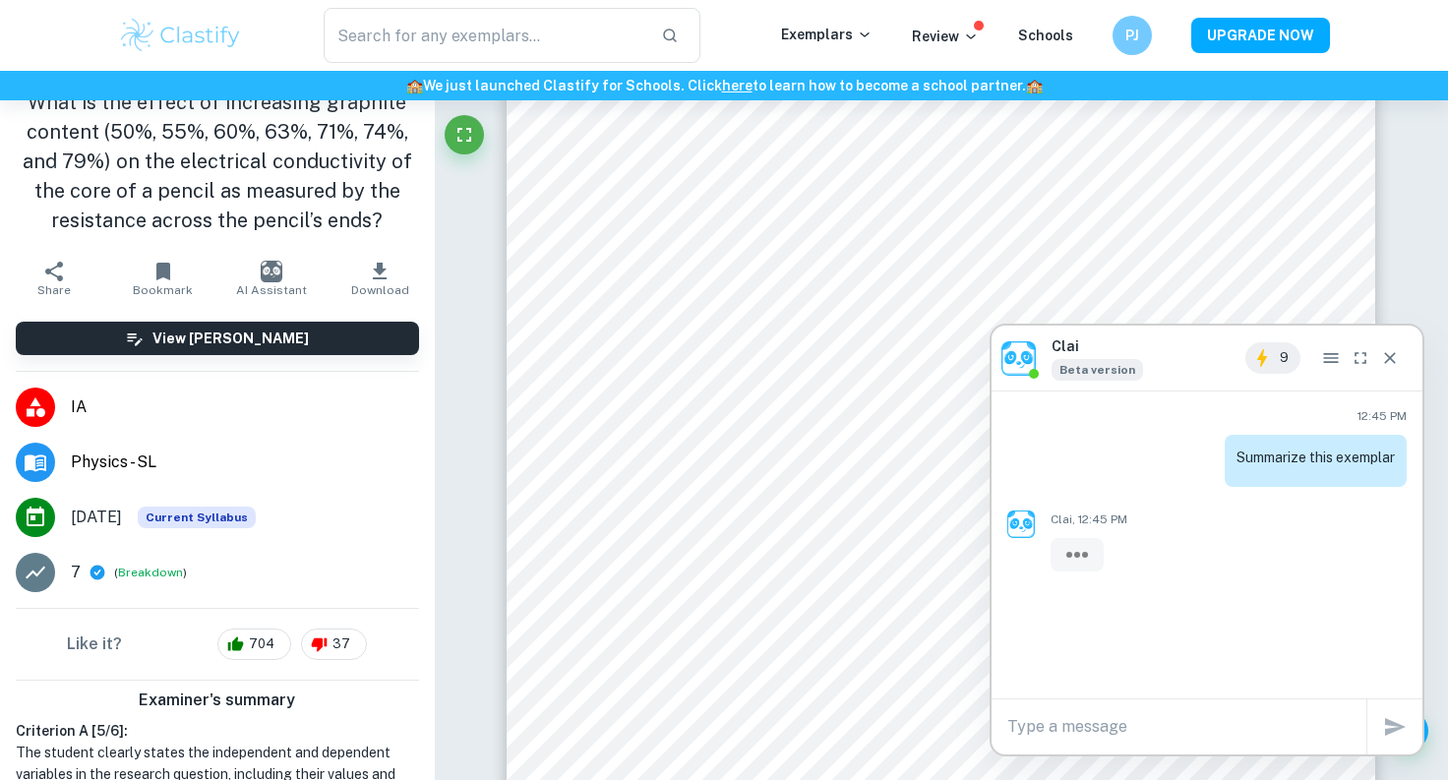
scroll to position [0, 0]
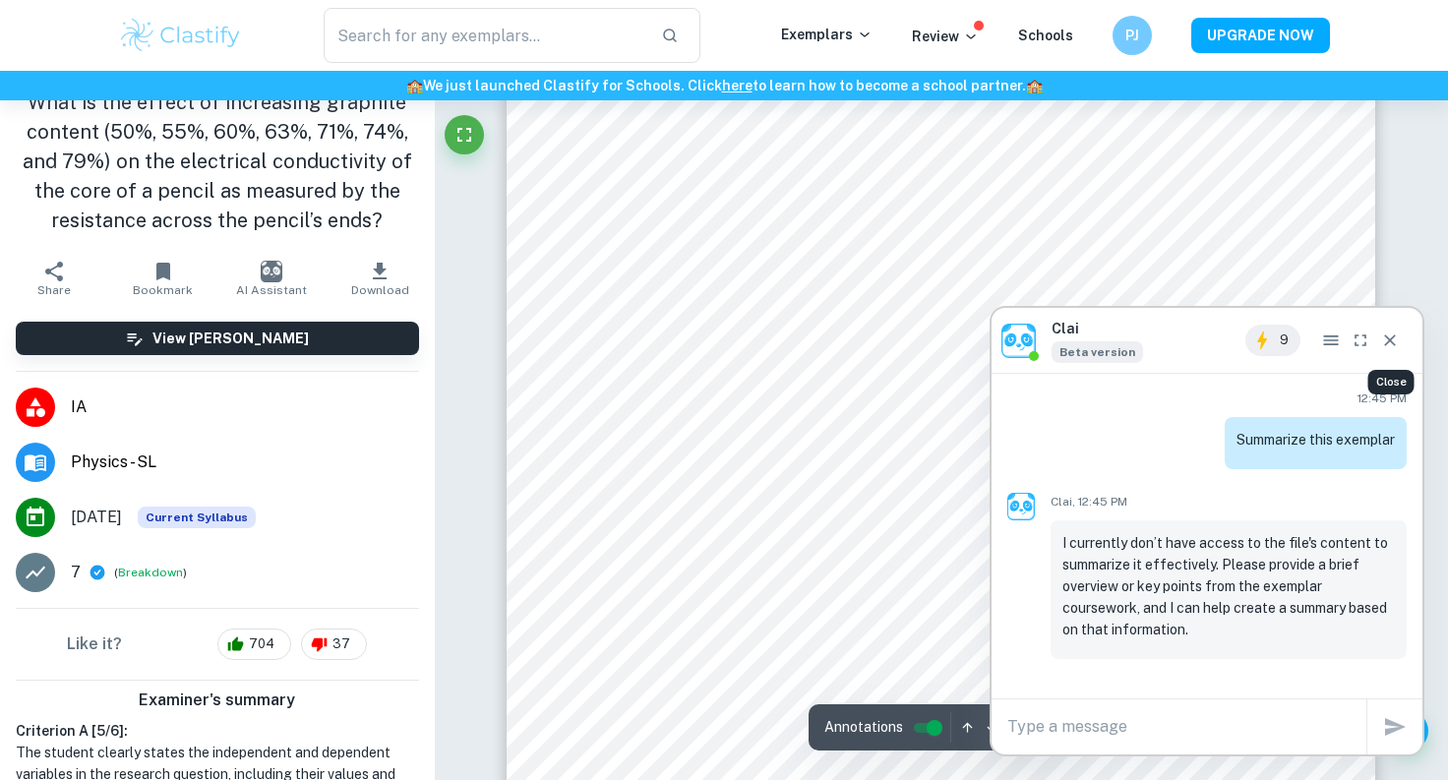
click at [1399, 344] on icon "Close" at bounding box center [1390, 341] width 20 height 20
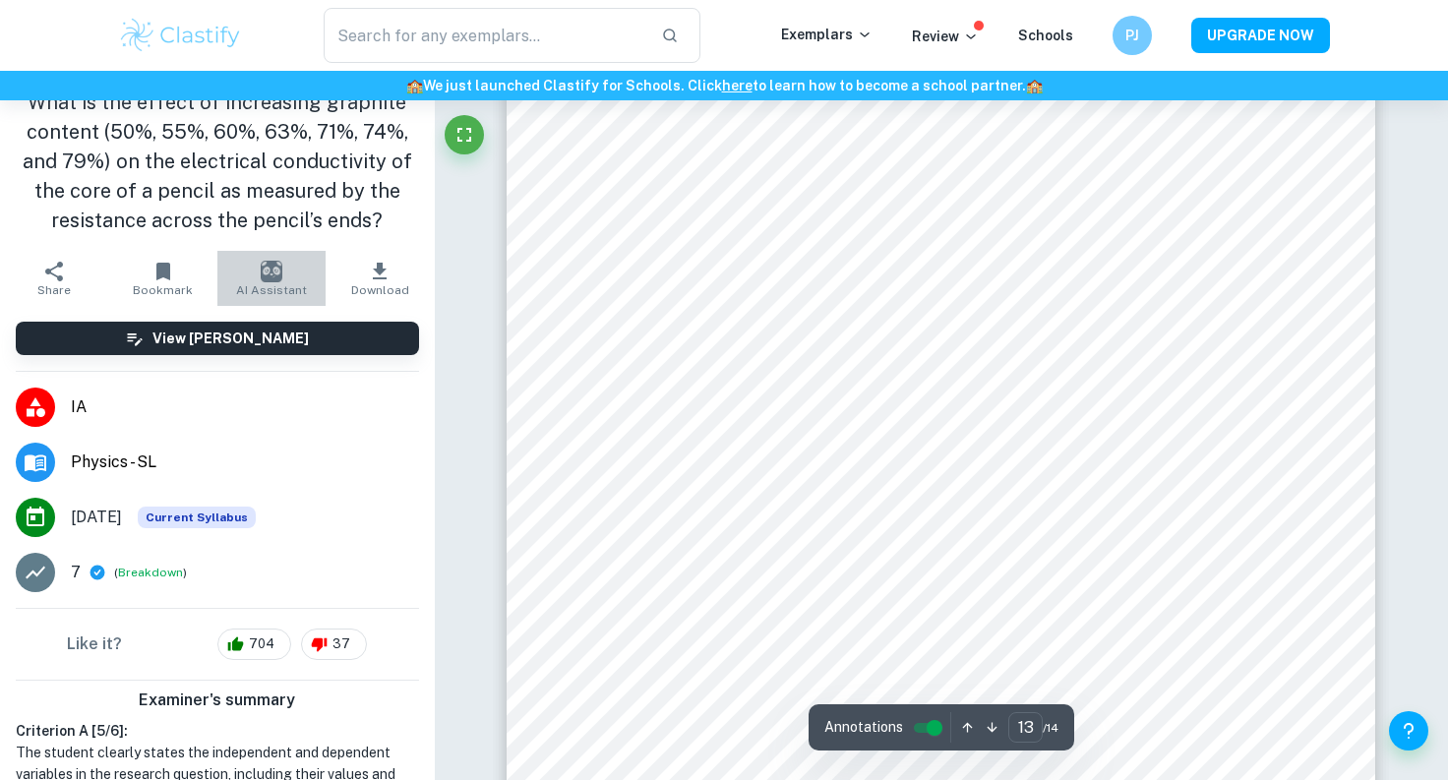
click at [280, 273] on img "button" at bounding box center [272, 272] width 22 height 22
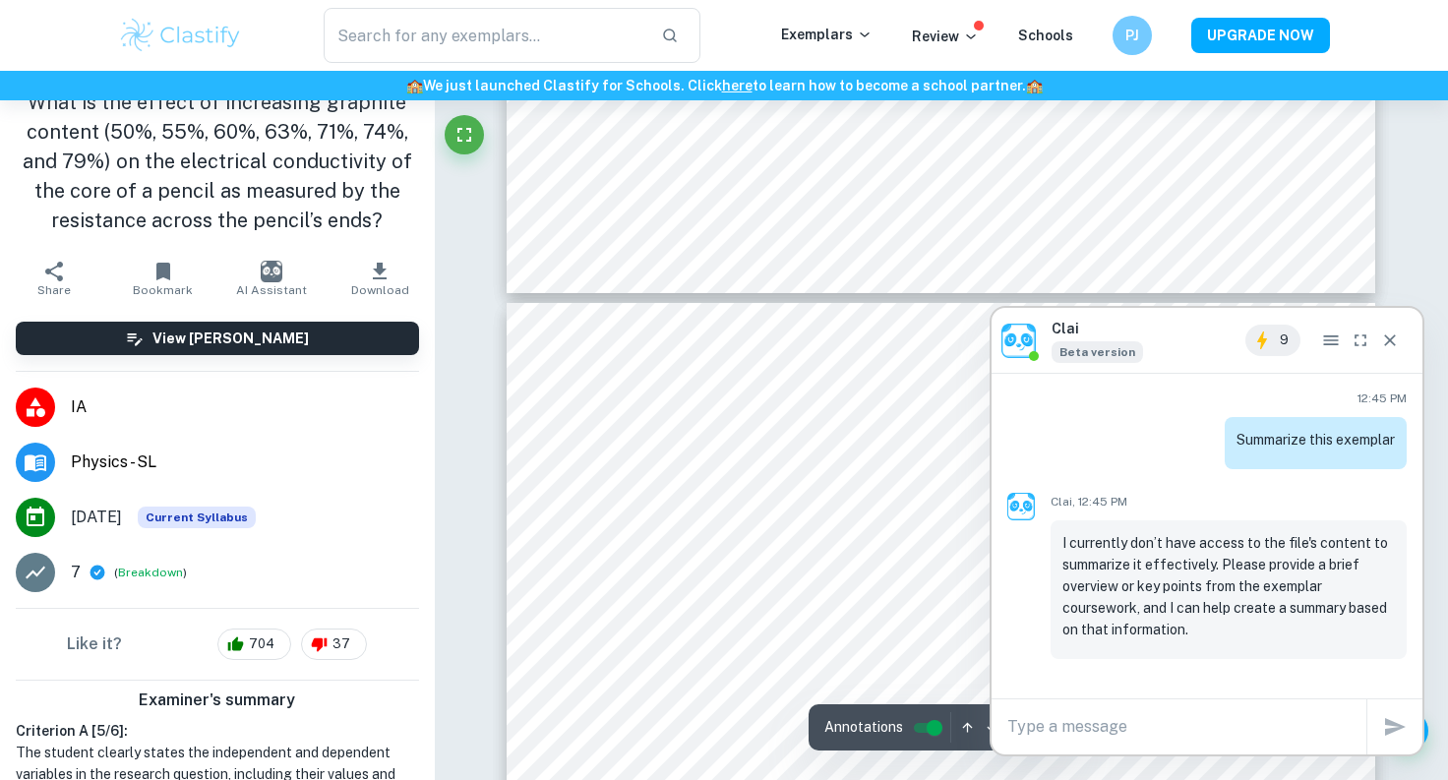
type input "7"
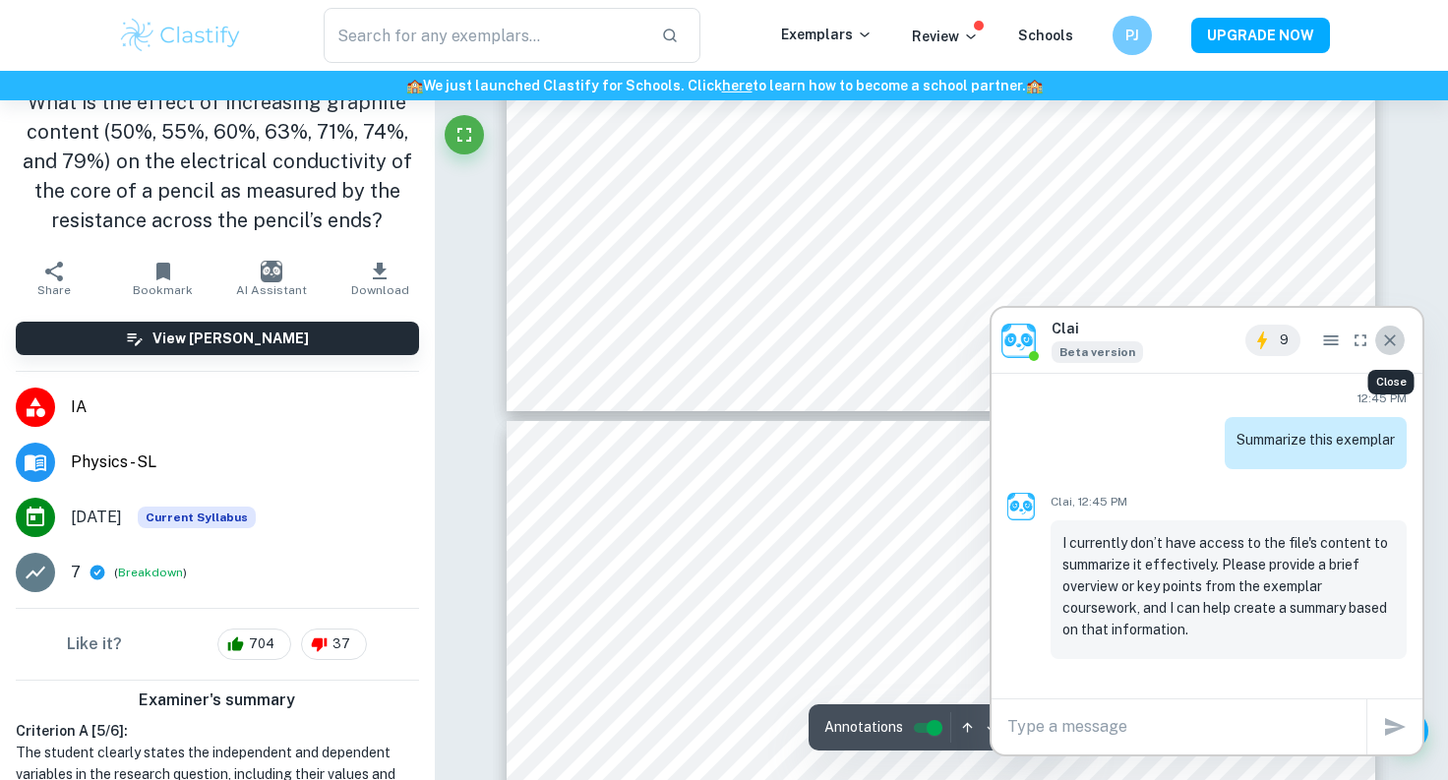
click at [1391, 338] on icon "Close" at bounding box center [1390, 340] width 12 height 12
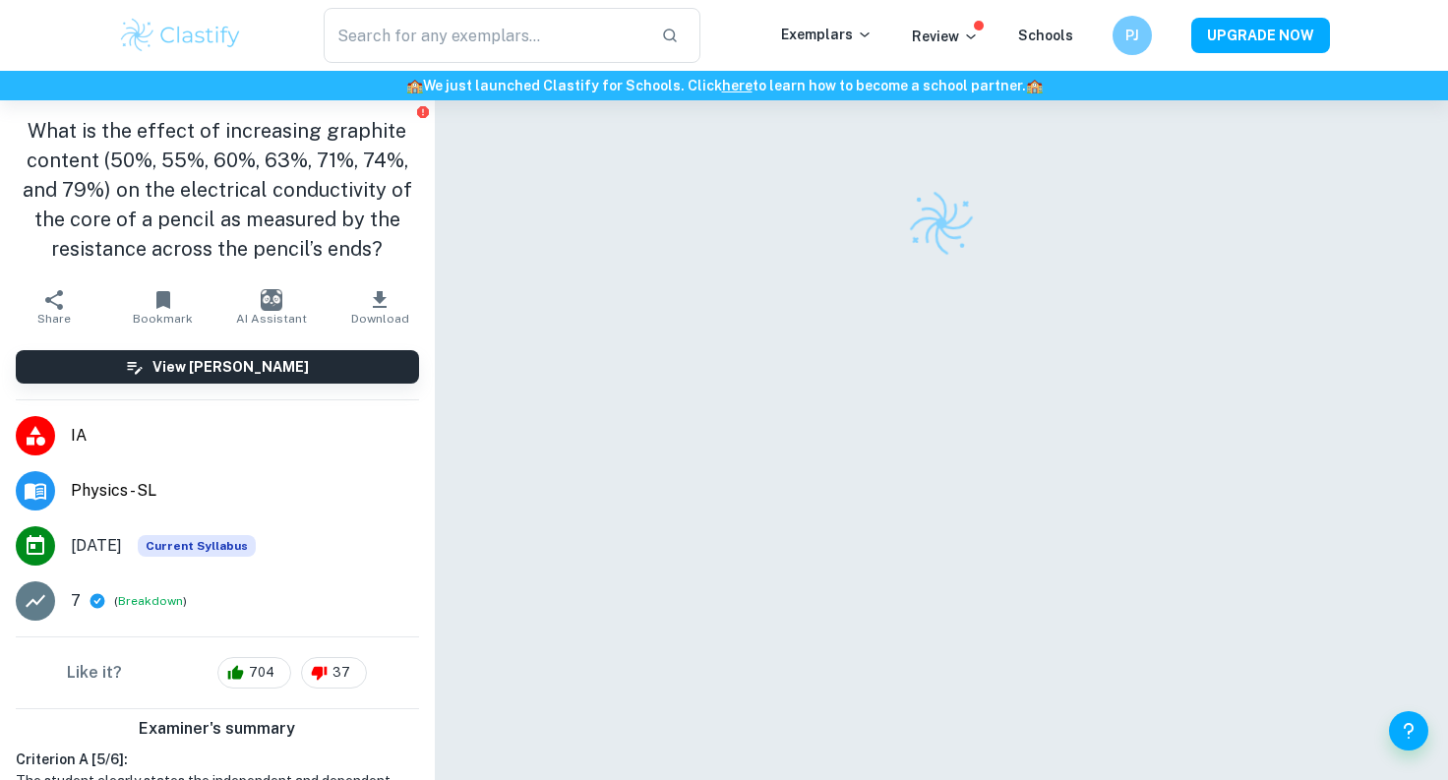
checkbox input "true"
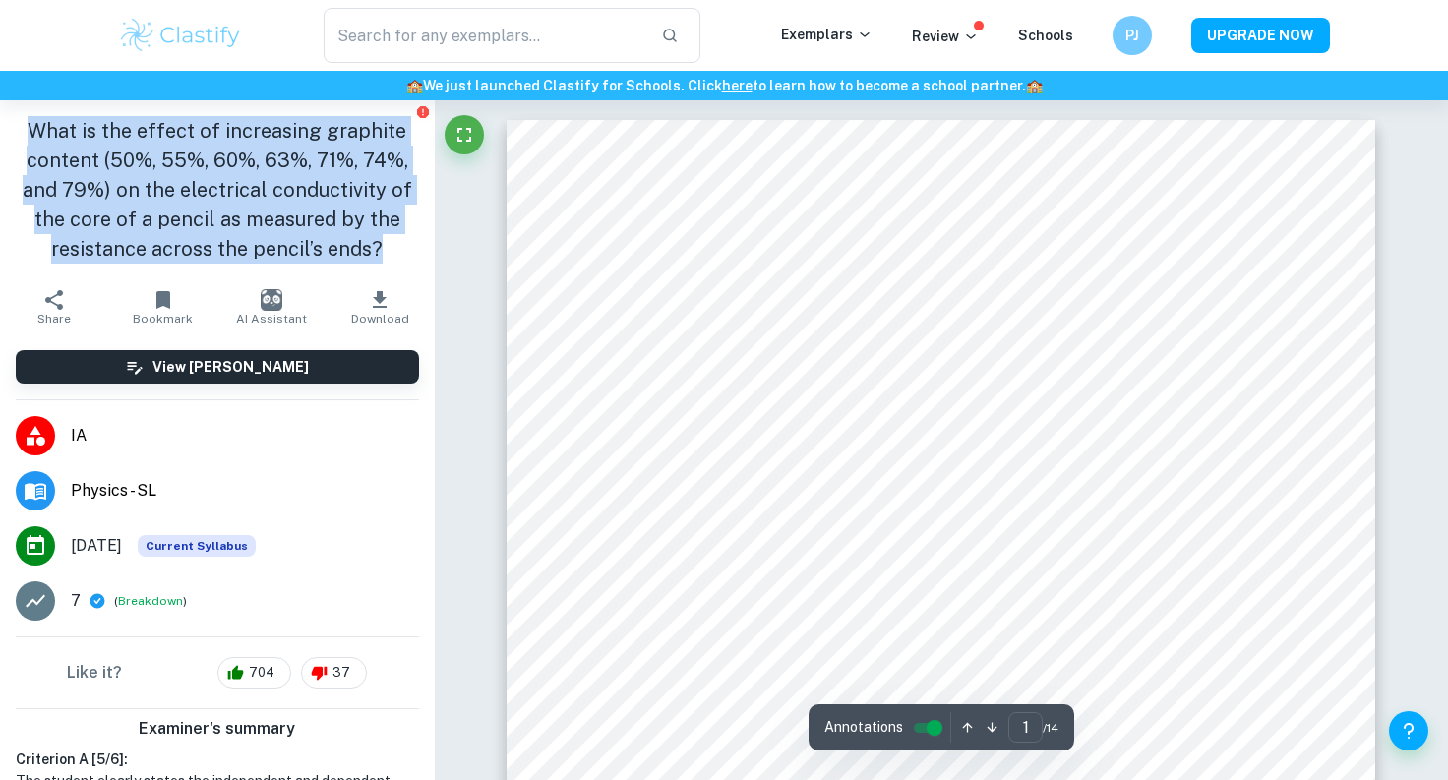
drag, startPoint x: 35, startPoint y: 132, endPoint x: 409, endPoint y: 243, distance: 390.0
click at [409, 243] on h1 "What is the effect of increasing graphite content (50%, 55%, 60%, 63%, 71%, 74%…" at bounding box center [217, 190] width 403 height 148
copy h1 "What is the effect of increasing graphite content (50%, 55%, 60%, 63%, 71%, 74%…"
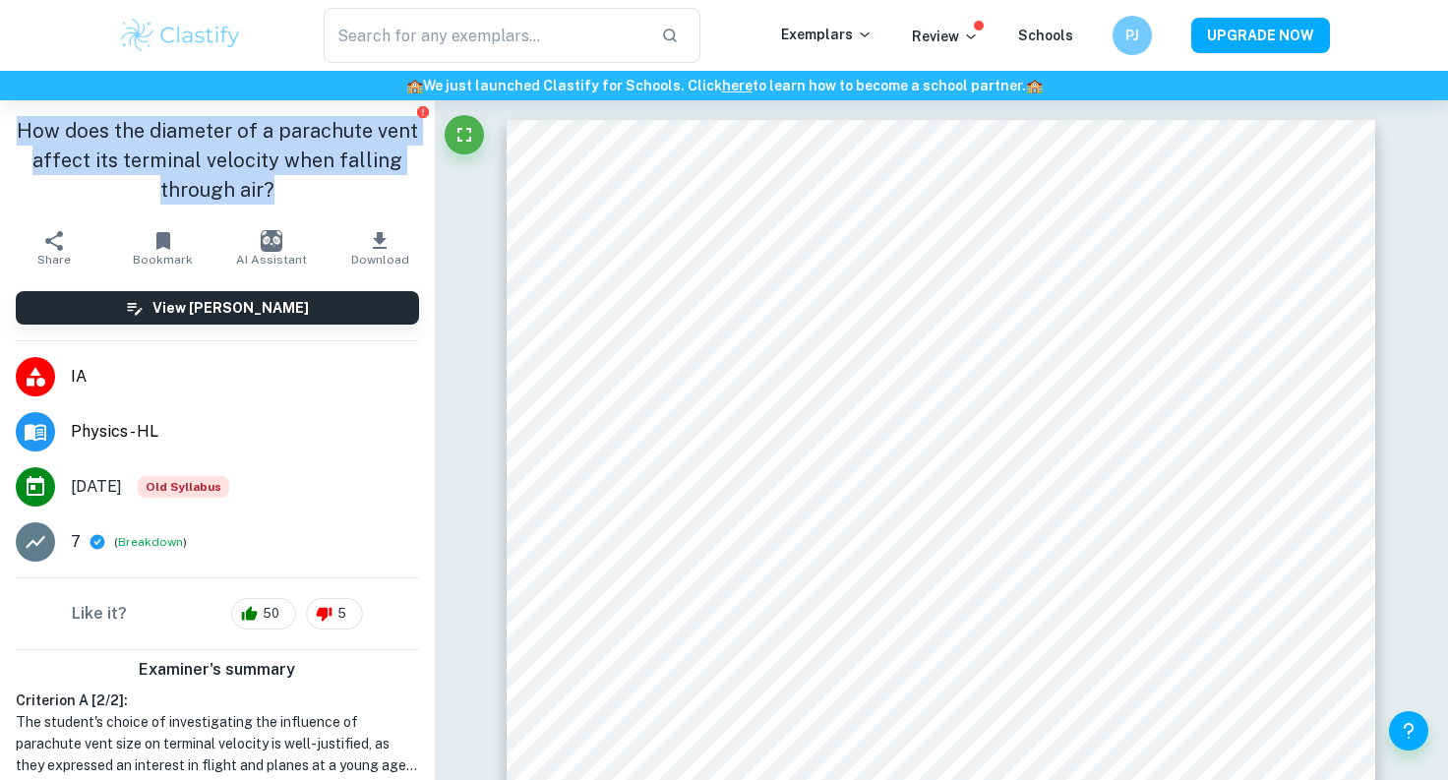
drag, startPoint x: 23, startPoint y: 132, endPoint x: 318, endPoint y: 196, distance: 301.9
click at [318, 196] on h1 "How does the diameter of a parachute vent affect its terminal velocity when fal…" at bounding box center [217, 160] width 403 height 89
copy h1 "How does the diameter of a parachute vent affect its terminal velocity when fal…"
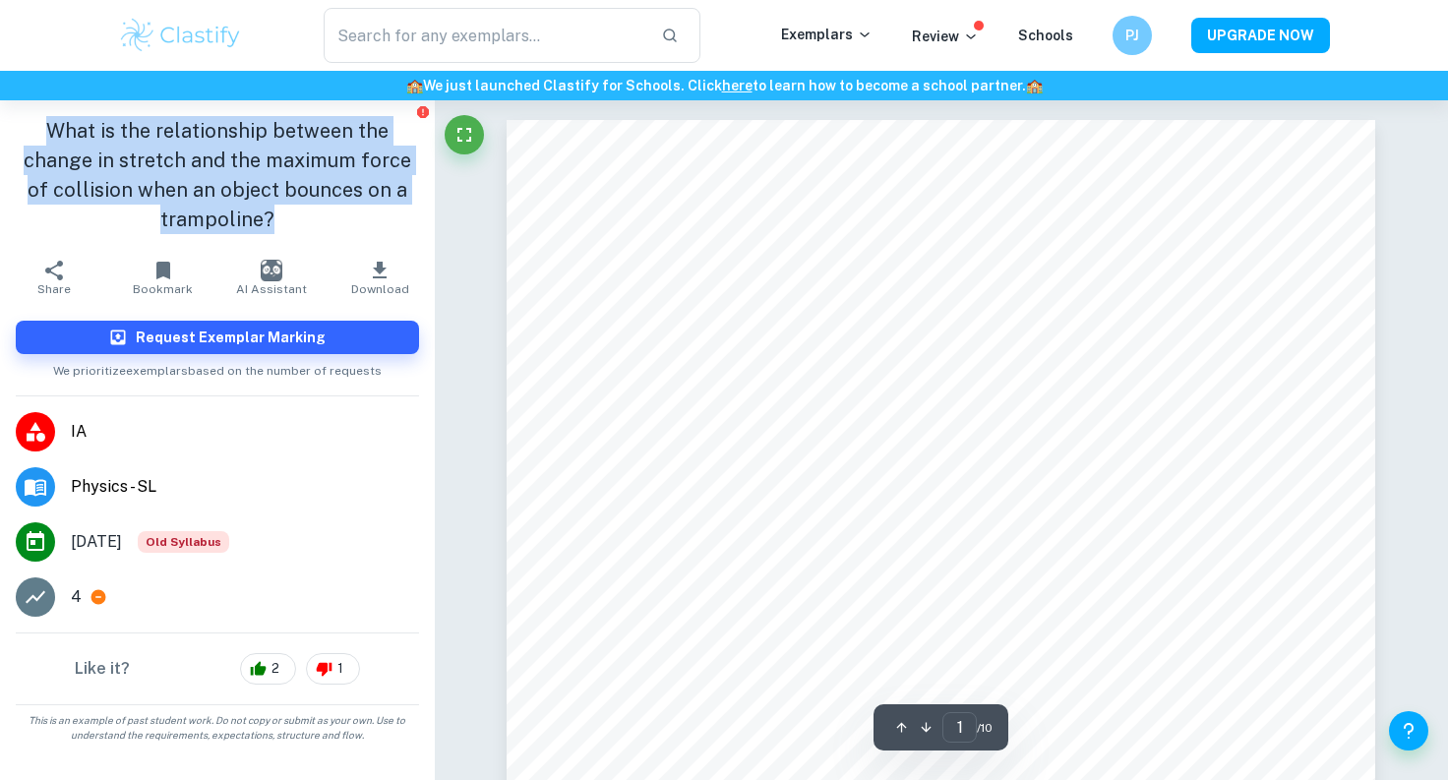
drag, startPoint x: 50, startPoint y: 131, endPoint x: 290, endPoint y: 212, distance: 253.5
click at [290, 212] on h1 "What is the relationship between the change in stretch and the maximum force of…" at bounding box center [217, 175] width 403 height 118
copy h1 "What is the relationship between the change in stretch and the maximum force of…"
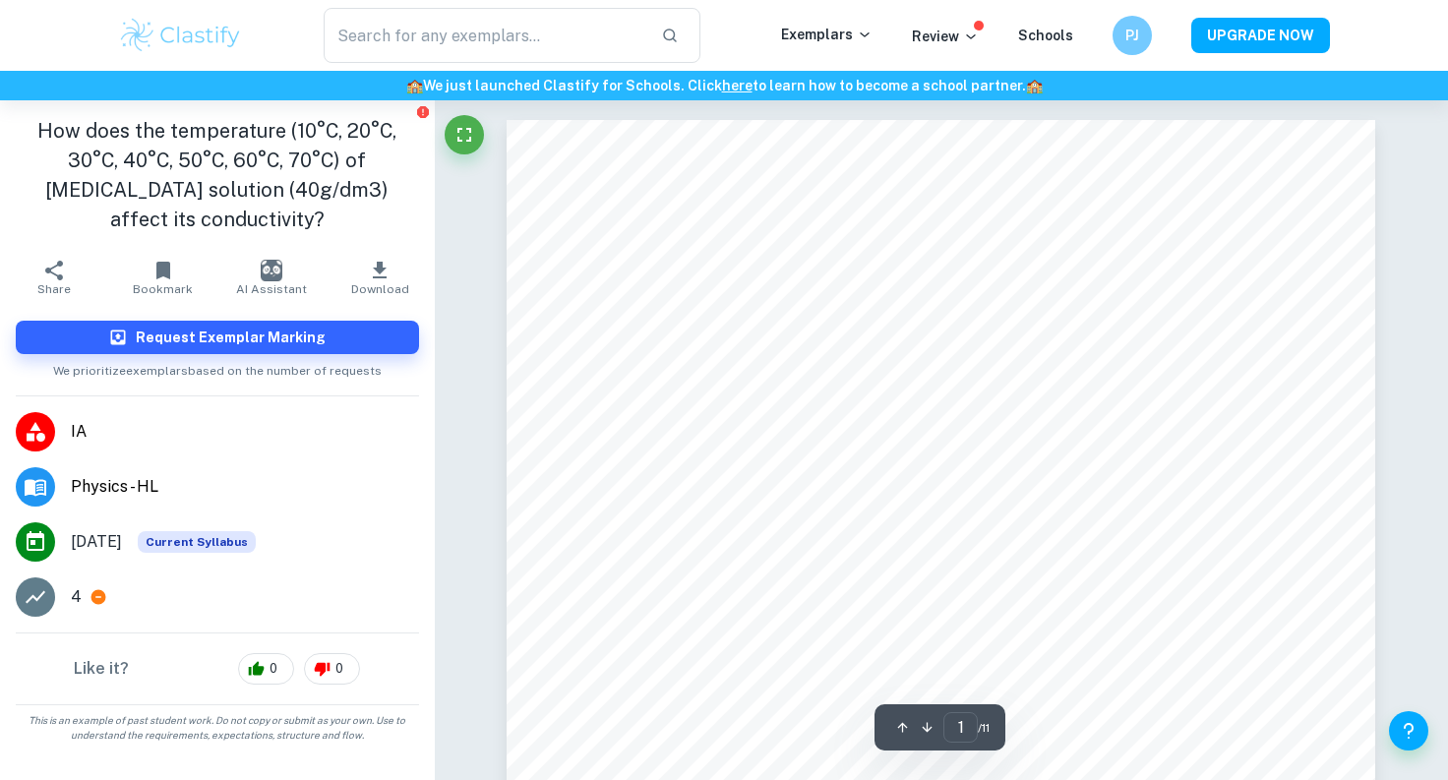
drag, startPoint x: 43, startPoint y: 129, endPoint x: 358, endPoint y: 216, distance: 326.7
click at [358, 217] on h1 "How does the temperature (10°C, 20°C, 30°C, 40°C, 50°C, 60°C, 70°C) of [MEDICAL…" at bounding box center [217, 175] width 403 height 118
copy h1 "How does the temperature (10°C, 20°C, 30°C, 40°C, 50°C, 60°C, 70°C) of [MEDICAL…"
